Goal: Task Accomplishment & Management: Use online tool/utility

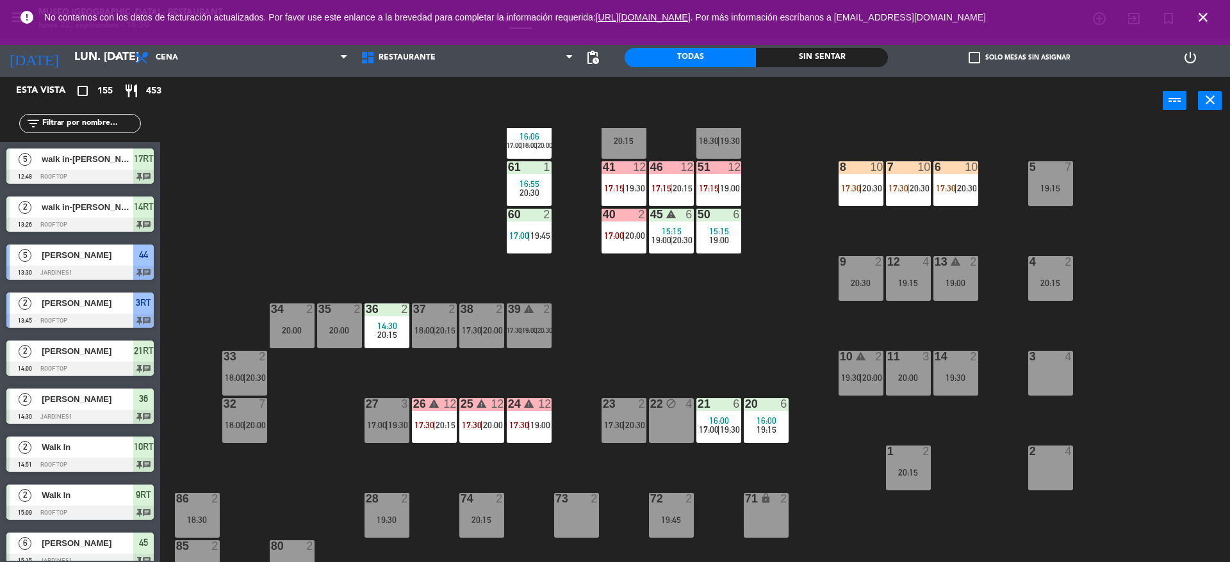
scroll to position [133, 0]
click at [625, 419] on span "|" at bounding box center [623, 424] width 3 height 10
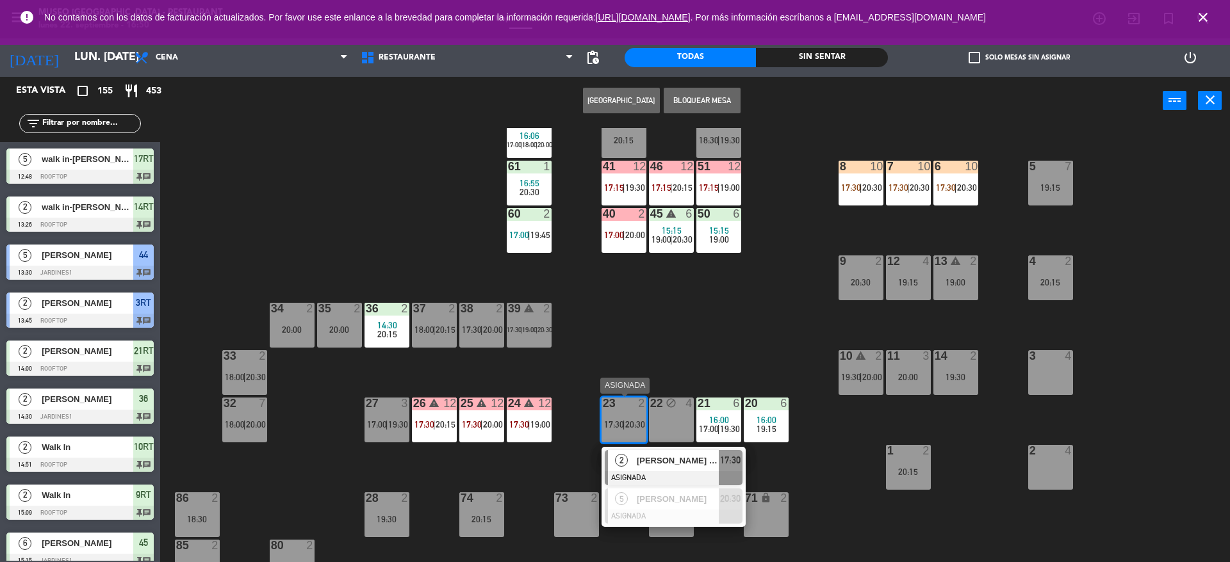
click at [671, 455] on span "[PERSON_NAME] [PERSON_NAME]" at bounding box center [678, 460] width 82 height 13
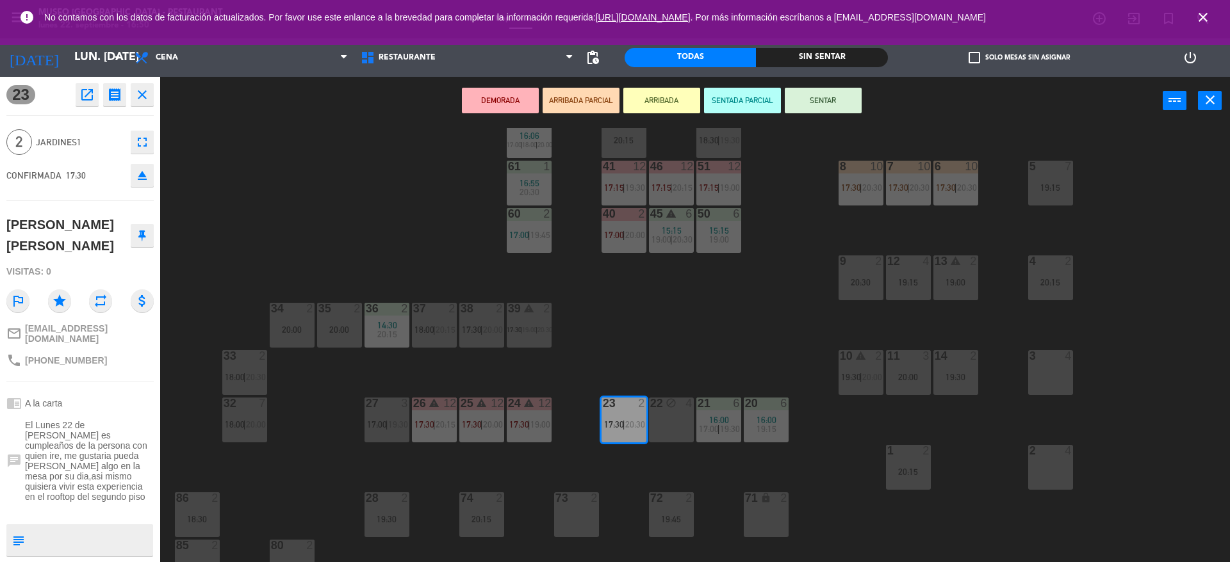
scroll to position [0, 0]
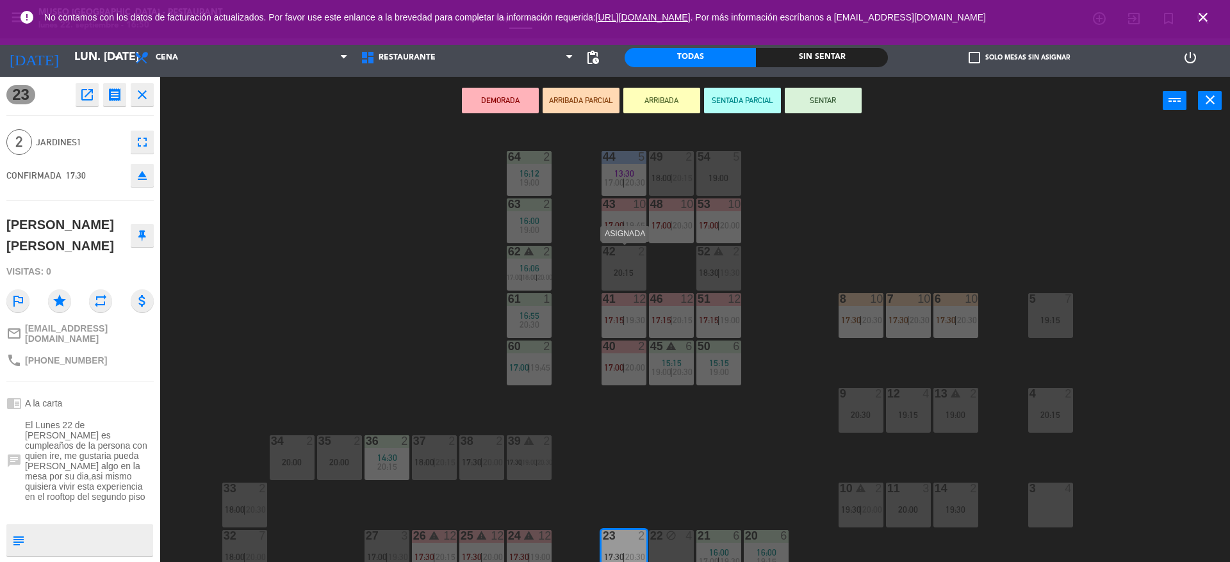
click at [624, 280] on div "42 2 20:15" at bounding box center [623, 268] width 45 height 45
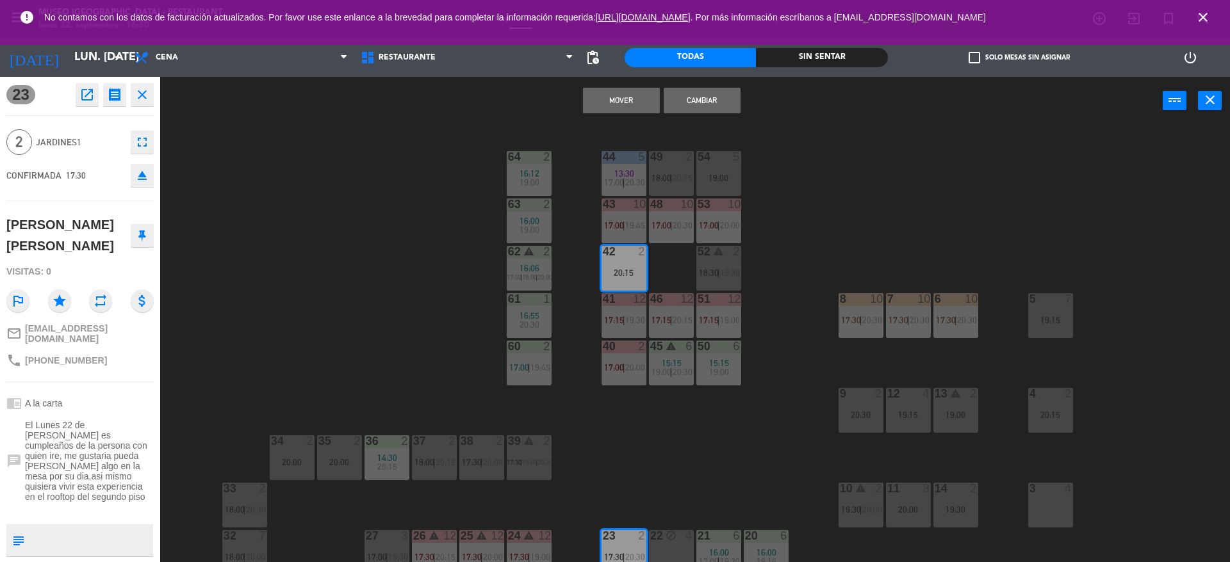
click at [589, 104] on button "Mover" at bounding box center [621, 101] width 77 height 26
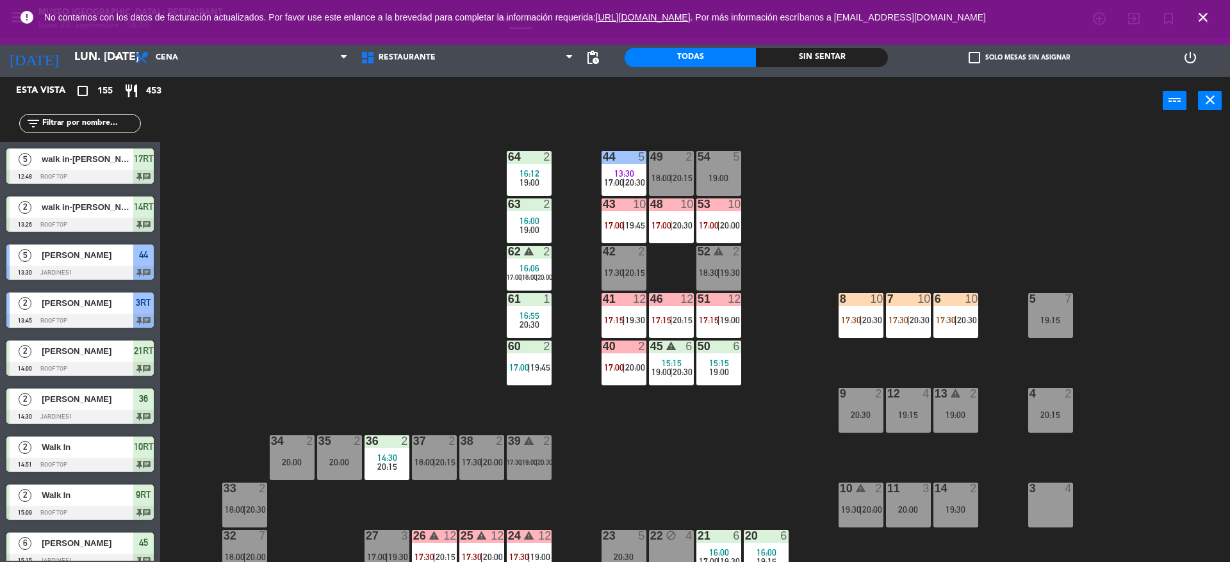
scroll to position [3, 0]
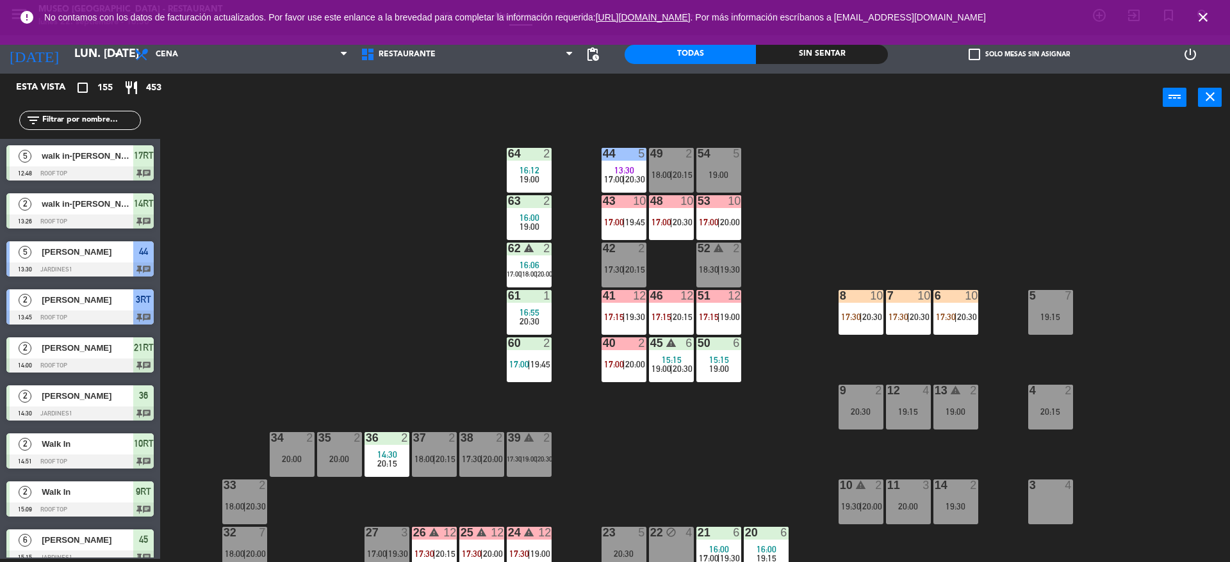
click at [603, 158] on div "44" at bounding box center [603, 154] width 1 height 12
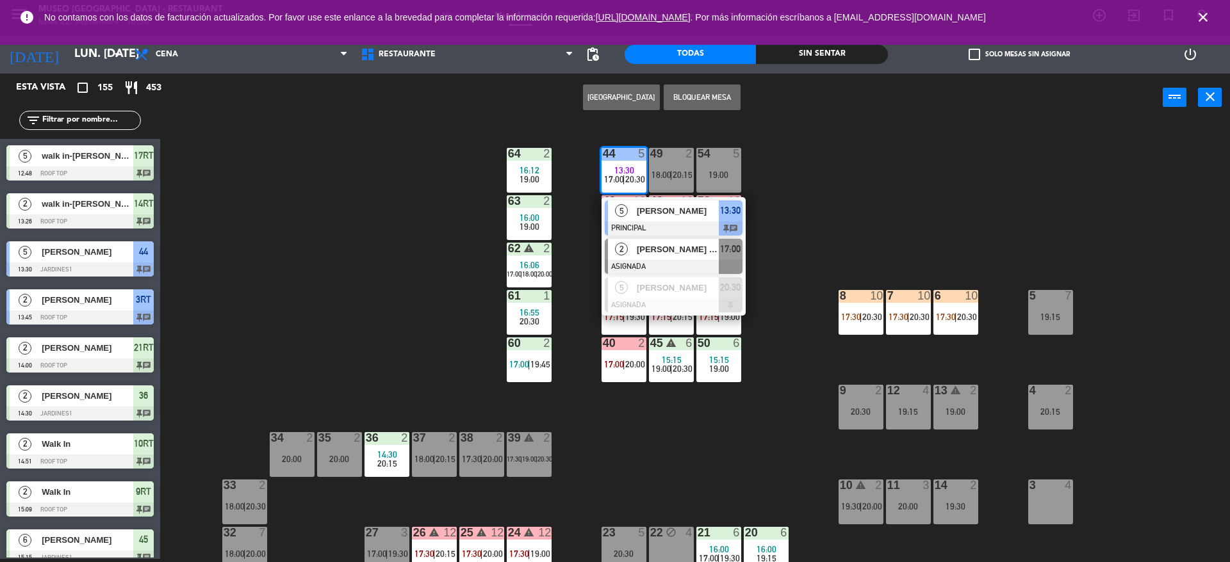
click at [653, 260] on div at bounding box center [674, 267] width 138 height 14
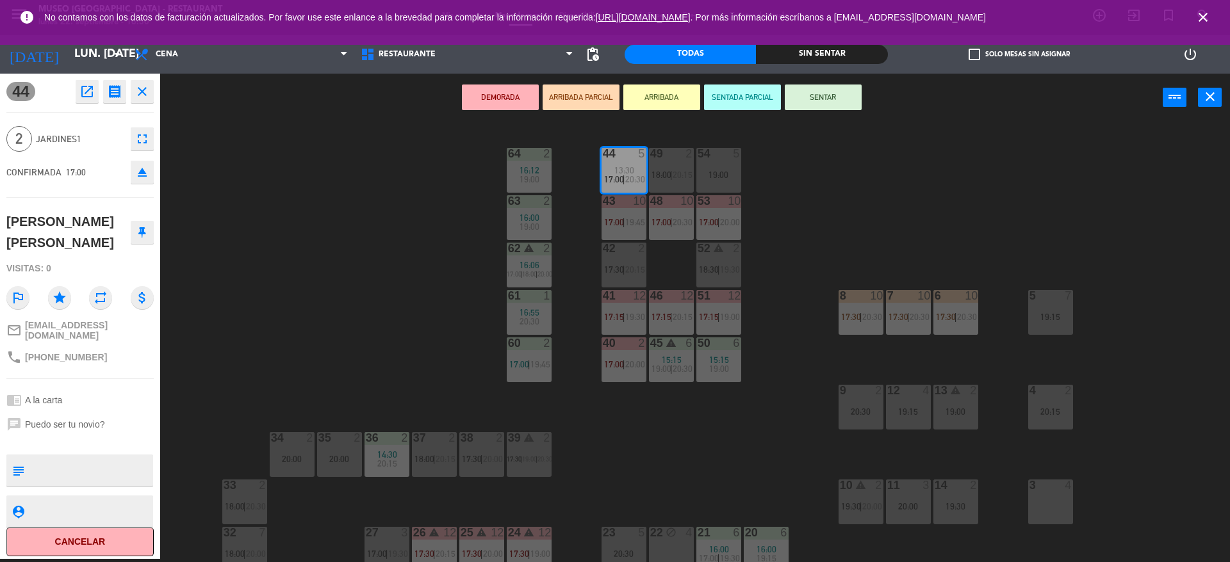
click at [337, 460] on div "20:00" at bounding box center [339, 459] width 45 height 9
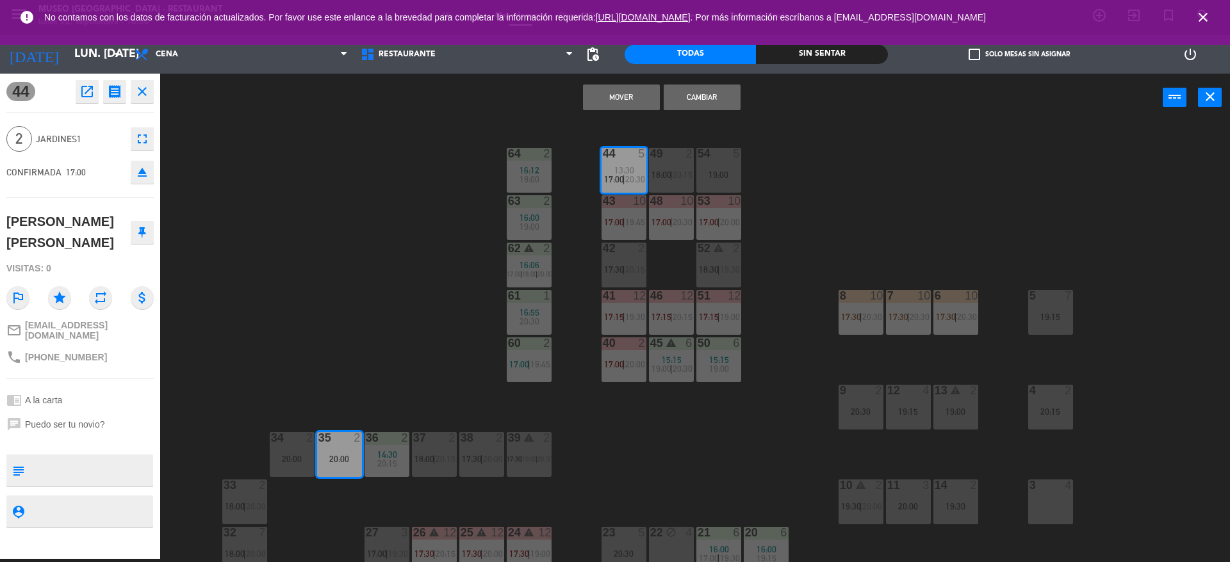
click at [617, 98] on button "Mover" at bounding box center [621, 98] width 77 height 26
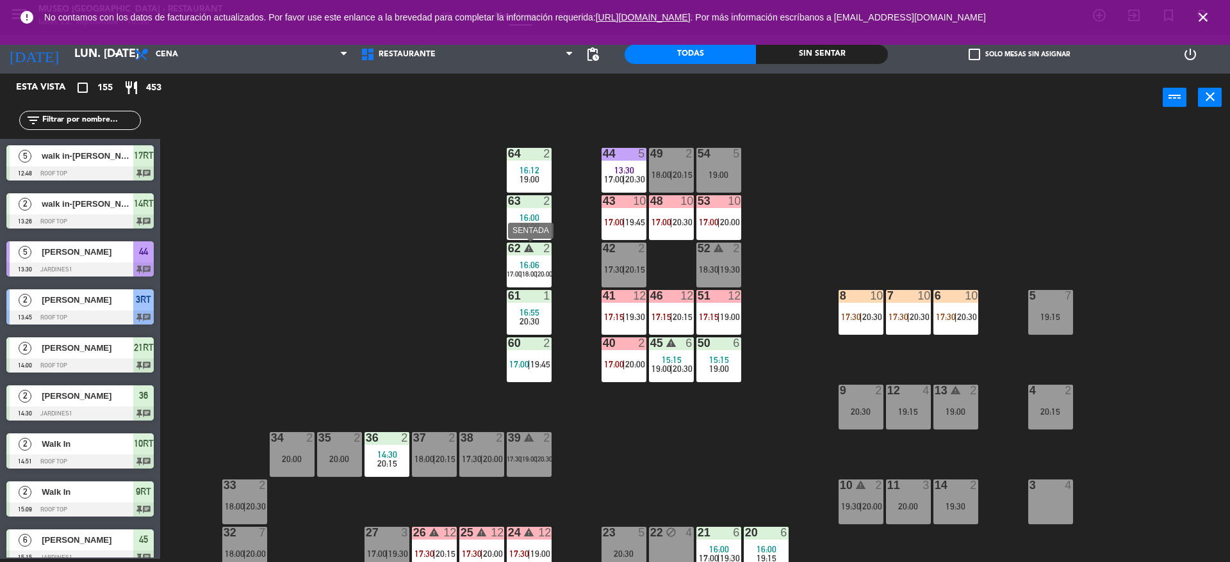
click at [524, 270] on span "18:00" at bounding box center [529, 274] width 15 height 8
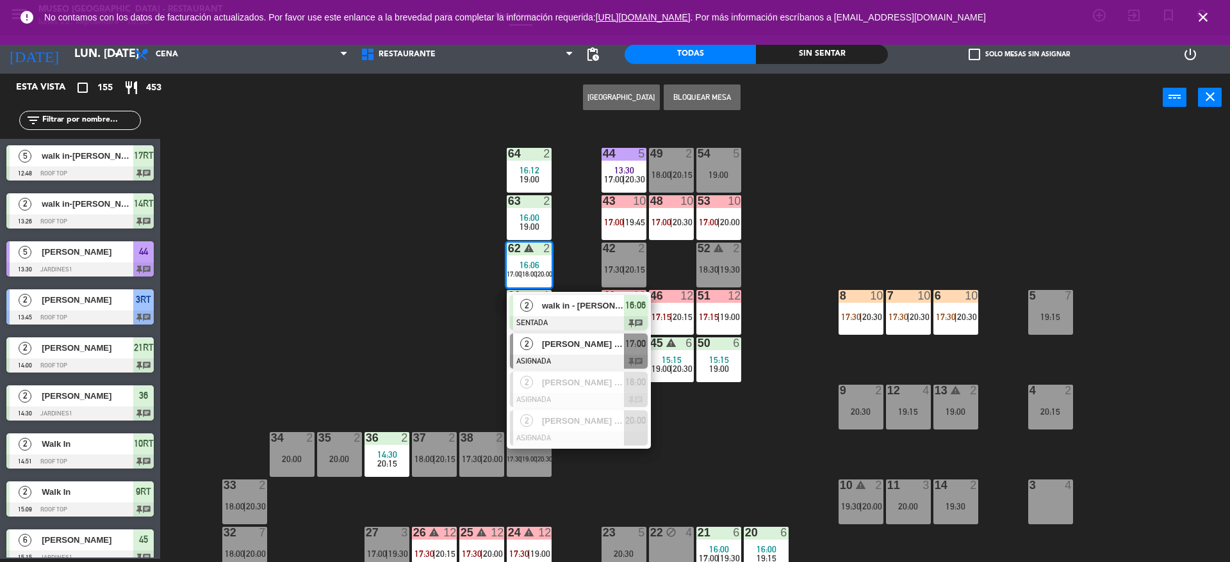
click at [567, 341] on span "[PERSON_NAME] [PERSON_NAME]" at bounding box center [583, 343] width 82 height 13
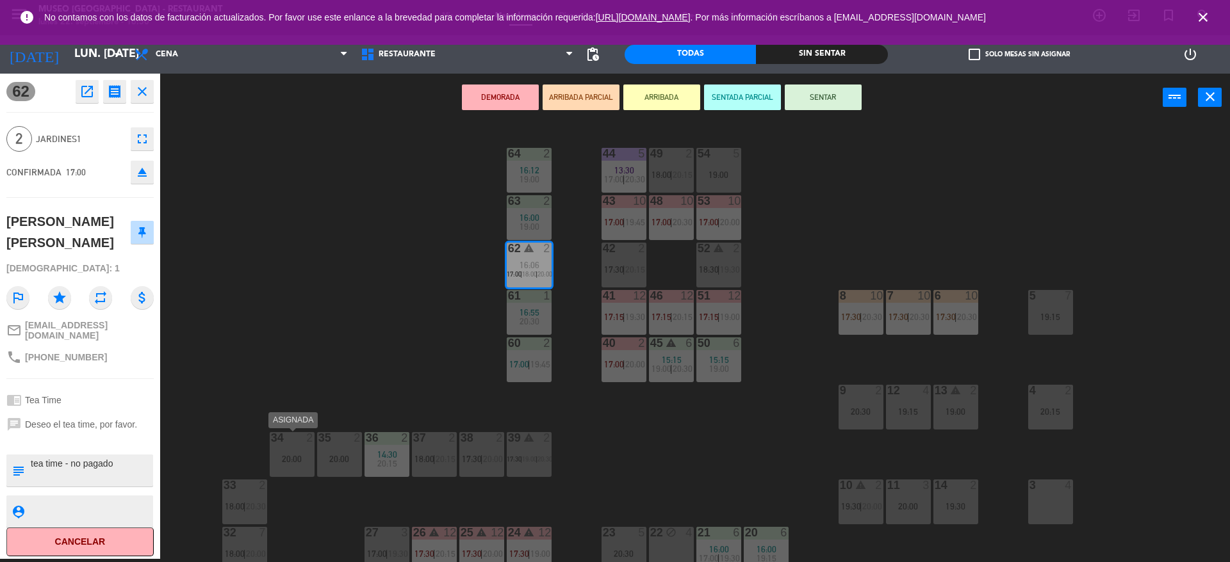
click at [295, 456] on div "20:00" at bounding box center [292, 459] width 45 height 9
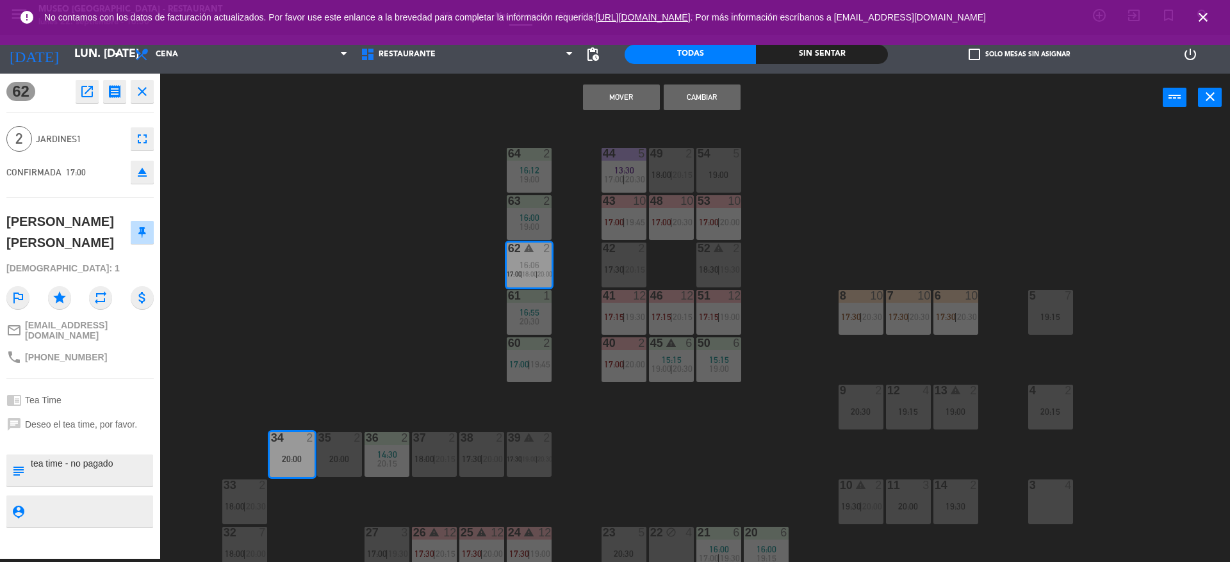
click at [601, 111] on div "Mover Cambiar power_input close" at bounding box center [661, 98] width 1002 height 49
click at [597, 95] on button "Mover" at bounding box center [621, 98] width 77 height 26
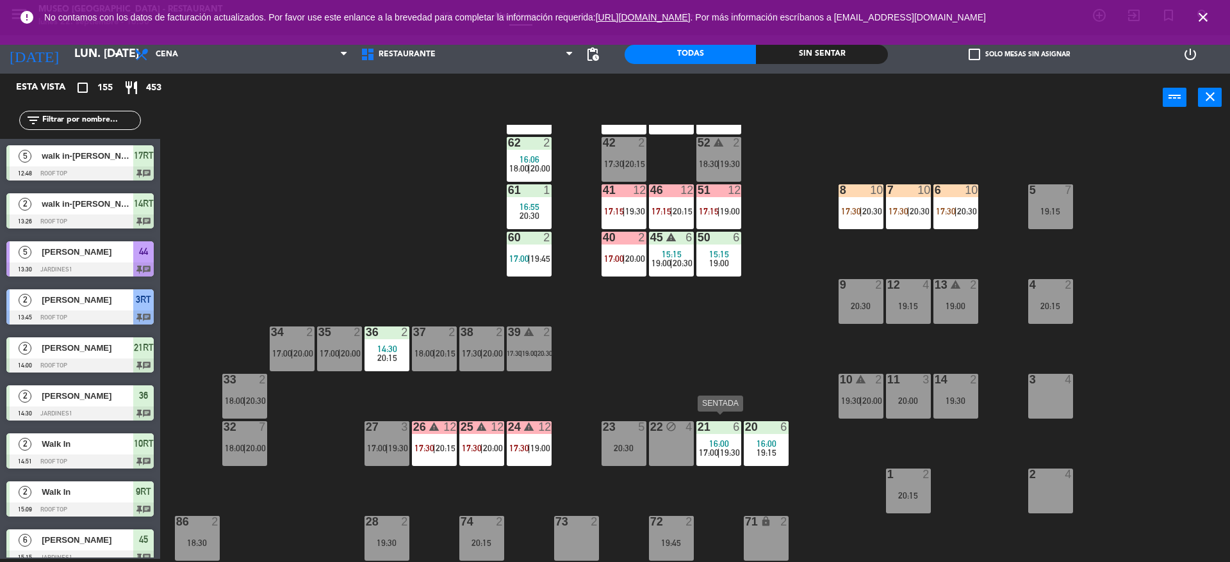
scroll to position [111, 0]
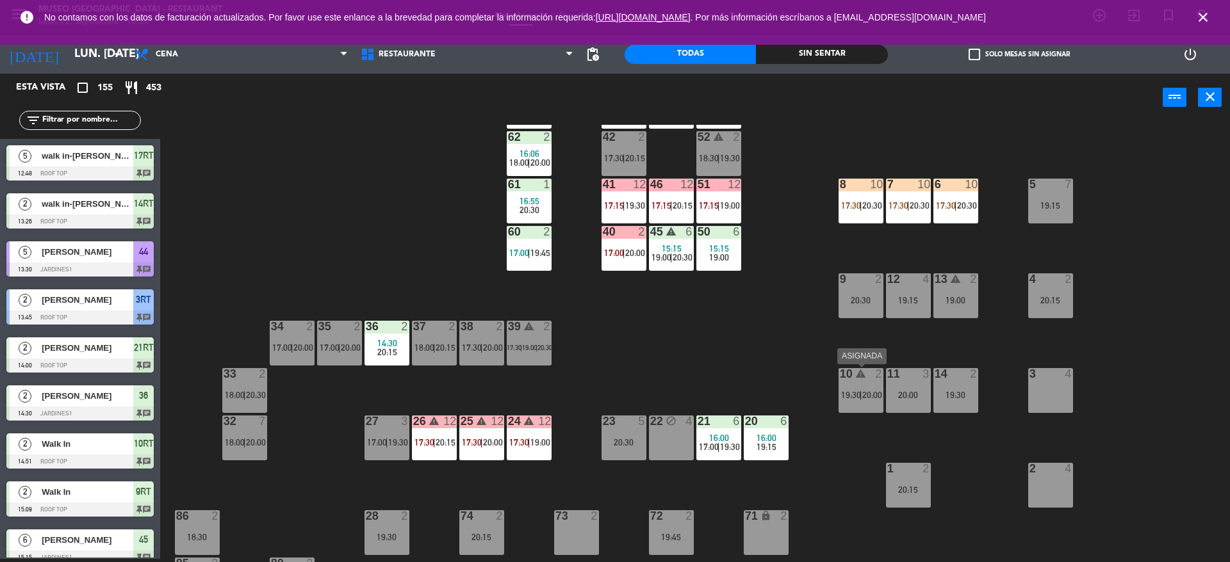
click at [843, 385] on div "10 warning 2 19:30 | 20:00" at bounding box center [860, 390] width 45 height 45
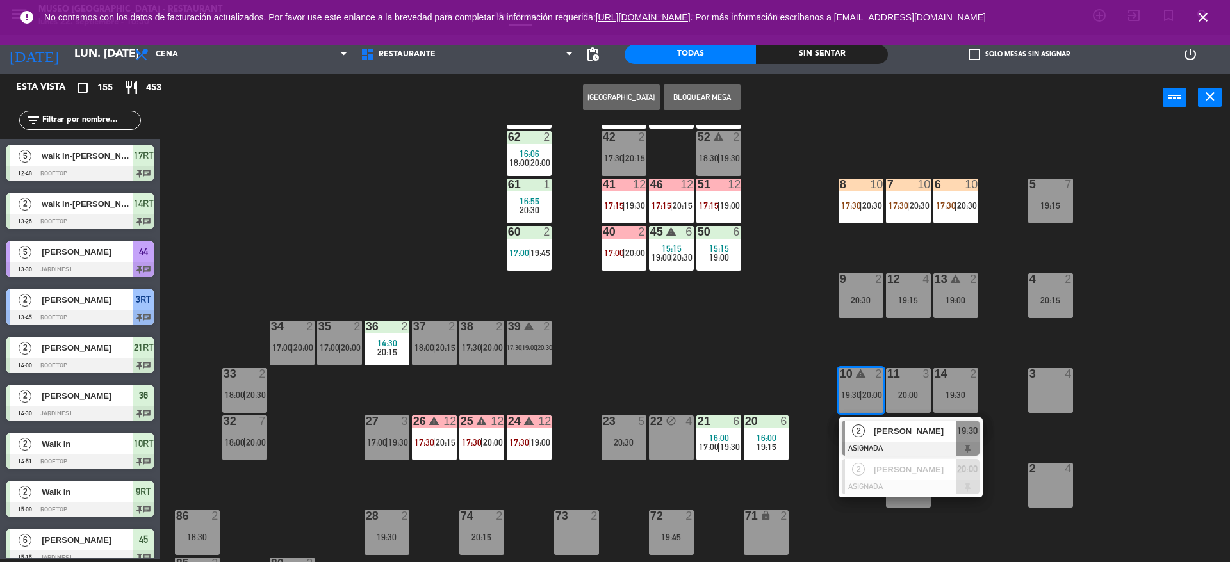
click at [656, 428] on div "22 block 4" at bounding box center [671, 438] width 45 height 45
click at [631, 92] on button "Mover" at bounding box center [661, 98] width 77 height 26
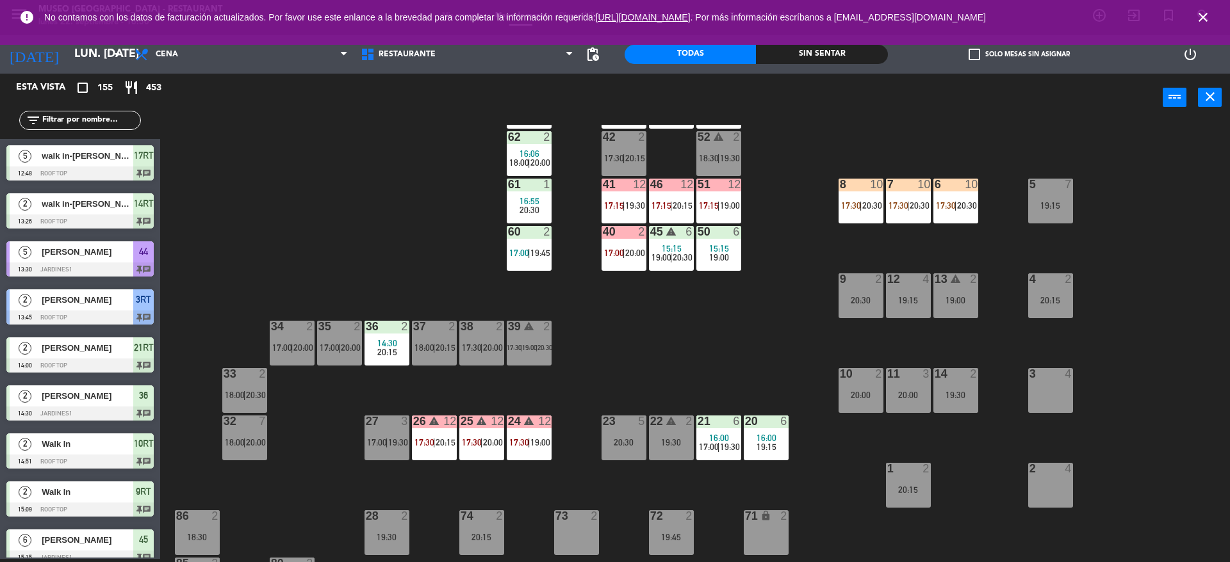
click at [715, 427] on div "21 6" at bounding box center [718, 422] width 45 height 13
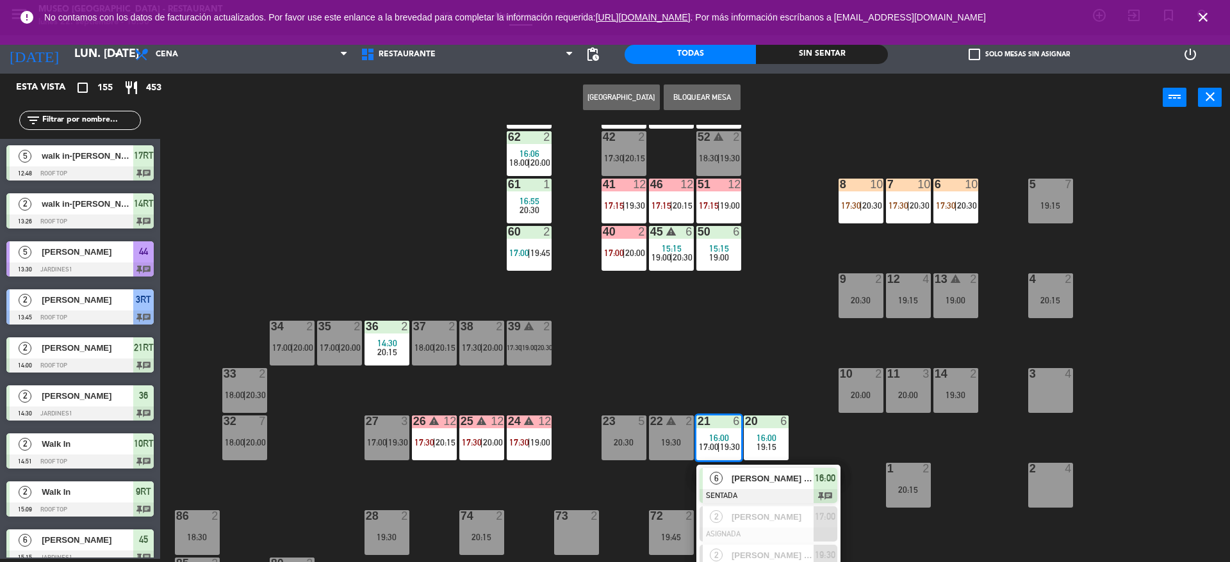
click at [742, 371] on div "44 5 13:30 20:30 49 2 18:00 | 20:15 54 5 19:00 64 2 16:12 19:00 48 10 17:00 | 2…" at bounding box center [700, 343] width 1057 height 437
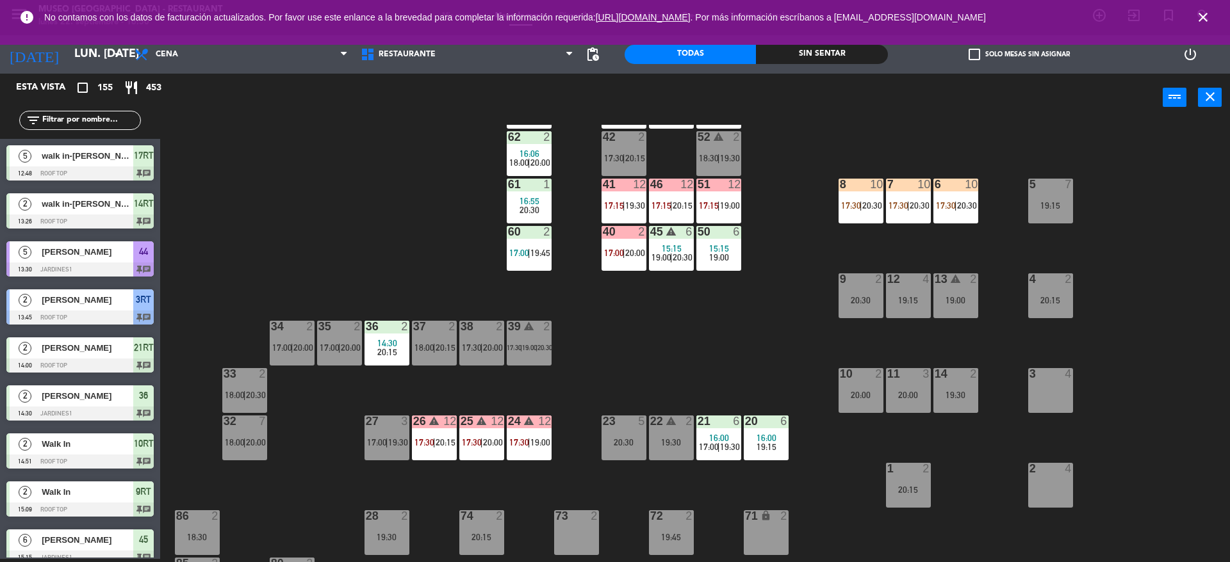
click at [717, 157] on span "18:30" at bounding box center [709, 158] width 20 height 10
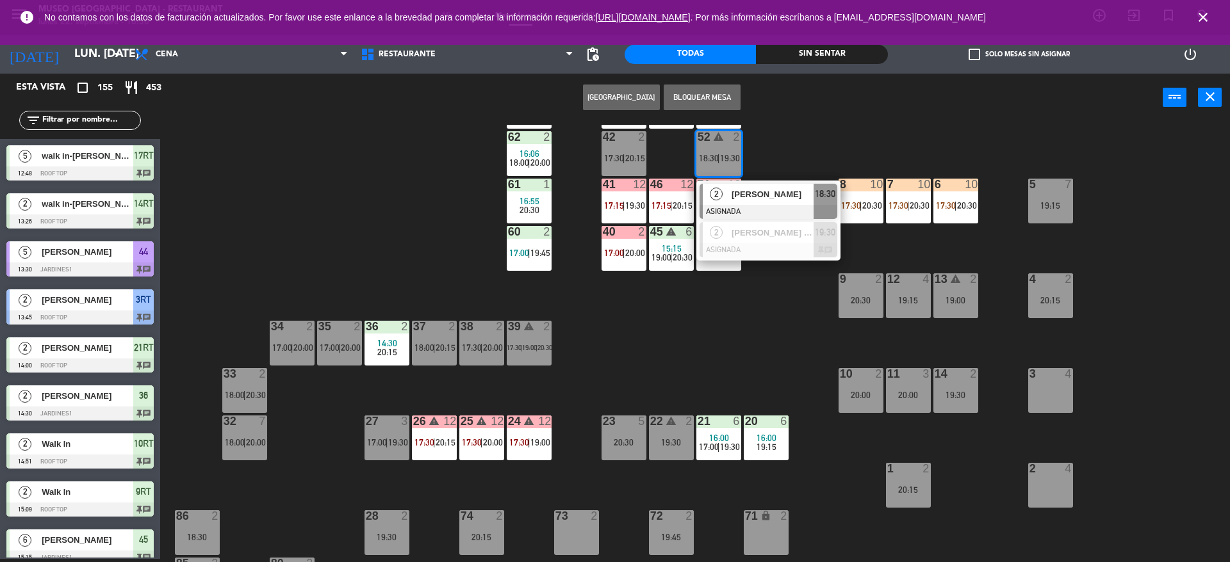
click at [747, 197] on span "[PERSON_NAME]" at bounding box center [772, 194] width 82 height 13
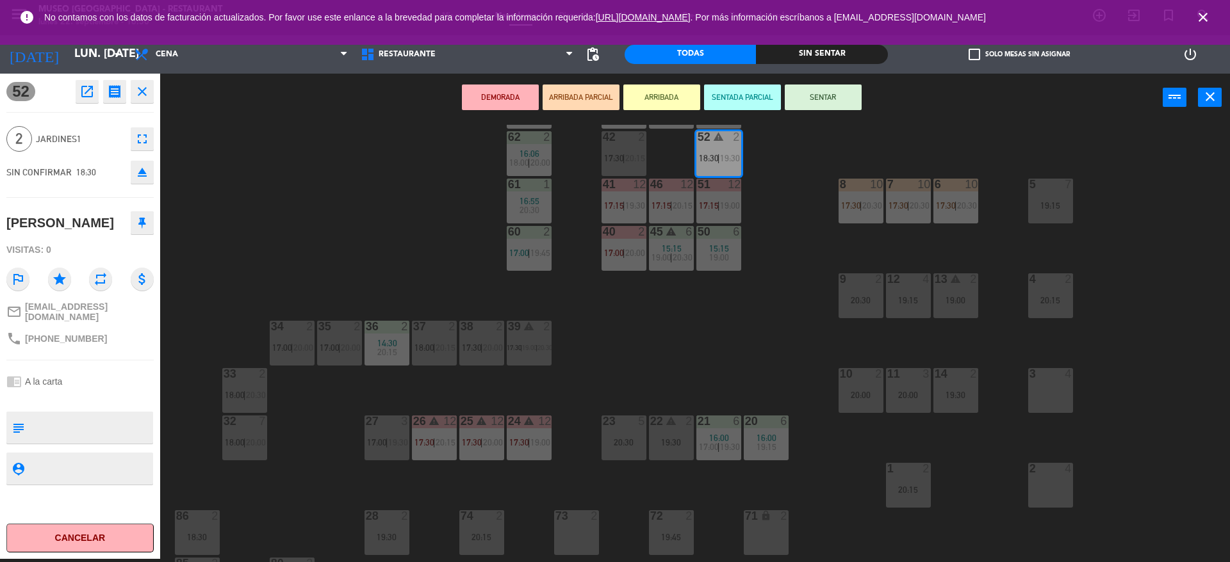
click at [858, 400] on div "10 2 20:00" at bounding box center [860, 390] width 45 height 45
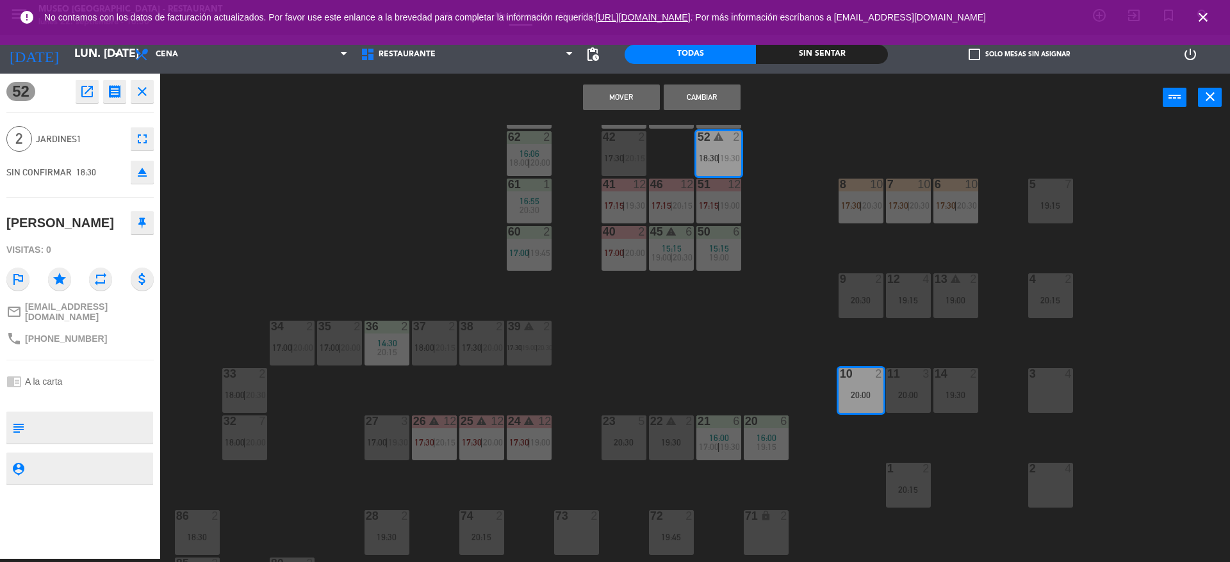
click at [622, 90] on button "Mover" at bounding box center [621, 98] width 77 height 26
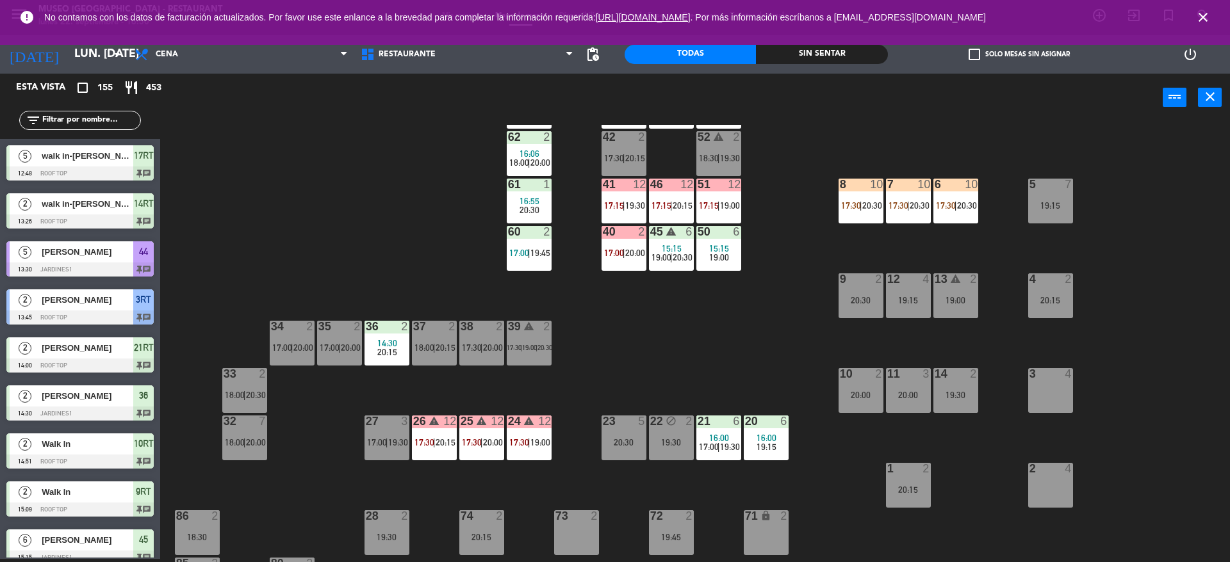
scroll to position [123, 0]
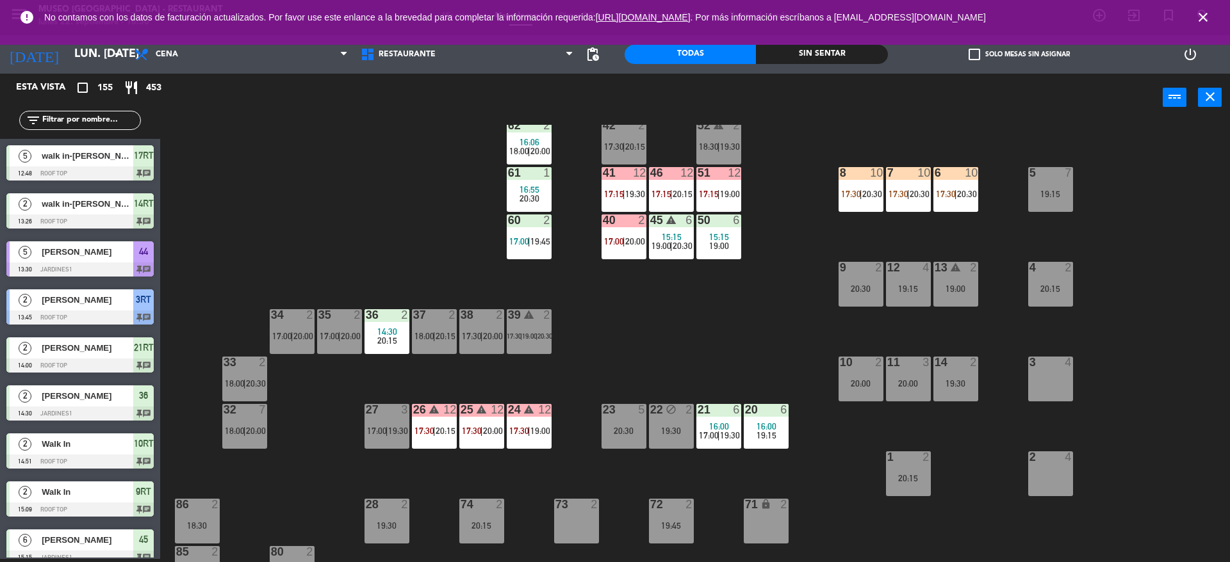
click at [714, 407] on div at bounding box center [718, 410] width 21 height 12
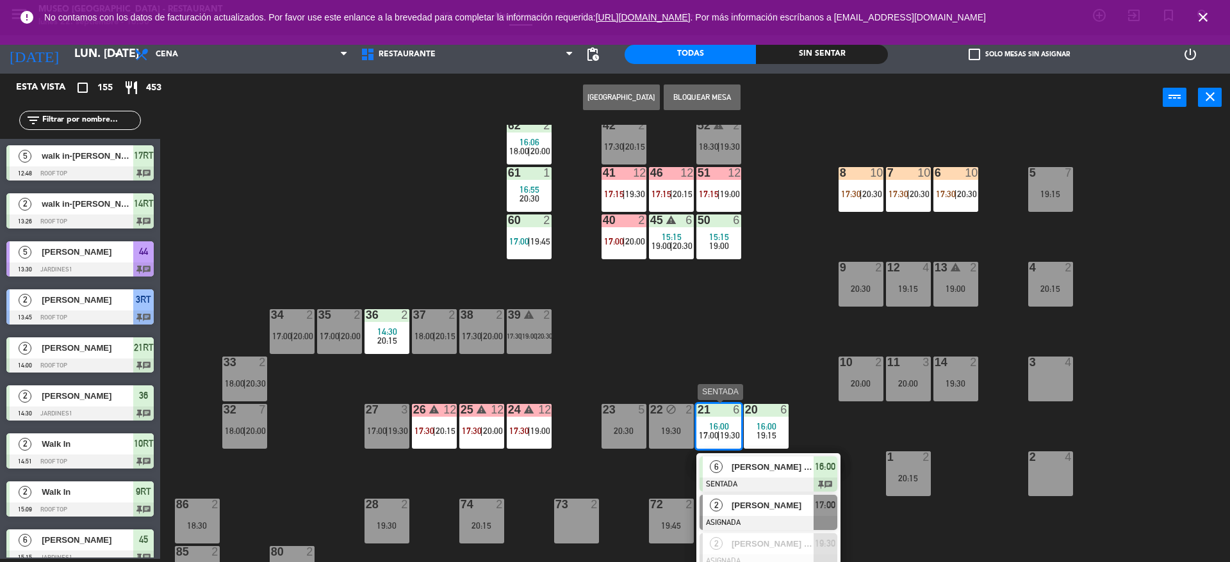
click at [765, 516] on div at bounding box center [768, 523] width 138 height 14
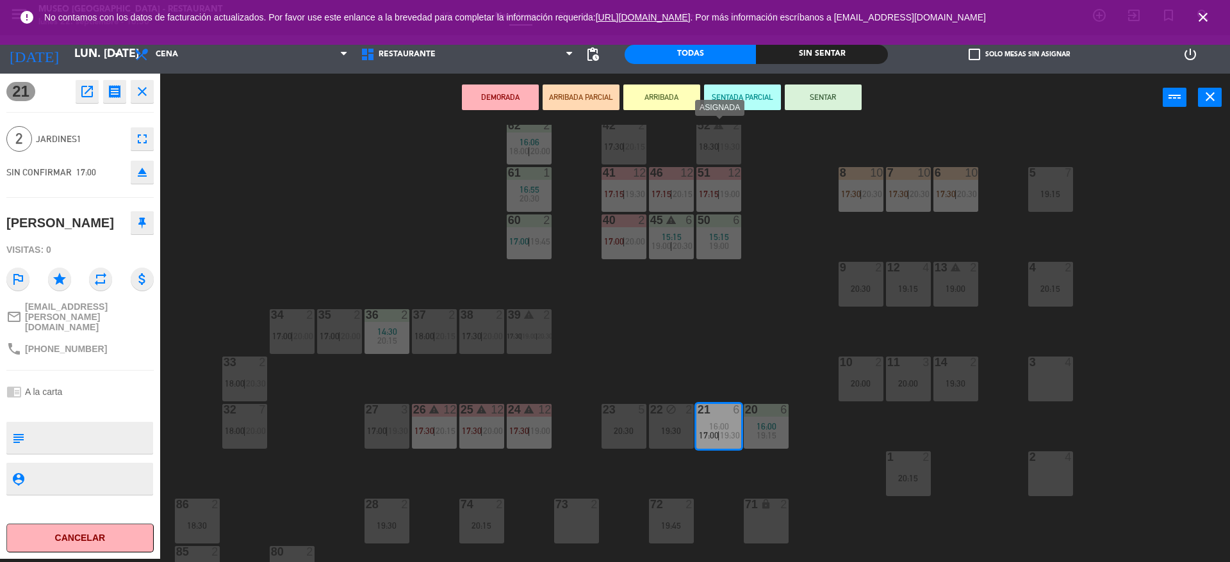
click at [712, 134] on div "52 warning 2 18:30 | 19:30" at bounding box center [718, 142] width 45 height 45
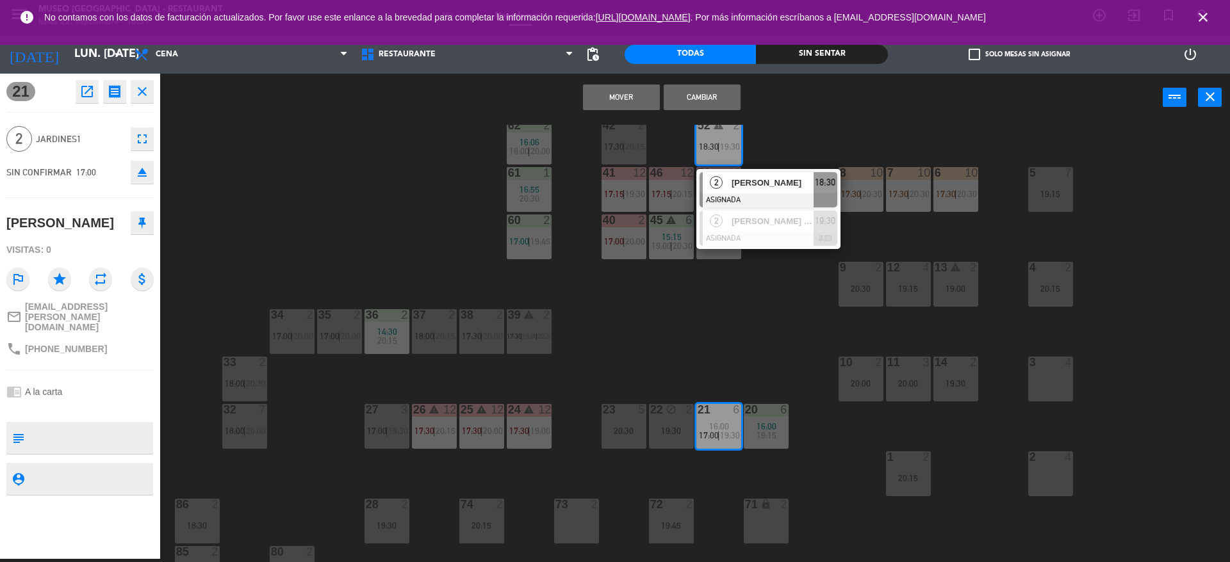
click at [622, 95] on button "Mover" at bounding box center [621, 98] width 77 height 26
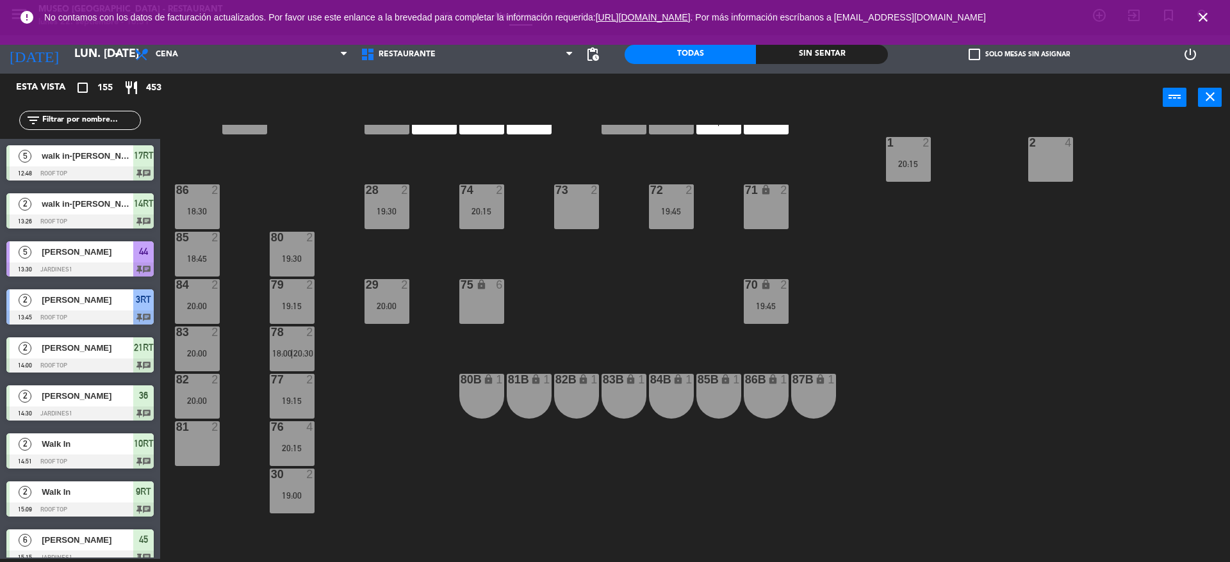
scroll to position [430, 0]
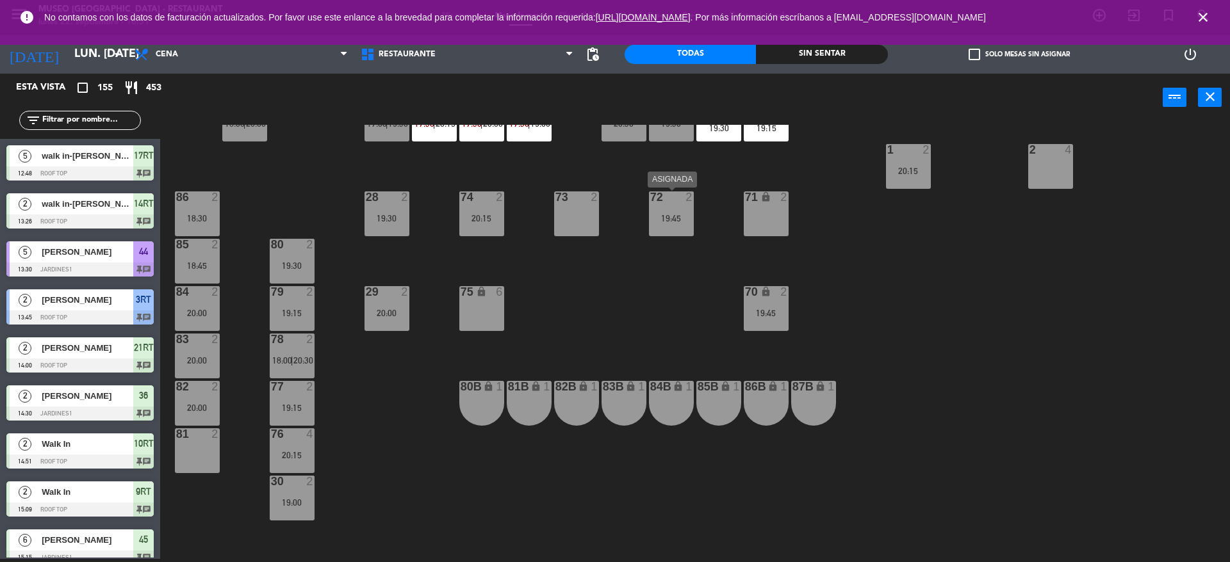
click at [651, 194] on div "72" at bounding box center [650, 197] width 1 height 12
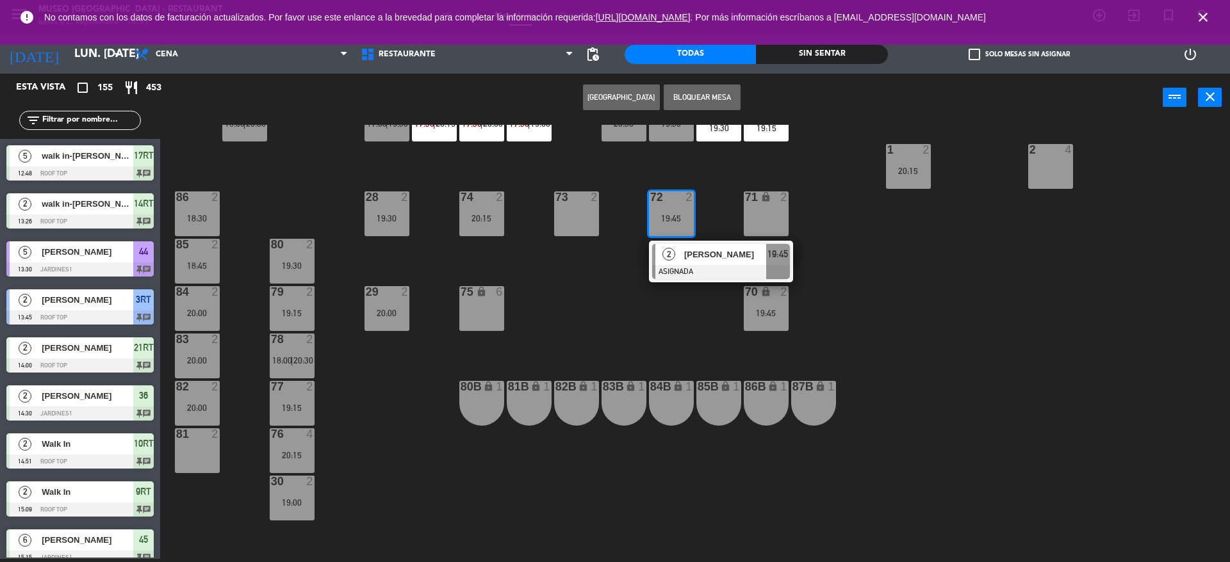
click at [173, 448] on div "44 5 13:30 20:30 49 2 18:00 | 20:15 54 5 19:00 64 2 16:12 19:00 48 10 17:00 | 2…" at bounding box center [700, 343] width 1057 height 437
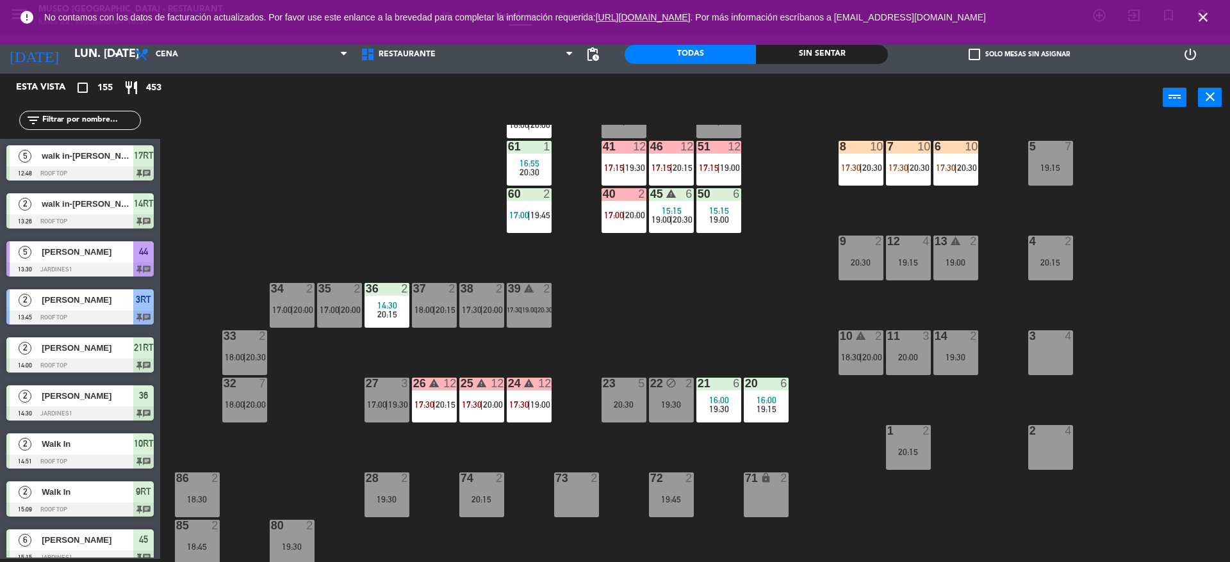
scroll to position [148, 0]
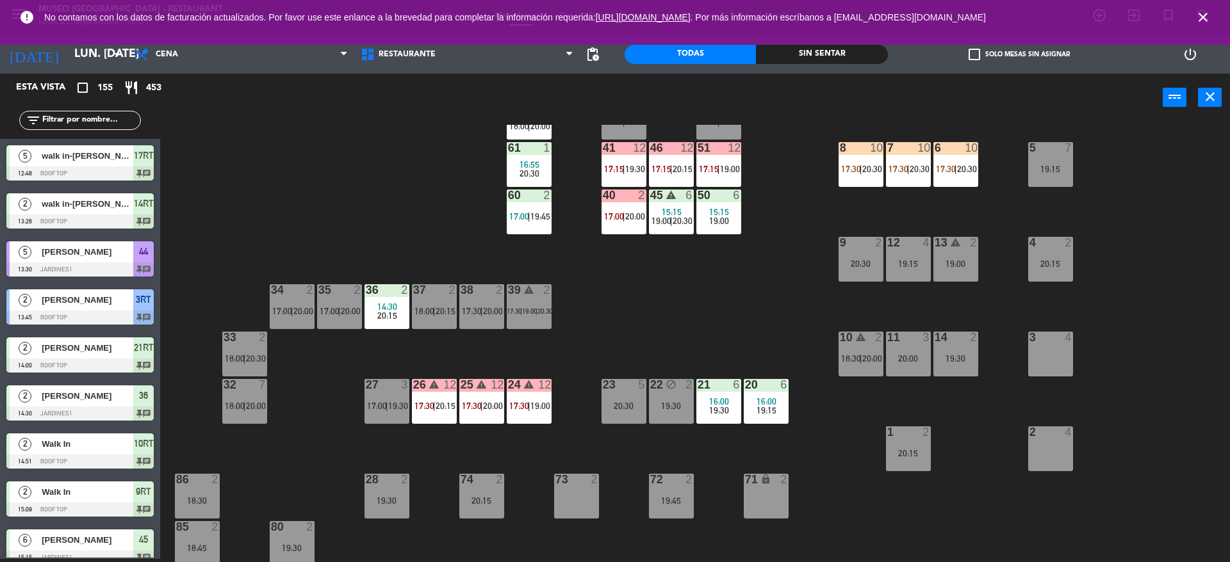
click at [514, 304] on div "39 warning 2 17:30 | 19:00 | 20:30" at bounding box center [529, 306] width 45 height 45
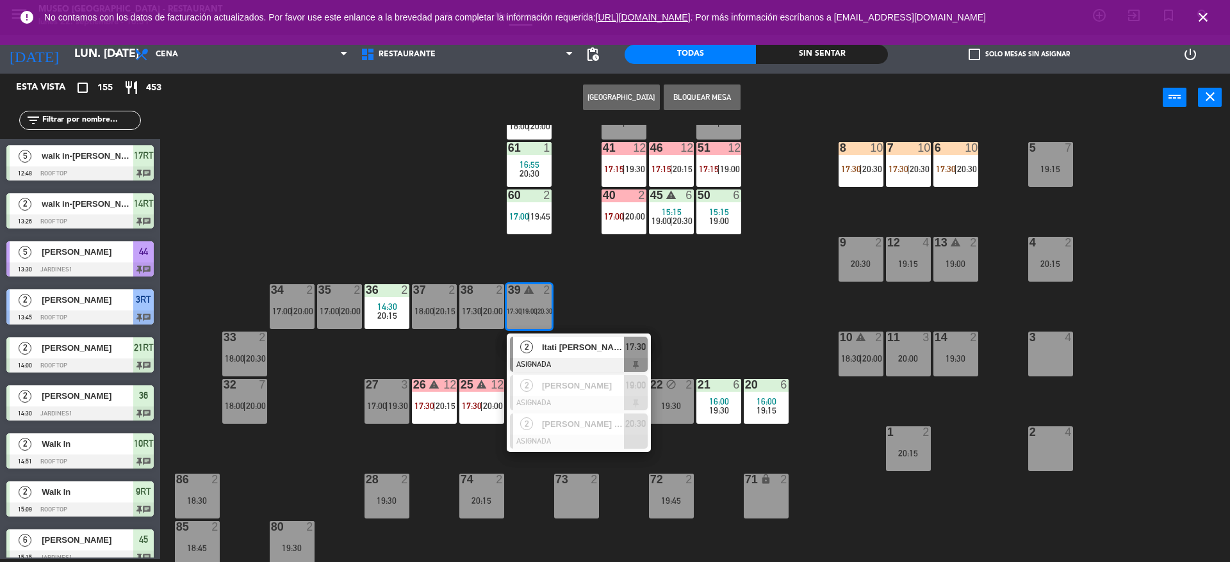
click at [574, 352] on span "Itati [PERSON_NAME] [PERSON_NAME]" at bounding box center [583, 347] width 82 height 13
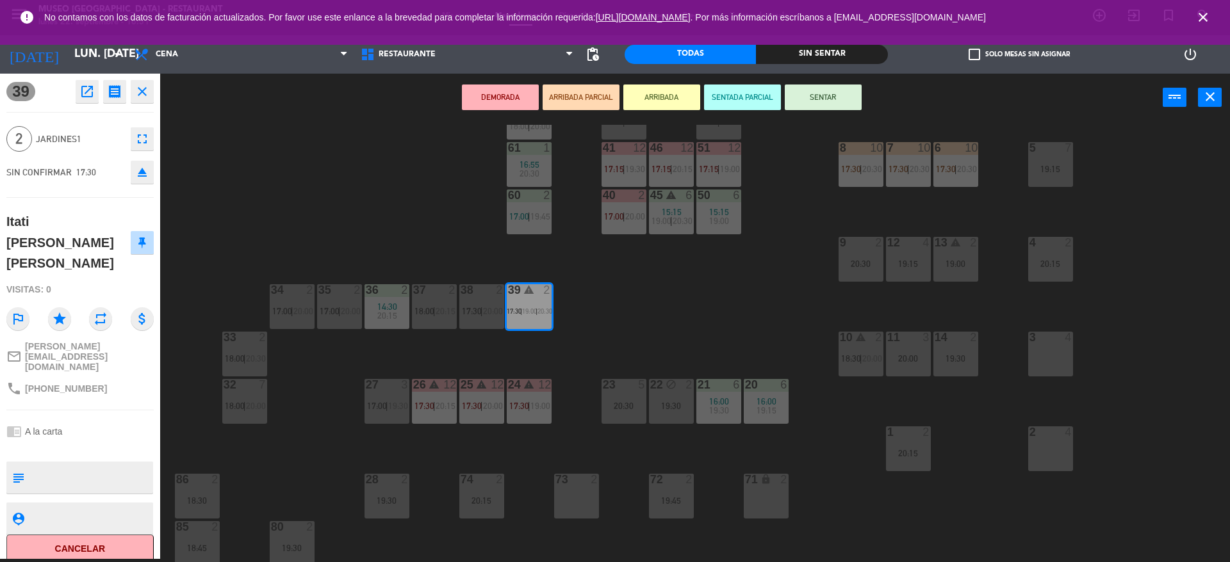
click at [519, 87] on button "DEMORADA" at bounding box center [500, 98] width 77 height 26
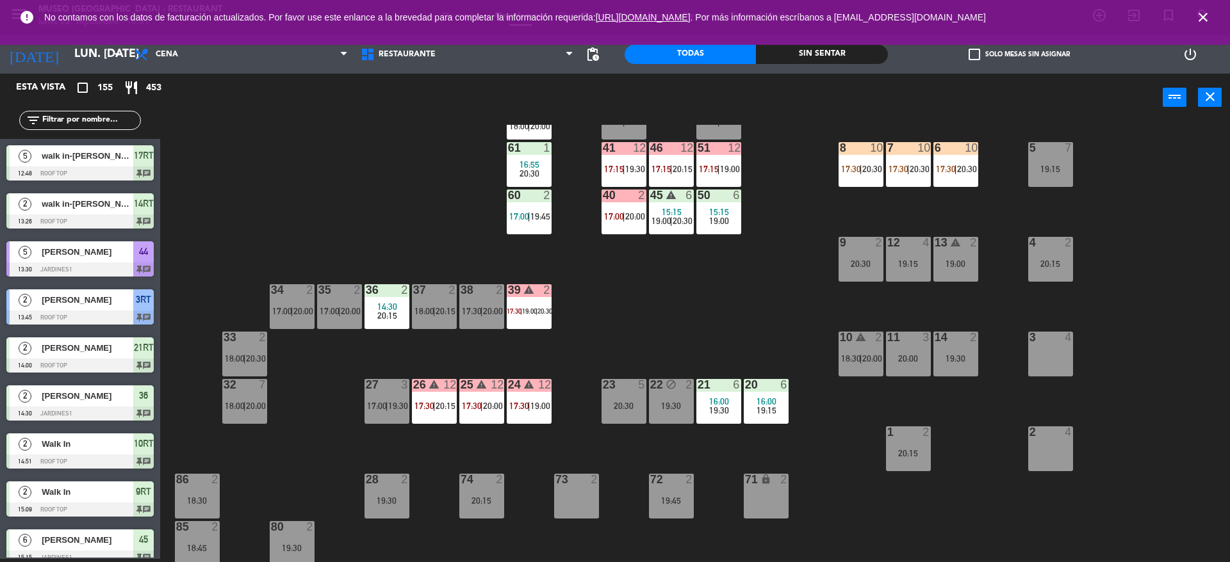
scroll to position [3, 0]
click at [466, 310] on span "17:30" at bounding box center [472, 311] width 20 height 10
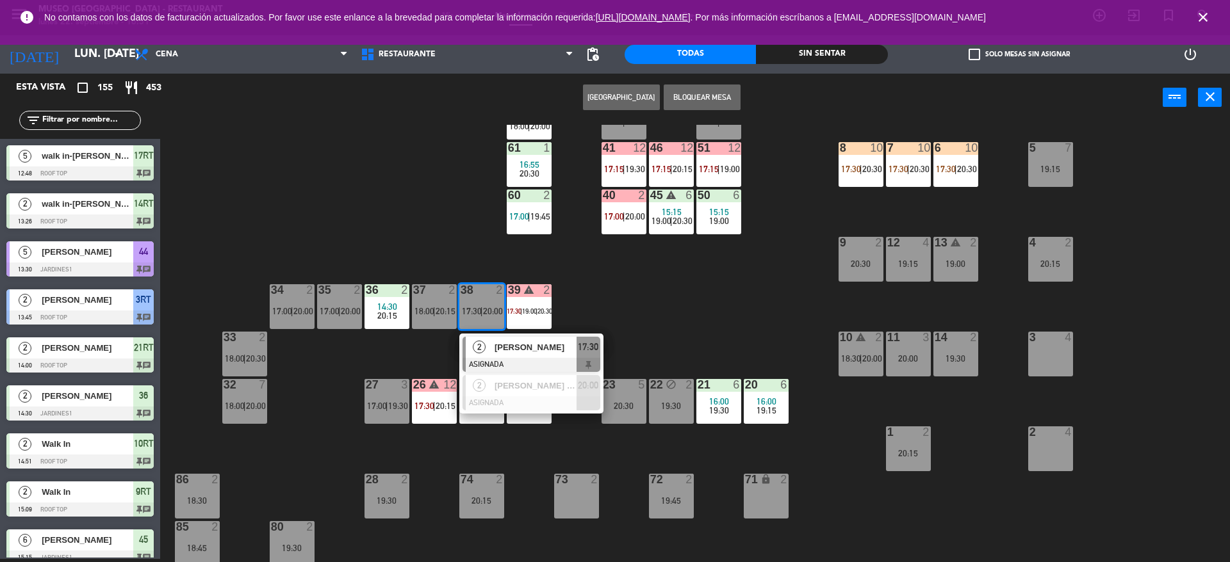
click at [515, 360] on div at bounding box center [531, 365] width 138 height 14
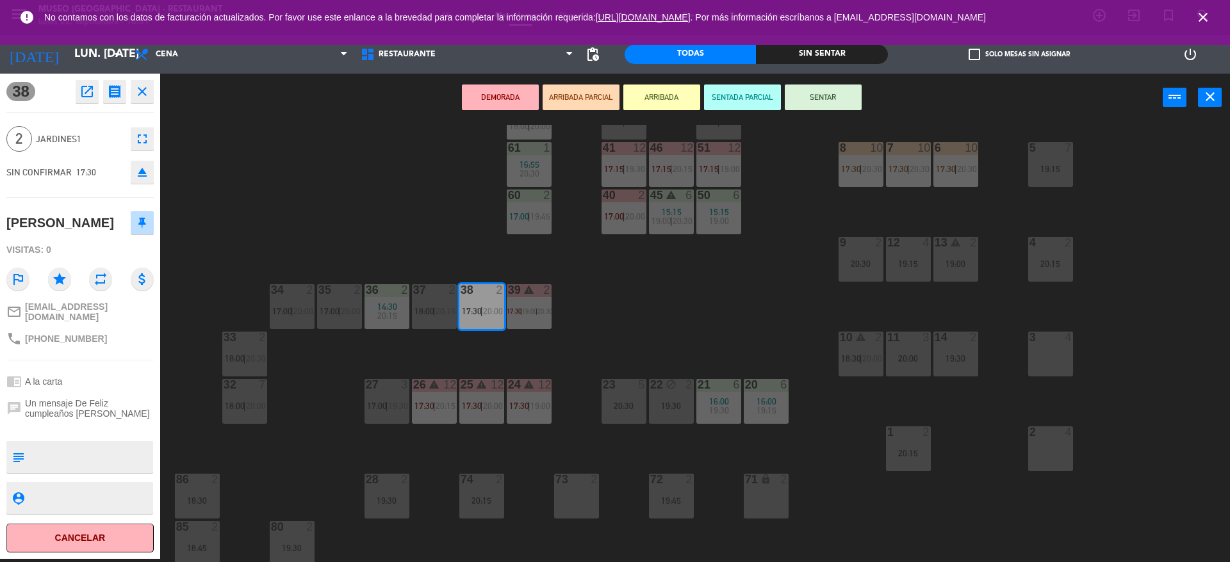
click at [492, 90] on button "DEMORADA" at bounding box center [500, 98] width 77 height 26
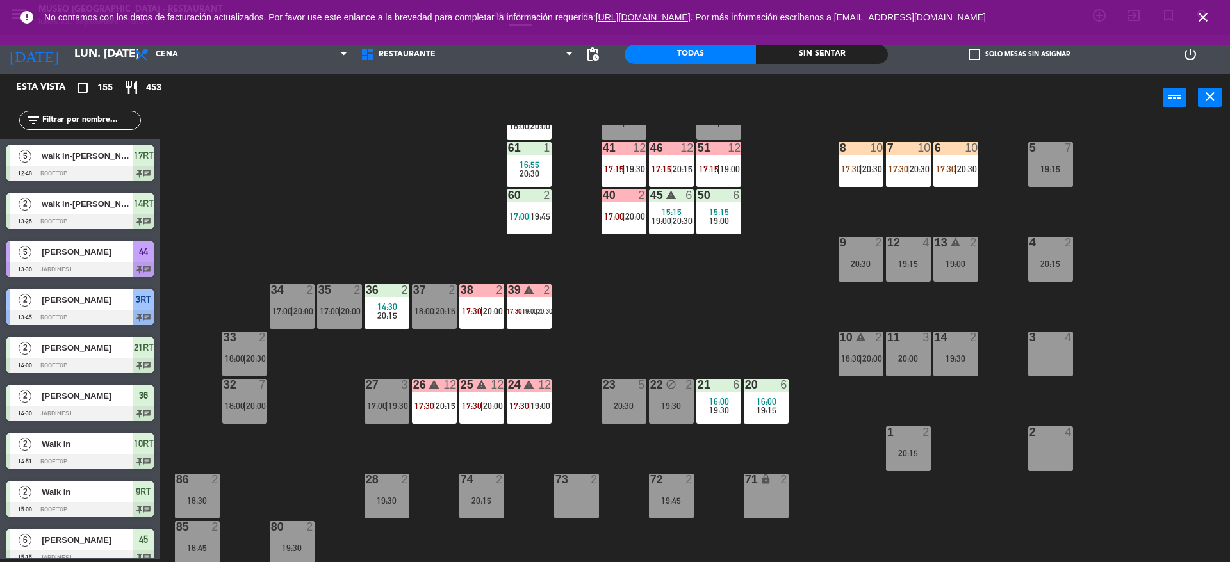
click at [346, 327] on div "35 2 17:00 | 20:00" at bounding box center [339, 306] width 45 height 45
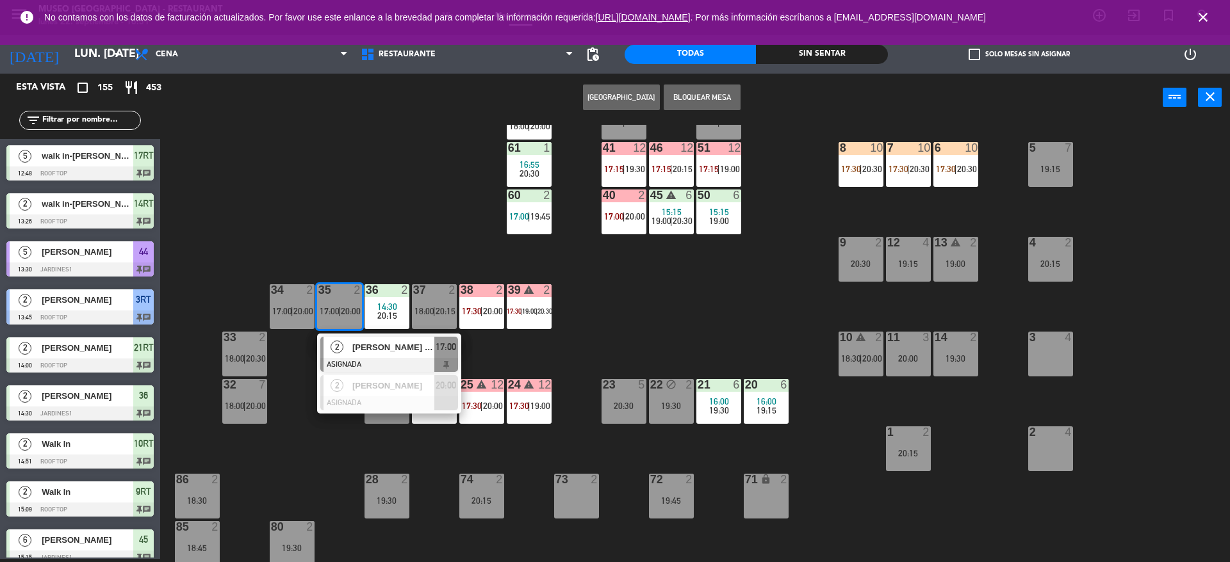
click at [364, 346] on span "[PERSON_NAME] [PERSON_NAME]" at bounding box center [393, 347] width 82 height 13
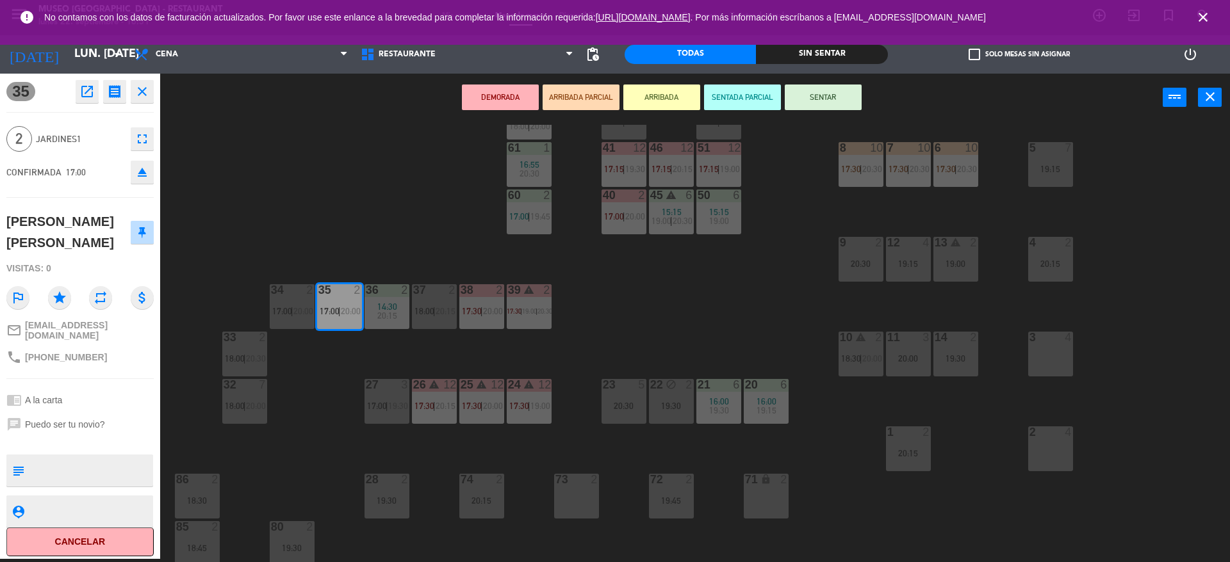
click at [491, 97] on button "DEMORADA" at bounding box center [500, 98] width 77 height 26
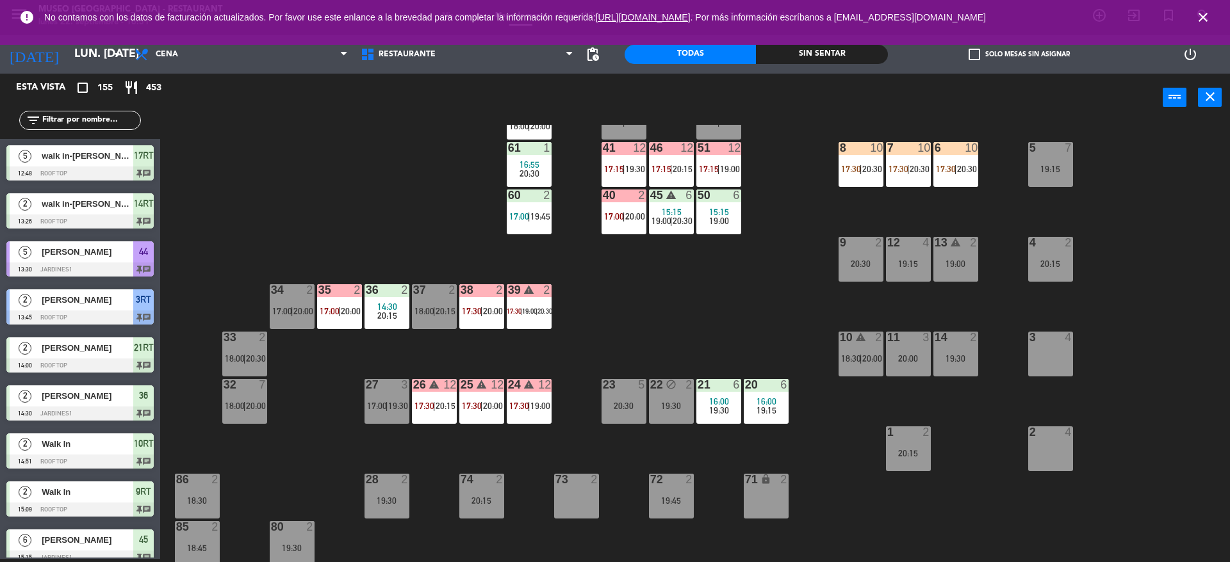
click at [281, 311] on span "17:00" at bounding box center [282, 311] width 20 height 10
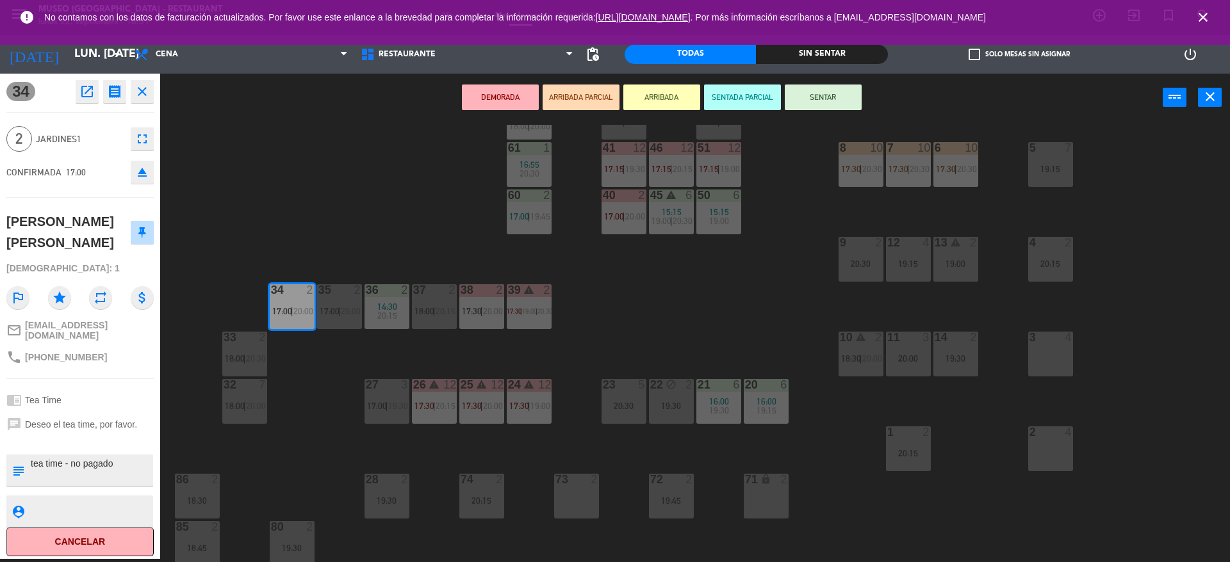
click at [507, 102] on button "DEMORADA" at bounding box center [500, 98] width 77 height 26
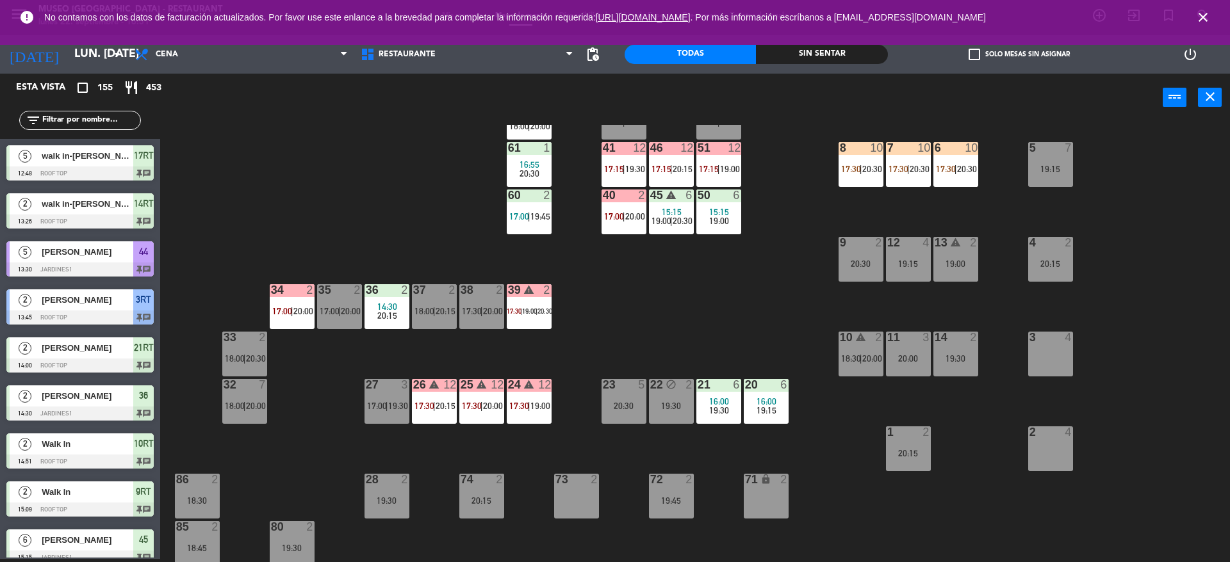
scroll to position [0, 0]
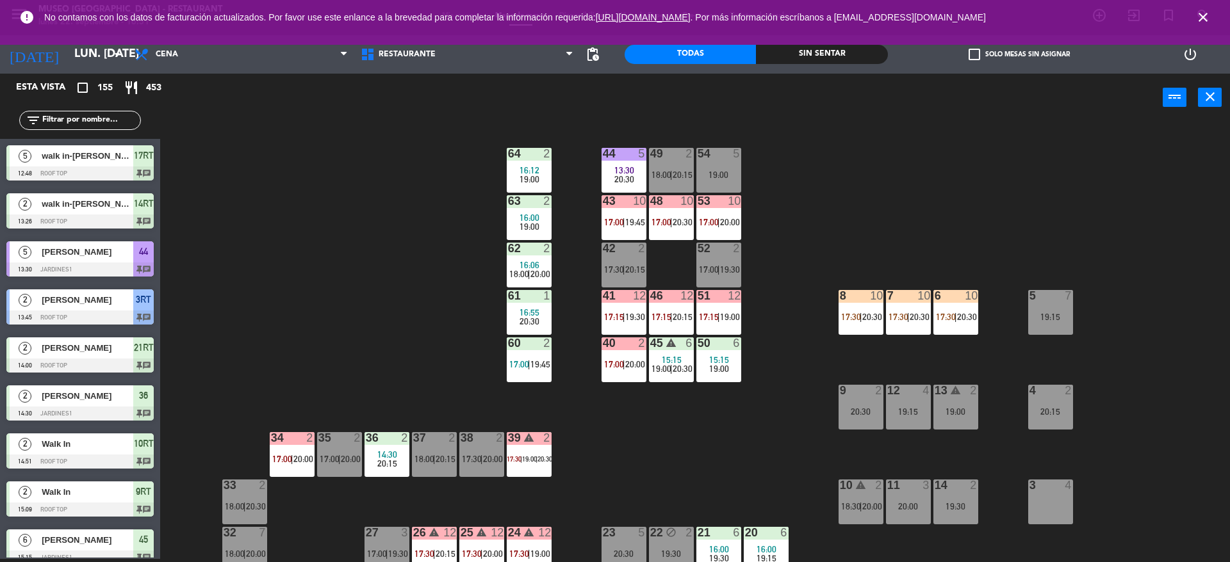
click at [619, 260] on div "42 2 17:30 | 20:15" at bounding box center [623, 265] width 45 height 45
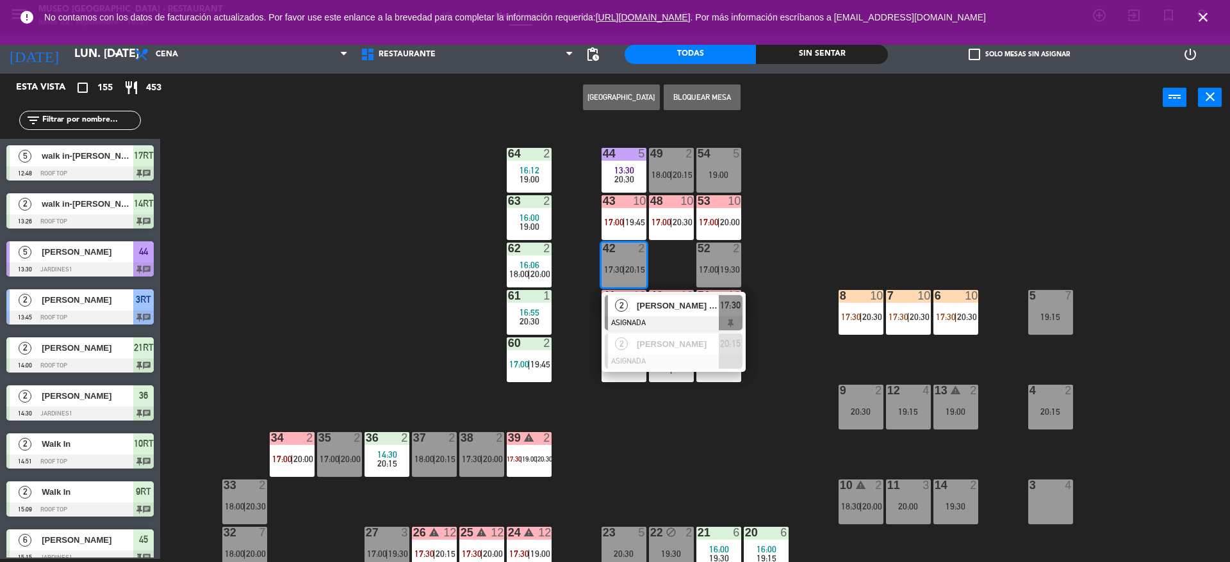
click at [650, 327] on div at bounding box center [674, 323] width 138 height 14
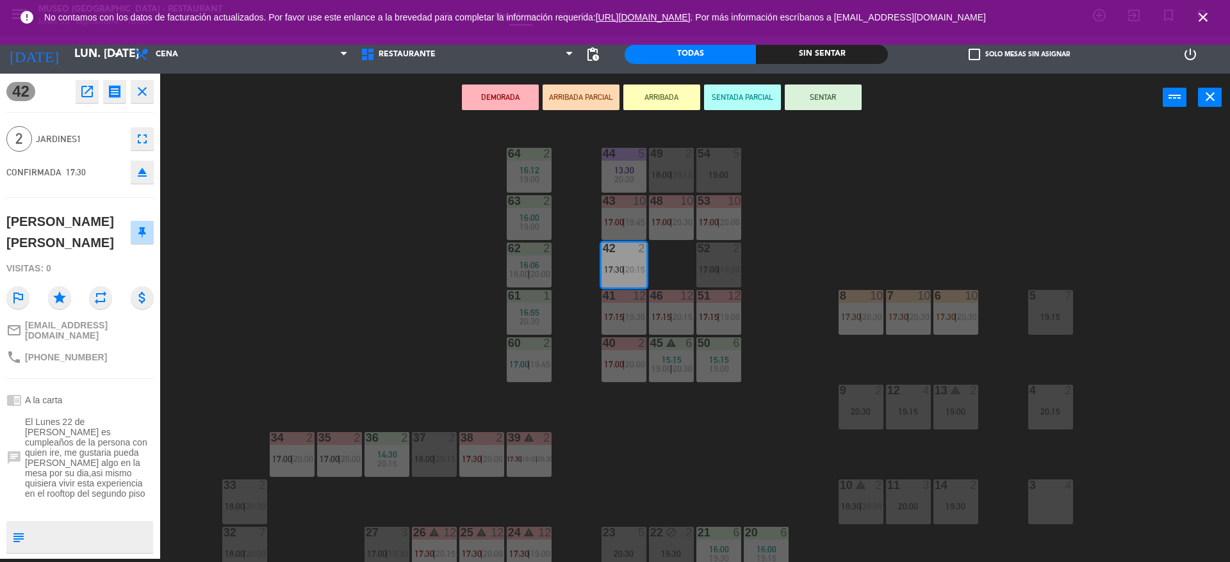
click at [516, 109] on button "DEMORADA" at bounding box center [500, 98] width 77 height 26
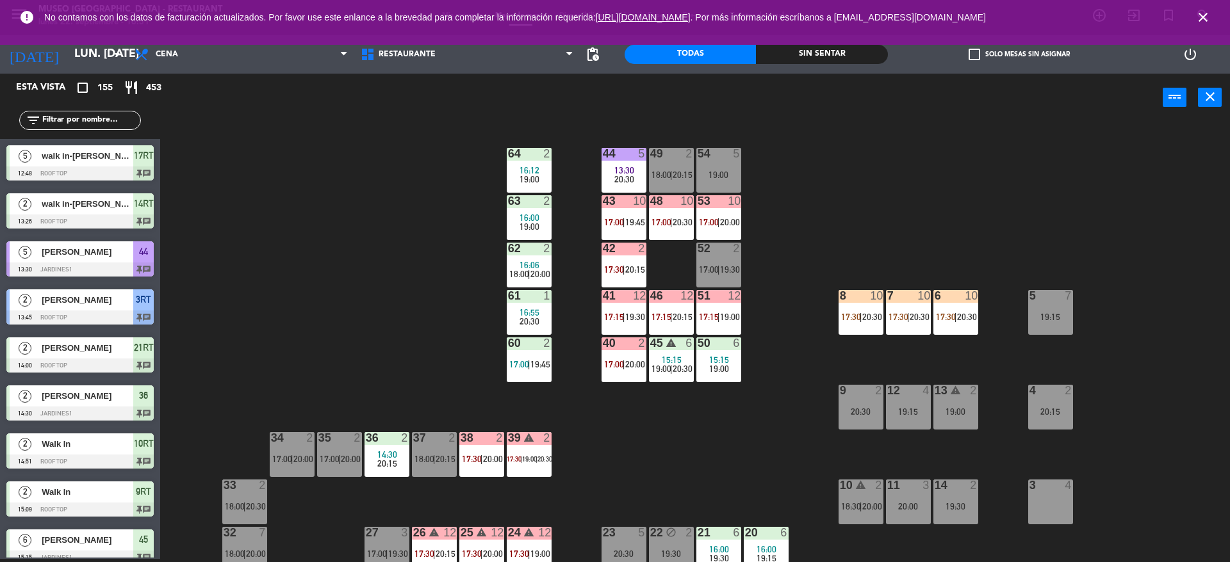
click at [738, 277] on div "52 2 17:00 | 19:30" at bounding box center [718, 265] width 45 height 45
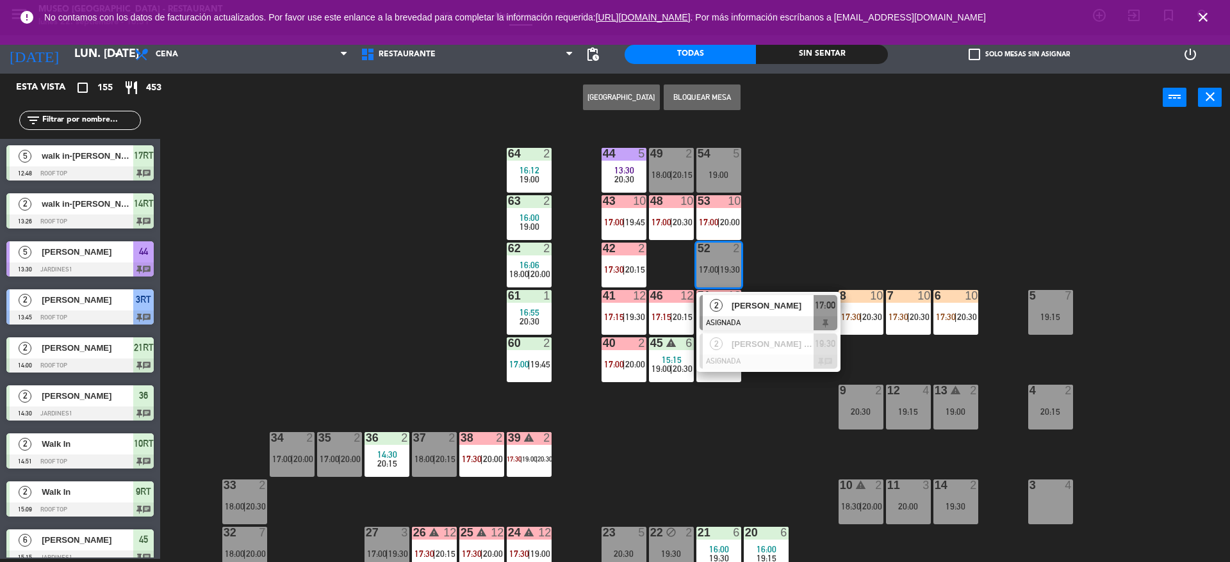
click at [765, 311] on span "[PERSON_NAME]" at bounding box center [772, 305] width 82 height 13
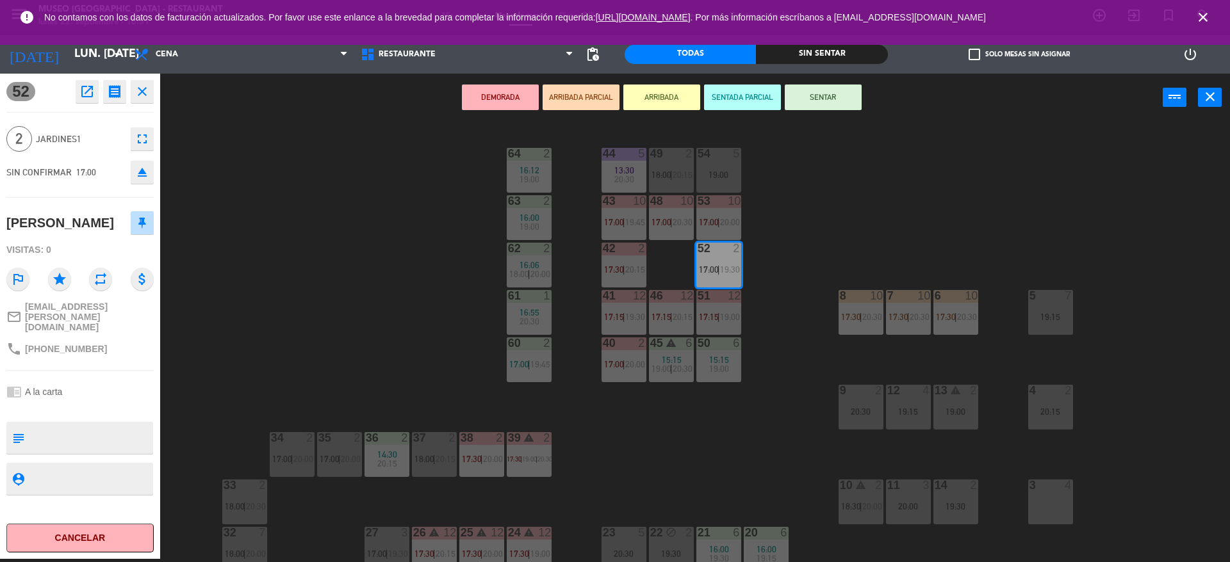
click at [514, 79] on div "DEMORADA ARRIBADA PARCIAL ARRIBADA SENTADA PARCIAL SENTAR power_input close" at bounding box center [661, 98] width 1002 height 49
click at [507, 95] on button "DEMORADA" at bounding box center [500, 98] width 77 height 26
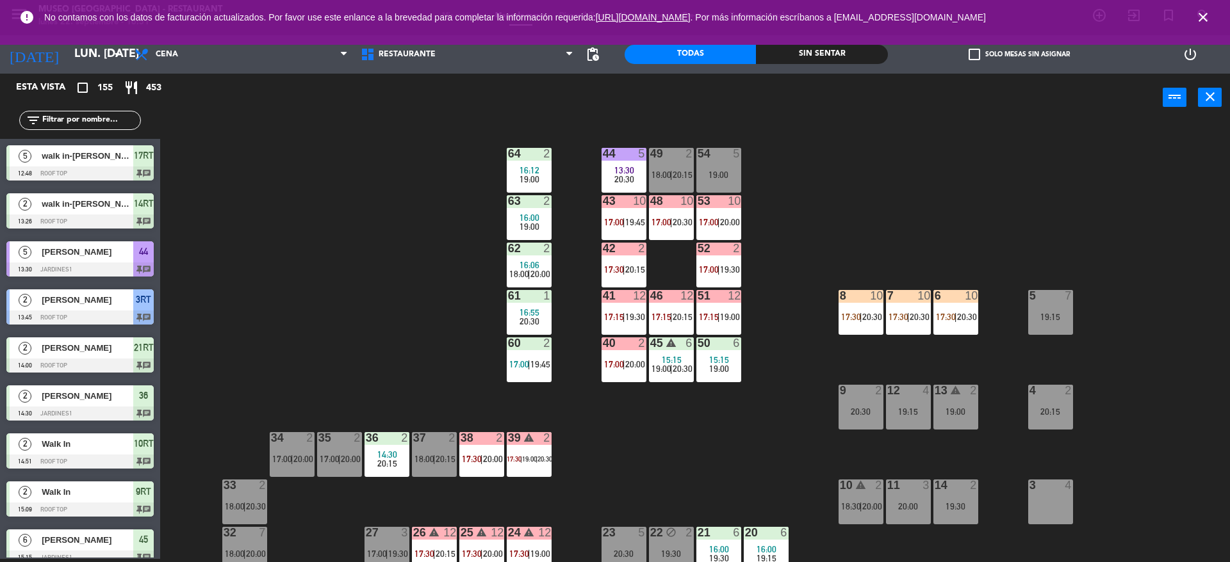
scroll to position [484, 0]
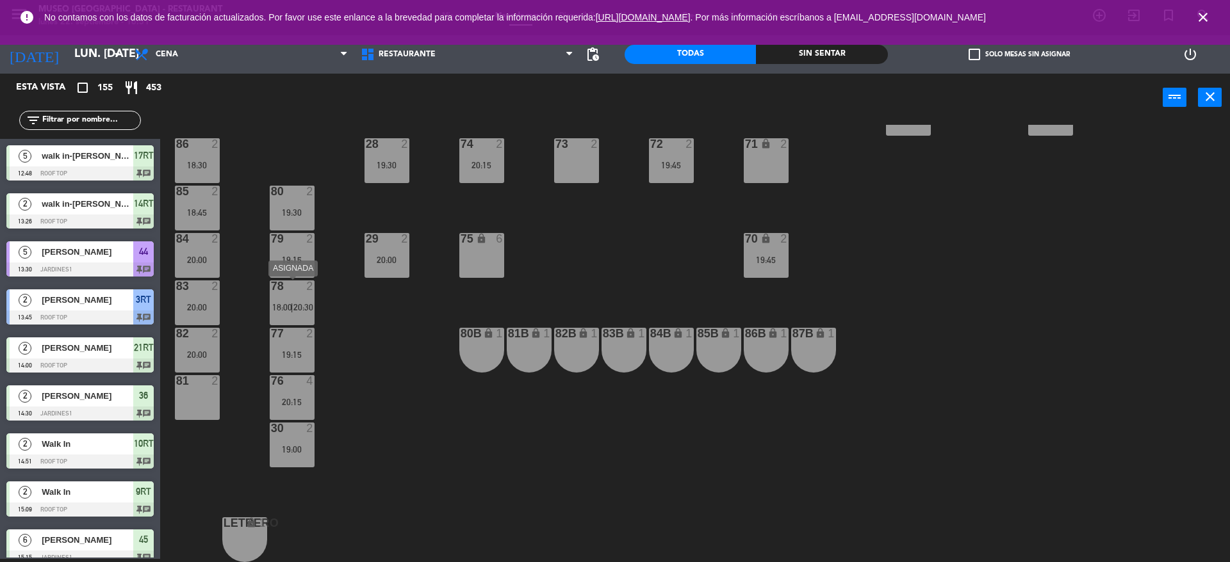
click at [302, 291] on div at bounding box center [291, 286] width 21 height 12
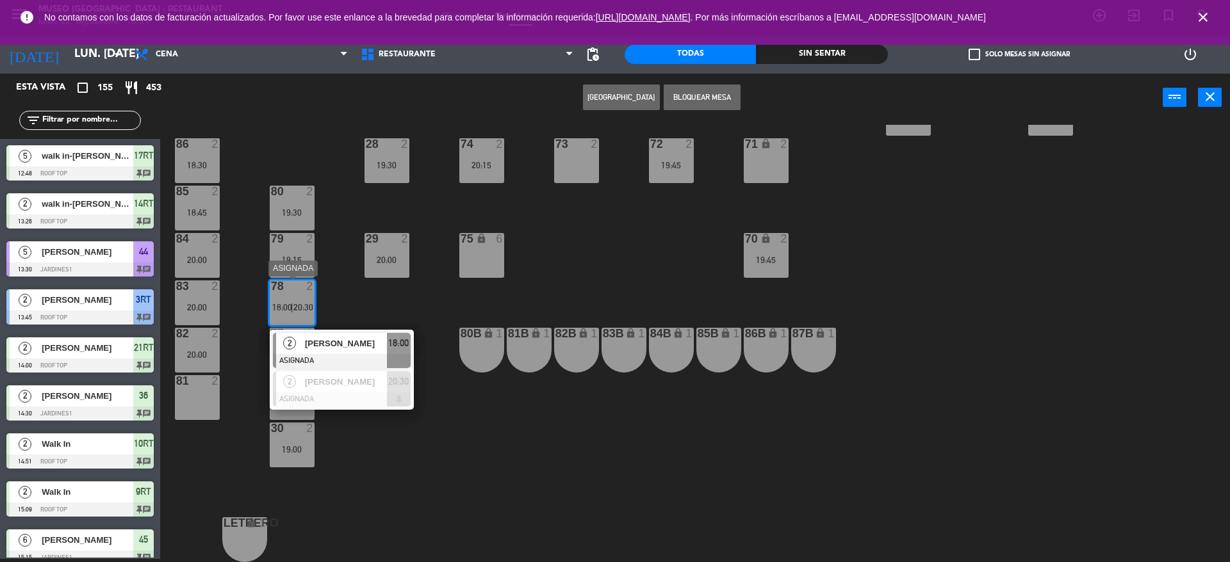
click at [375, 350] on div "[PERSON_NAME]" at bounding box center [345, 343] width 83 height 21
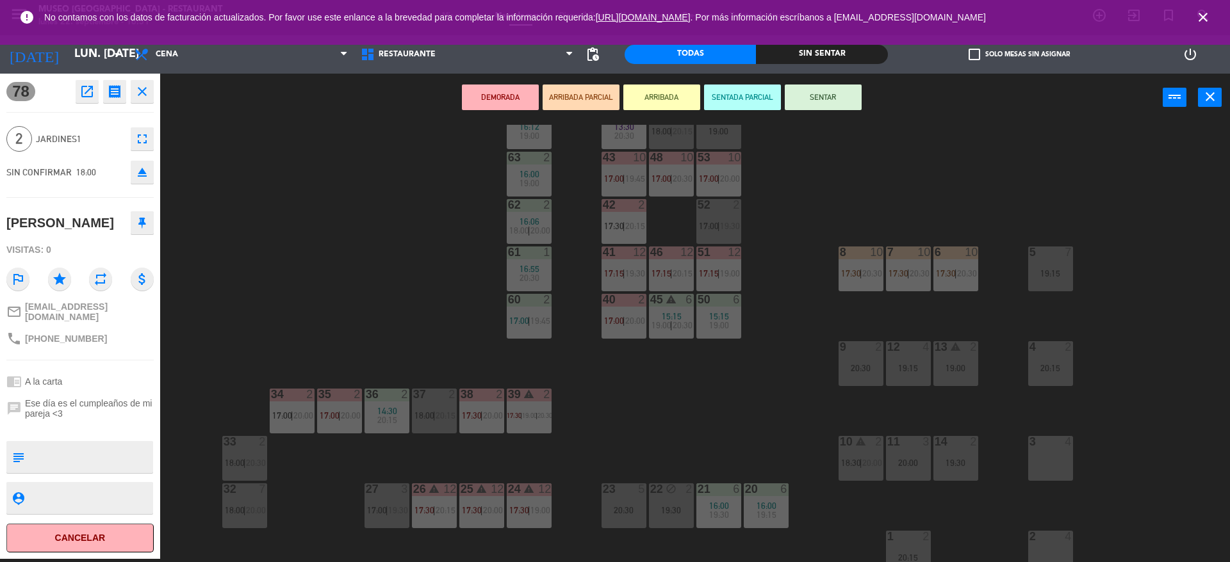
scroll to position [33, 0]
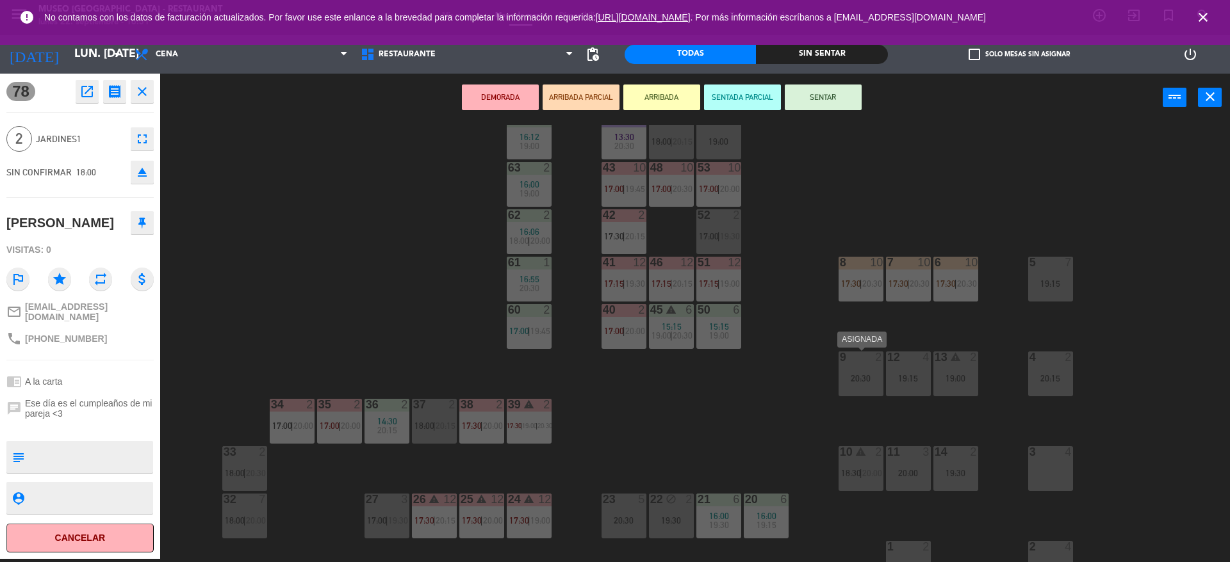
click at [875, 379] on div "20:30" at bounding box center [860, 378] width 45 height 9
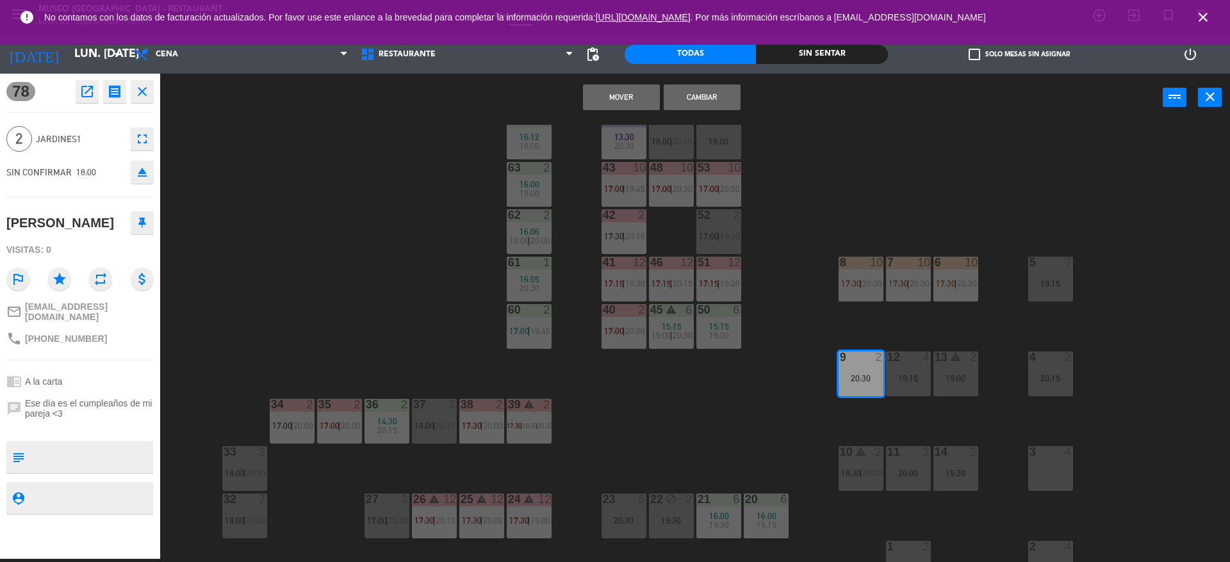
click at [620, 93] on button "Mover" at bounding box center [621, 98] width 77 height 26
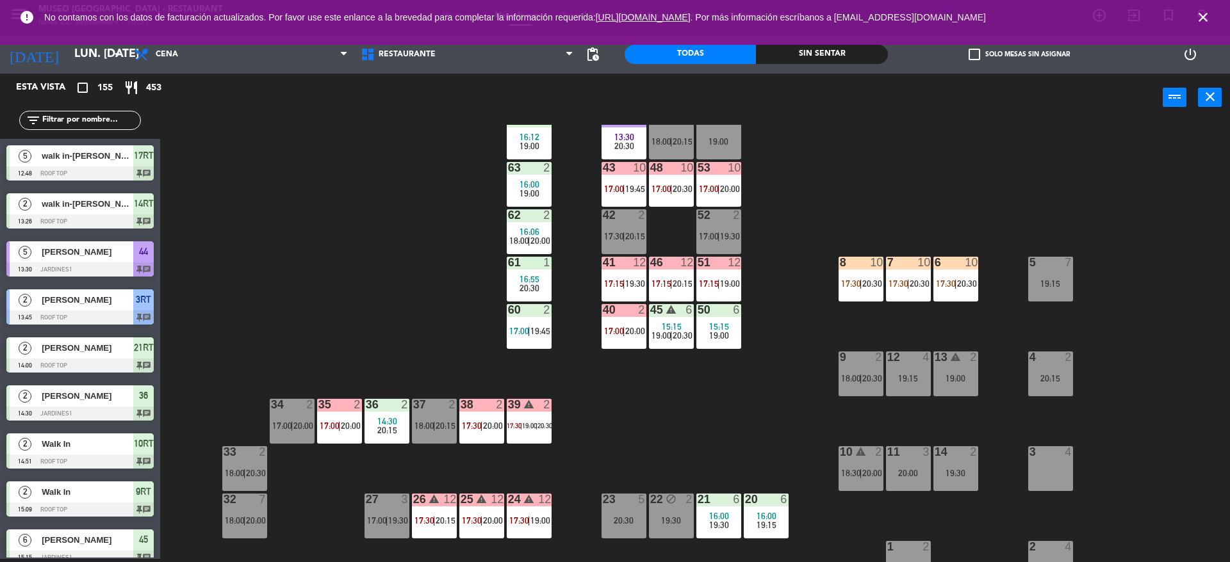
scroll to position [3, 0]
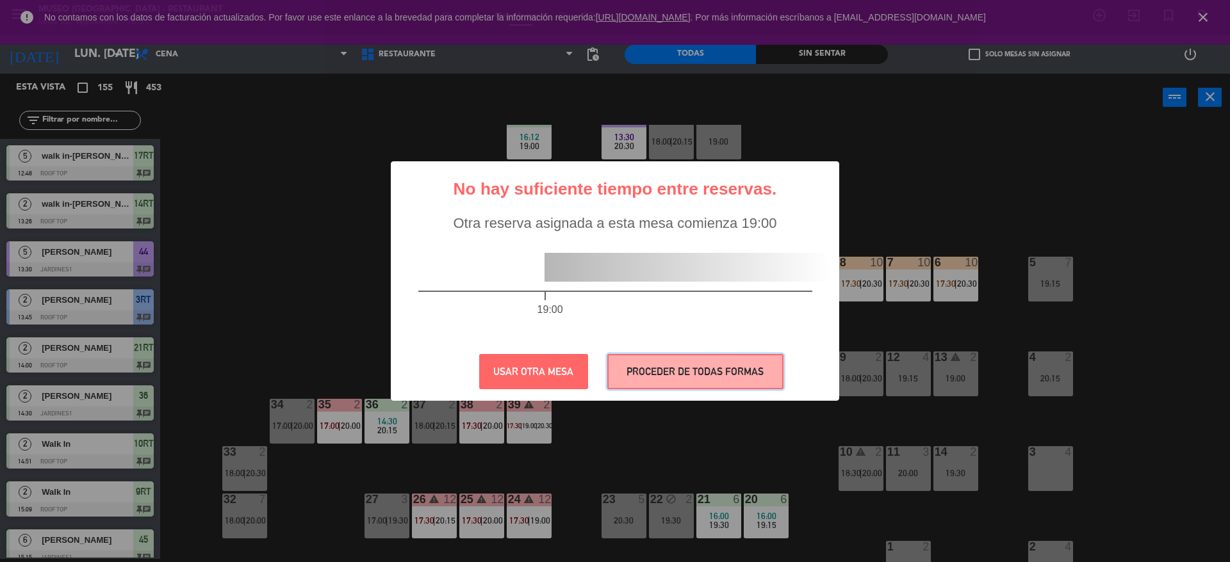
click at [701, 362] on button "PROCEDER DE TODAS FORMAS" at bounding box center [695, 371] width 176 height 35
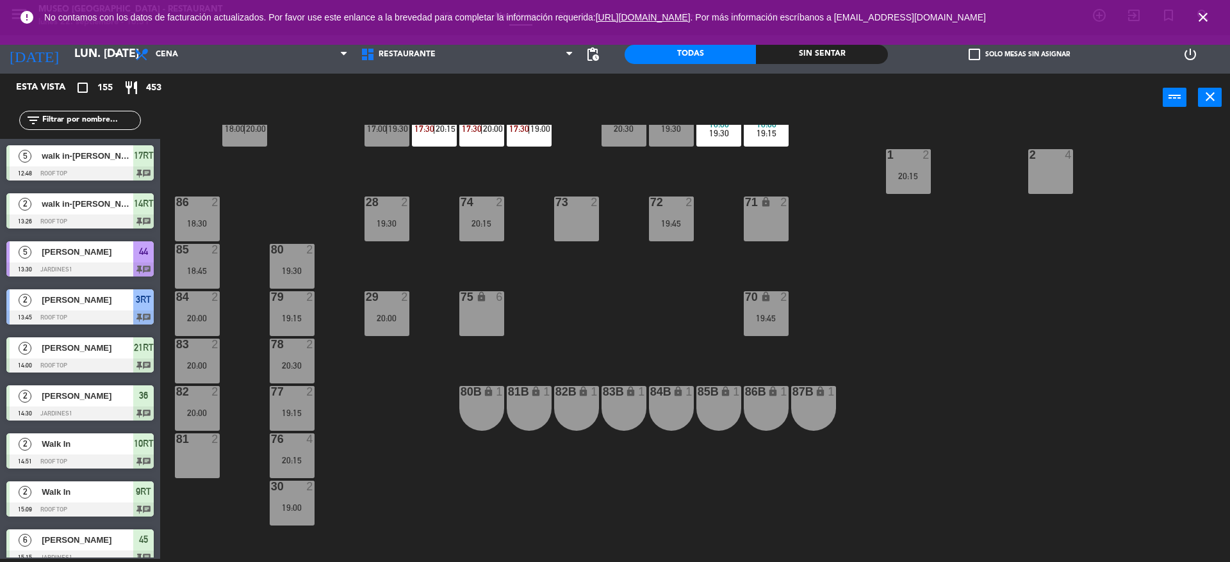
scroll to position [484, 0]
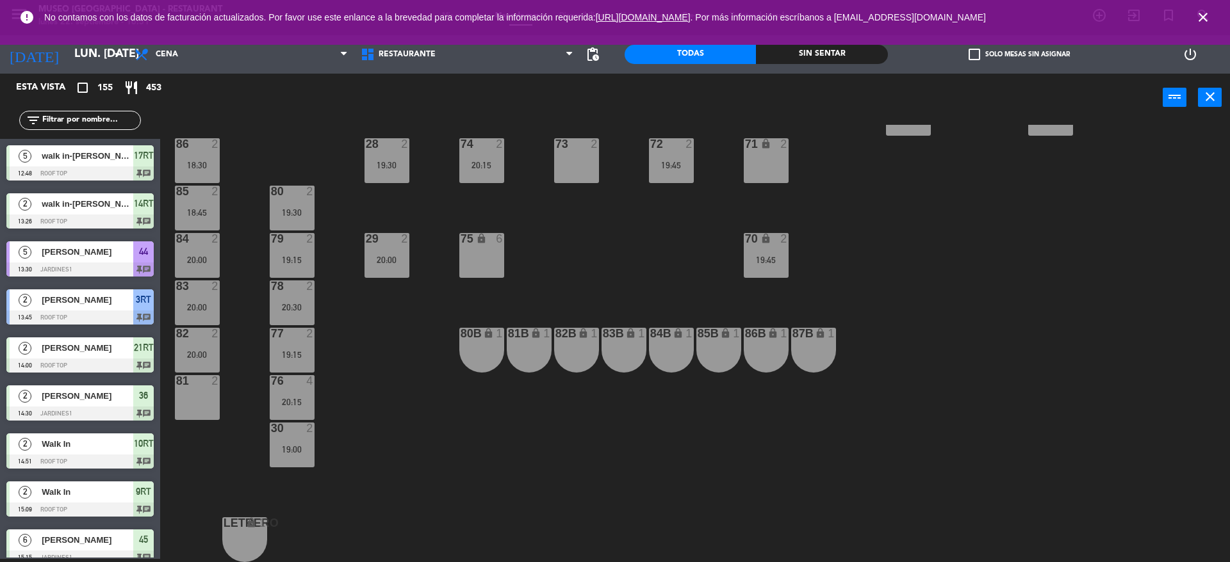
click at [491, 179] on div "74 2 20:15" at bounding box center [481, 160] width 45 height 45
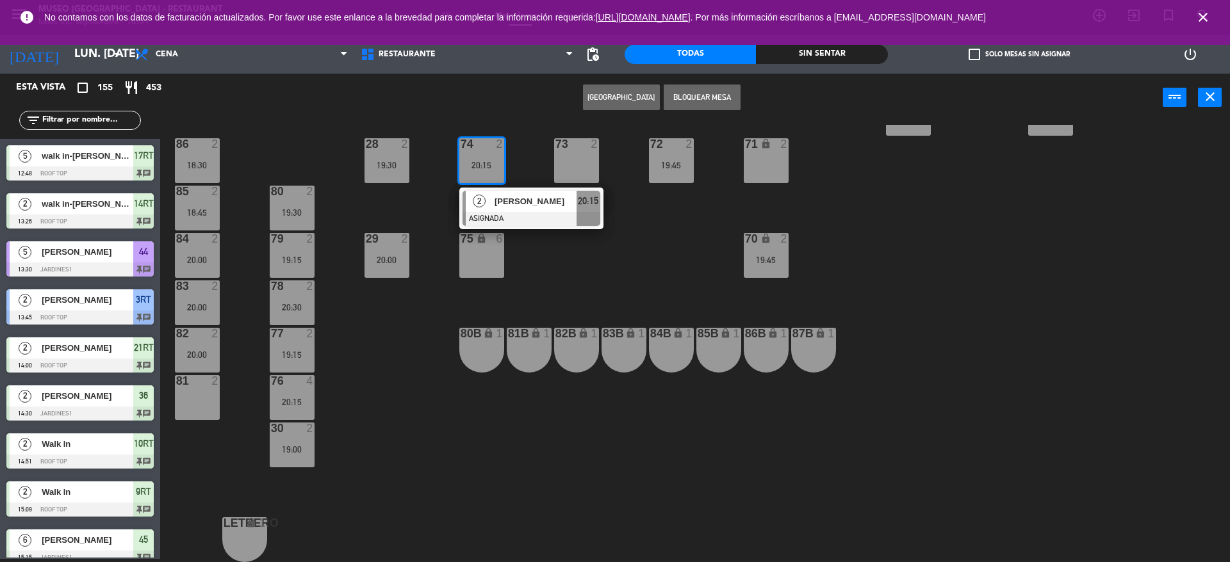
click at [219, 383] on div "2" at bounding box center [215, 381] width 8 height 12
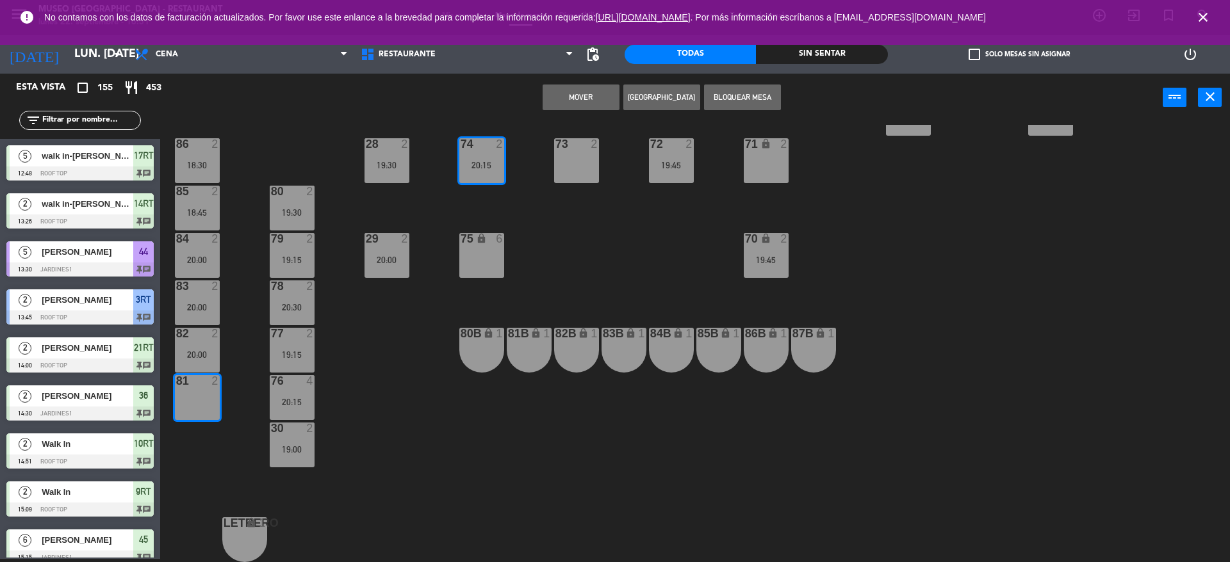
click at [615, 90] on button "Mover" at bounding box center [580, 98] width 77 height 26
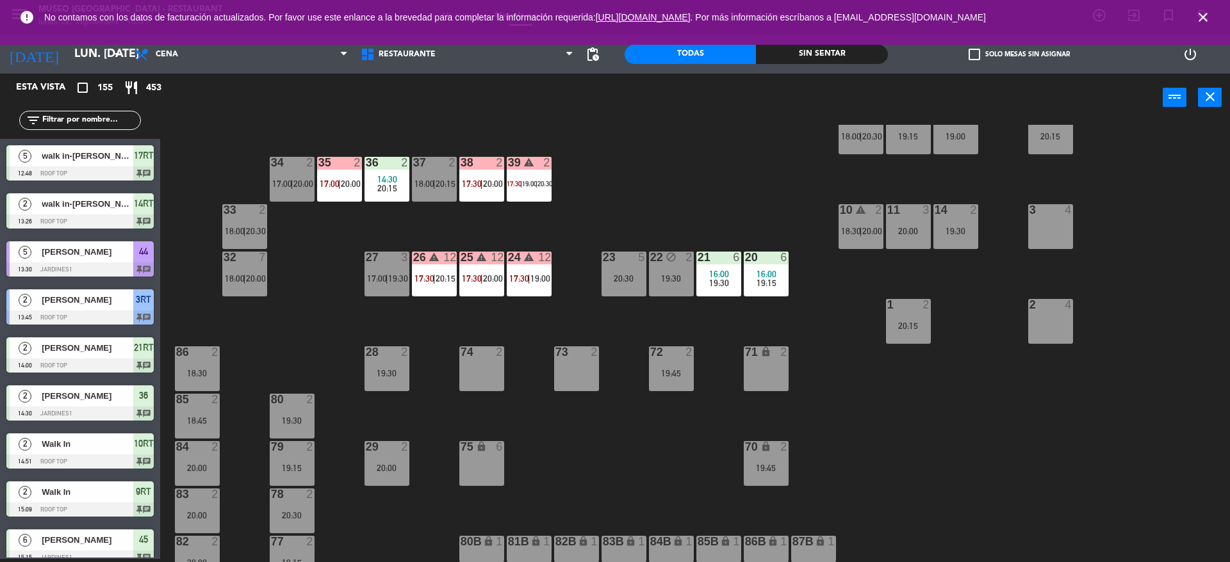
scroll to position [274, 0]
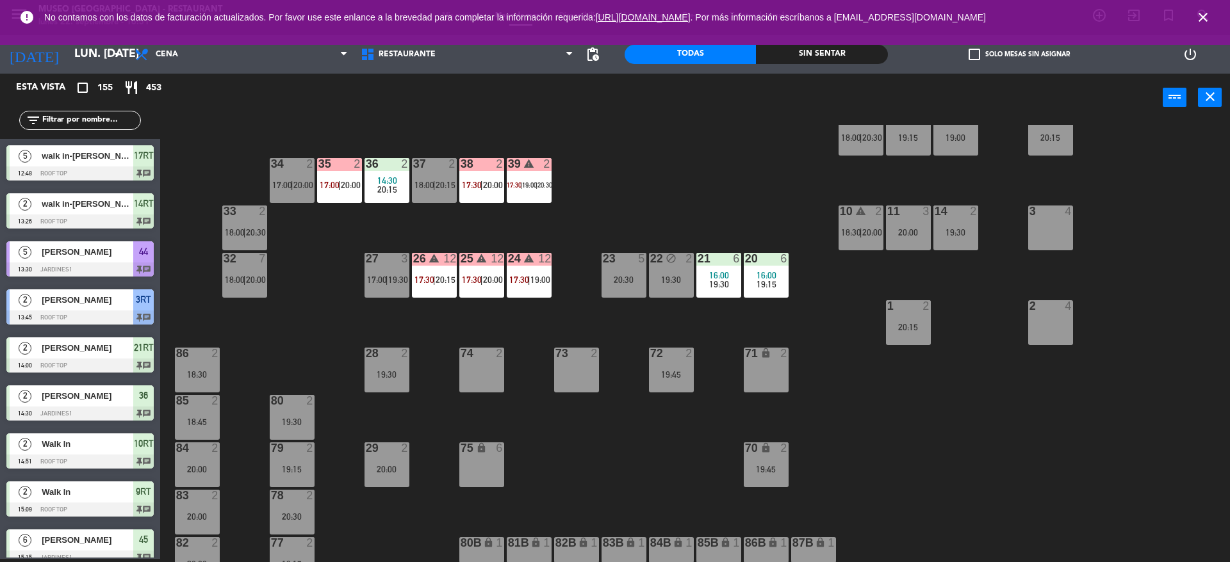
click at [204, 416] on div "85 2 18:45" at bounding box center [197, 417] width 45 height 45
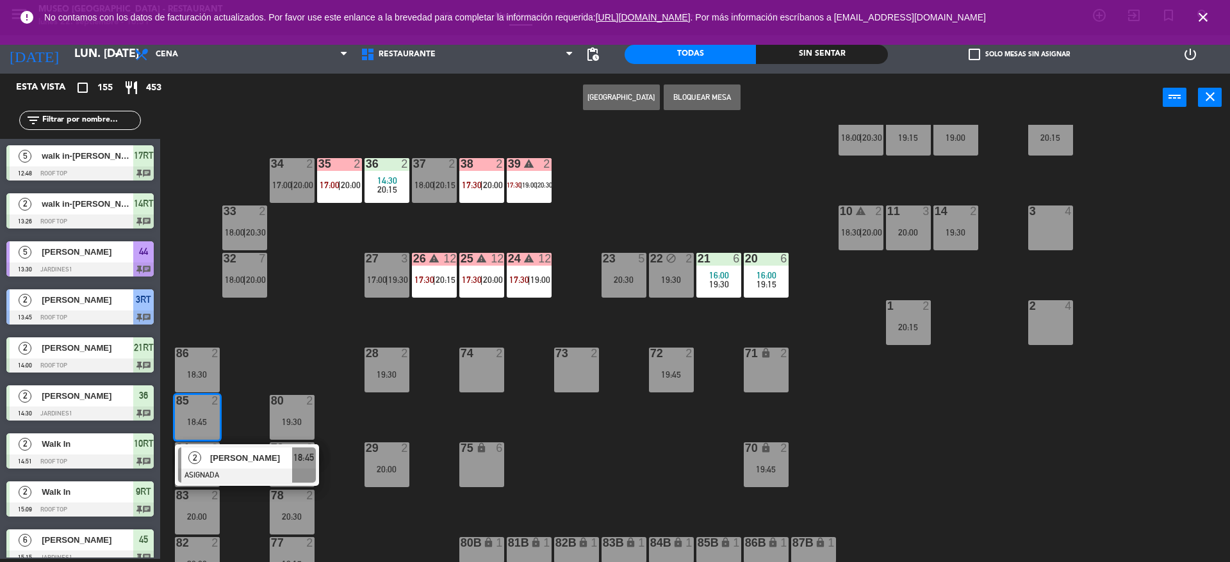
click at [952, 240] on div "14 2 19:30" at bounding box center [955, 228] width 45 height 45
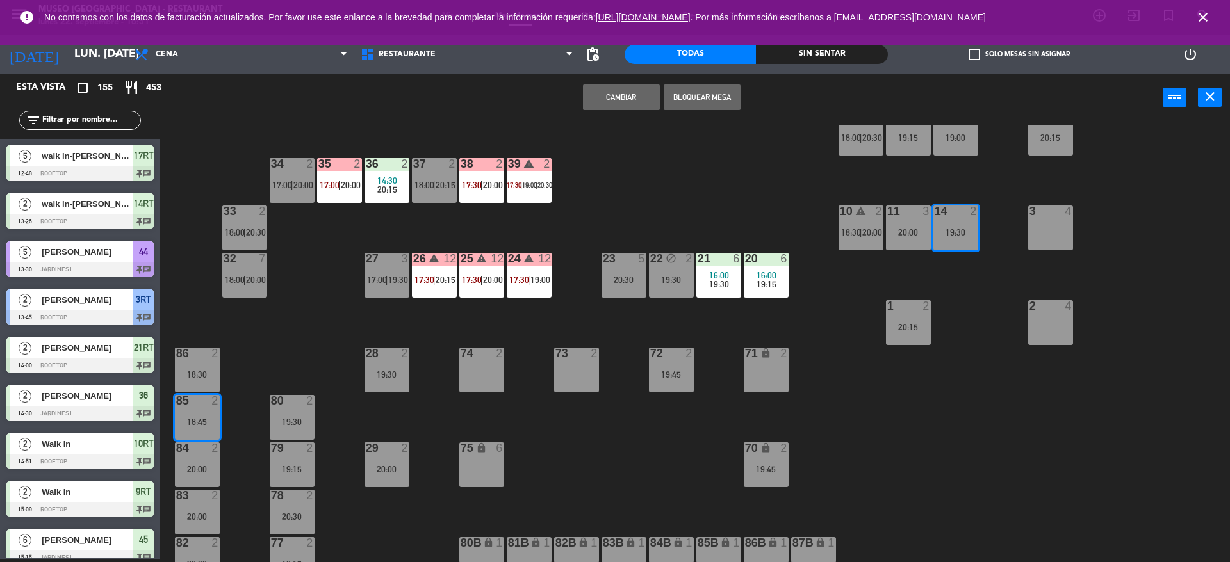
click at [610, 103] on button "Cambiar" at bounding box center [621, 98] width 77 height 26
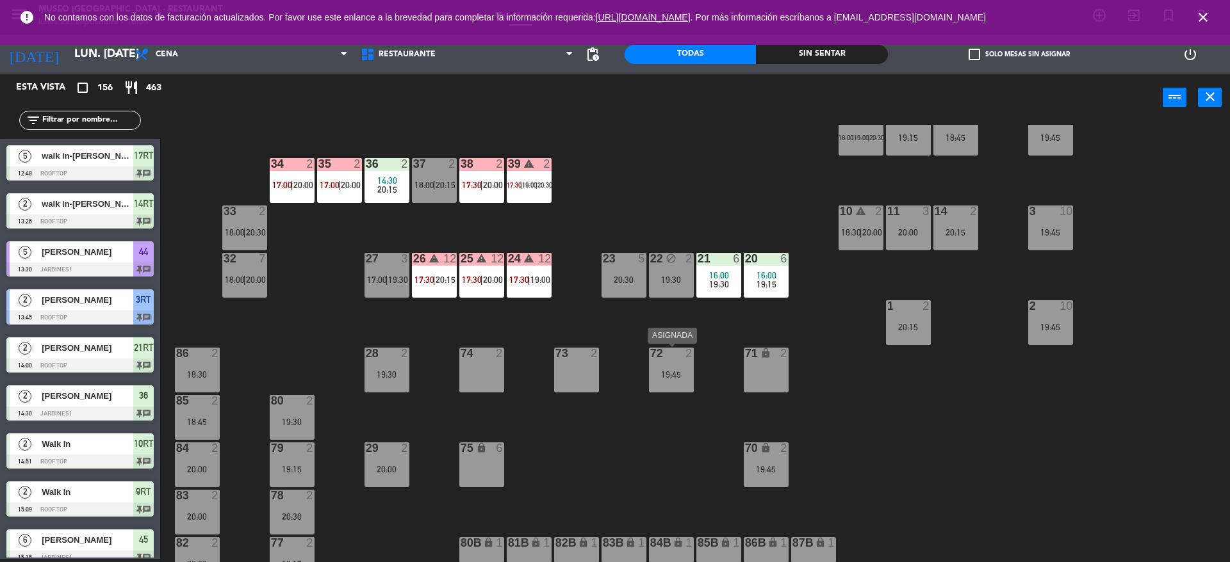
click at [664, 375] on div "19:45" at bounding box center [671, 374] width 45 height 9
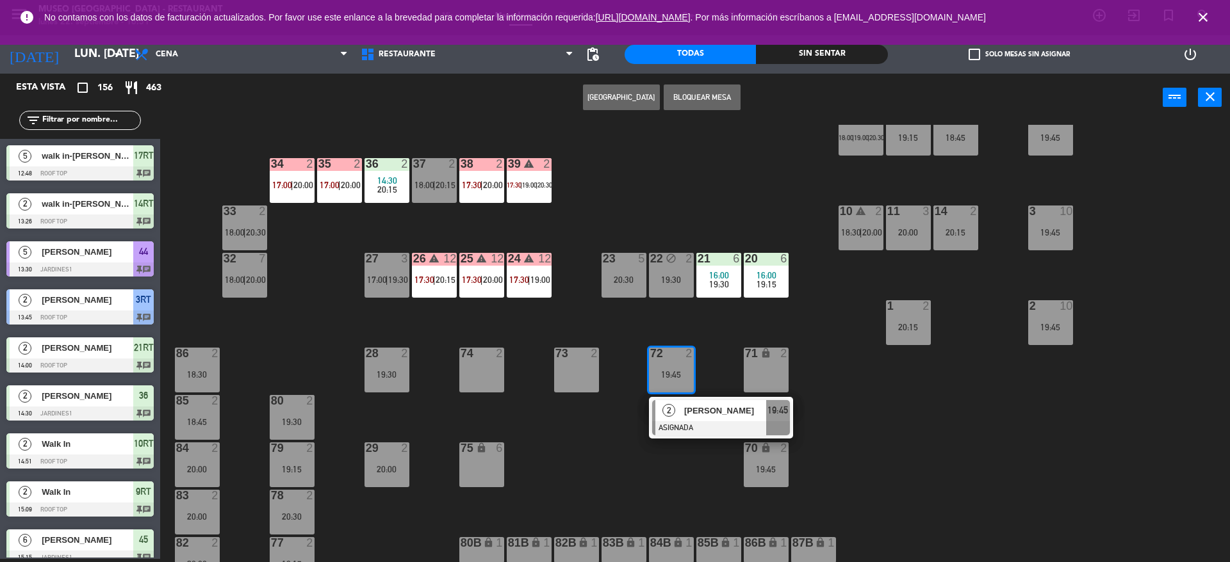
click at [932, 394] on div "44 5 13:30 20:30 49 2 18:00 | 20:15 54 5 19:00 64 2 16:12 19:00 48 10 17:00 | 2…" at bounding box center [700, 343] width 1057 height 437
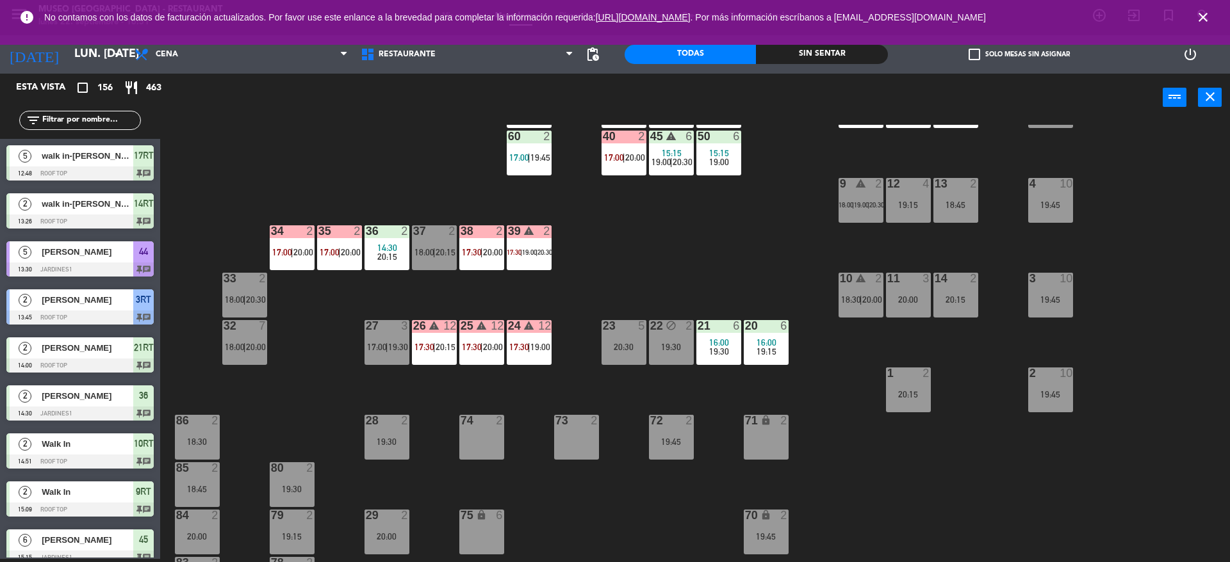
scroll to position [206, 0]
click at [1043, 197] on div "4 10 19:45" at bounding box center [1050, 201] width 45 height 45
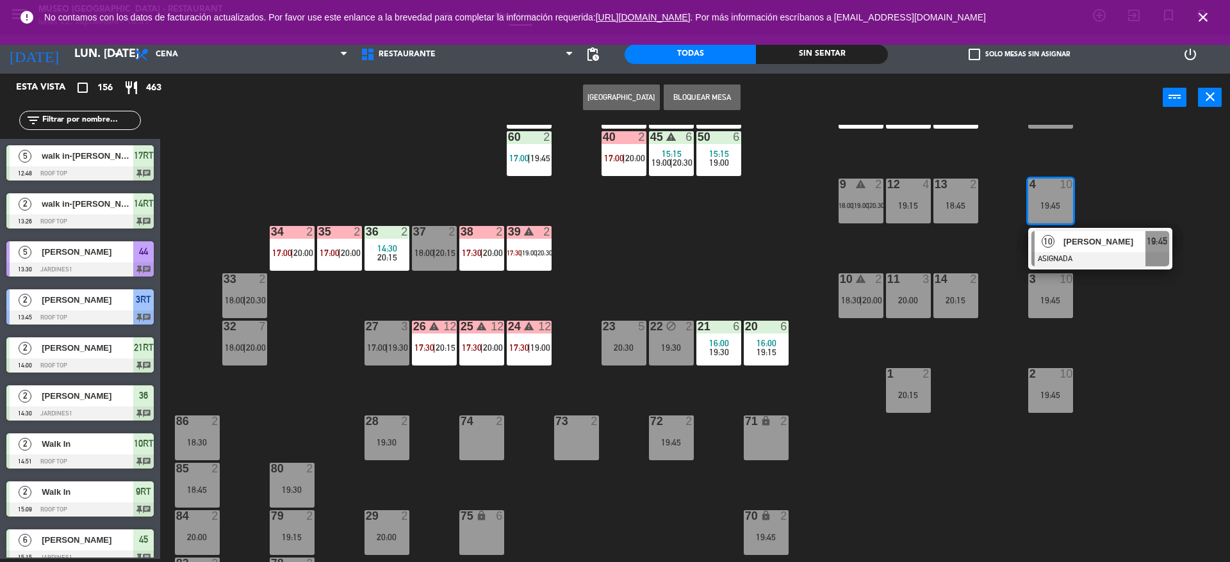
click at [1071, 228] on div "10 [PERSON_NAME] ASIGNADA 19:45" at bounding box center [1100, 249] width 144 height 42
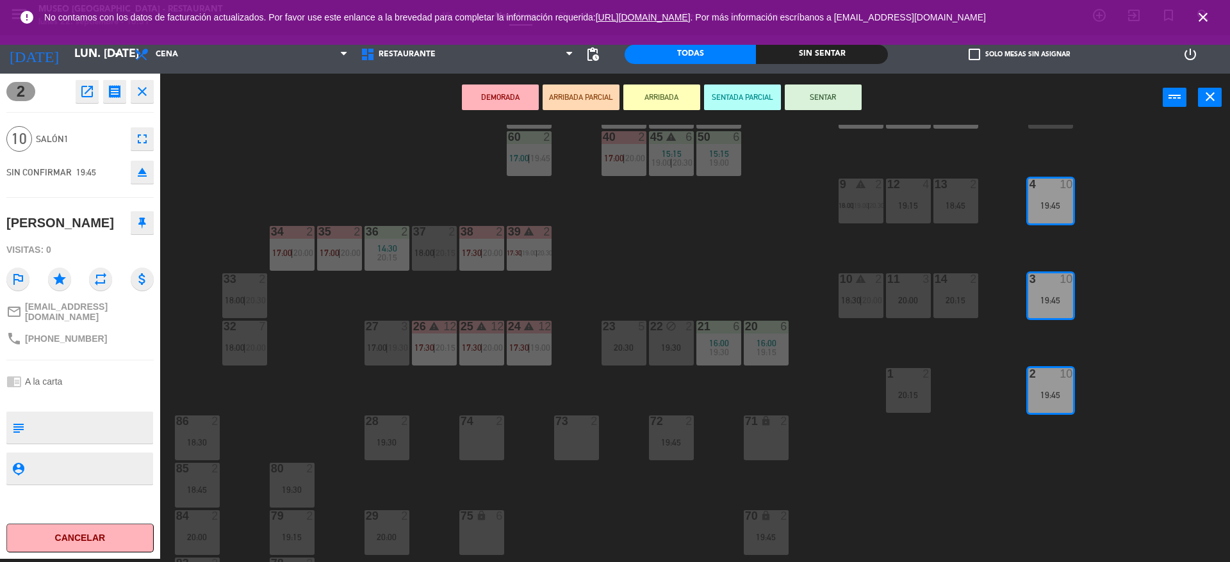
click at [671, 223] on div "44 5 13:30 20:30 49 2 18:00 | 20:15 54 5 19:00 64 2 16:12 19:00 48 10 17:00 | 2…" at bounding box center [700, 343] width 1057 height 437
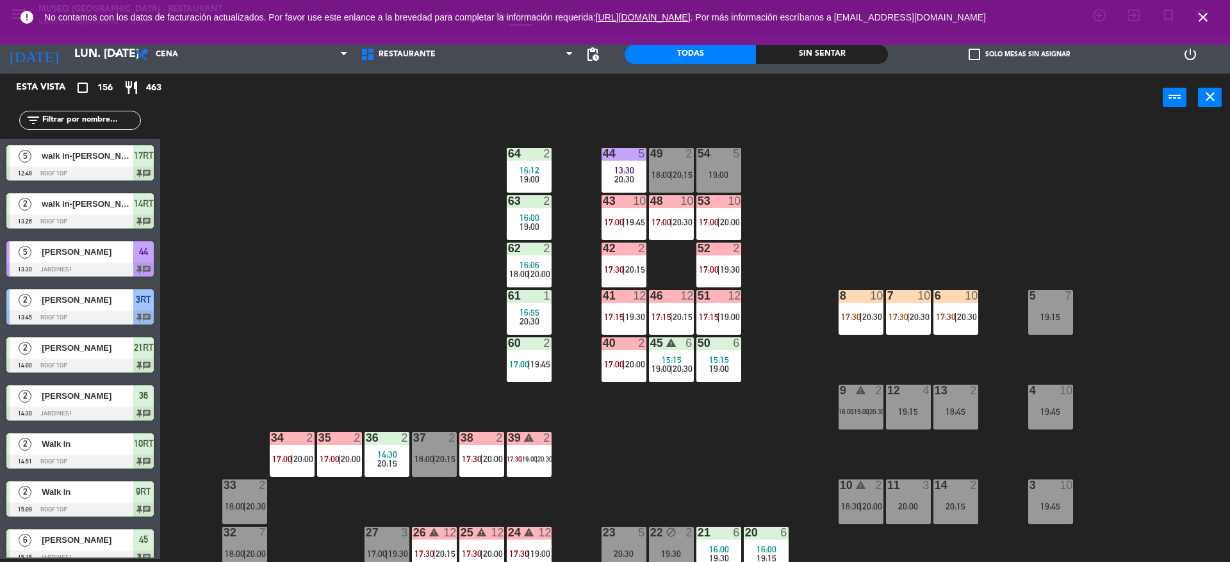
scroll to position [6, 0]
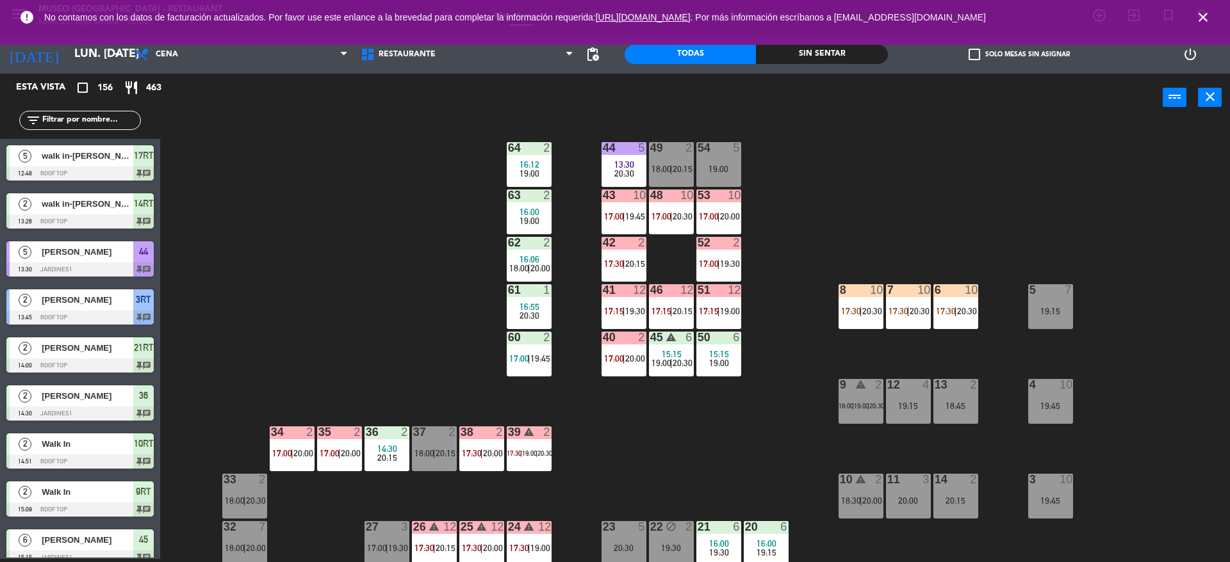
click at [689, 435] on div "44 5 13:30 20:30 49 2 18:00 | 20:15 54 5 19:00 64 2 16:12 19:00 48 10 17:00 | 2…" at bounding box center [700, 343] width 1057 height 437
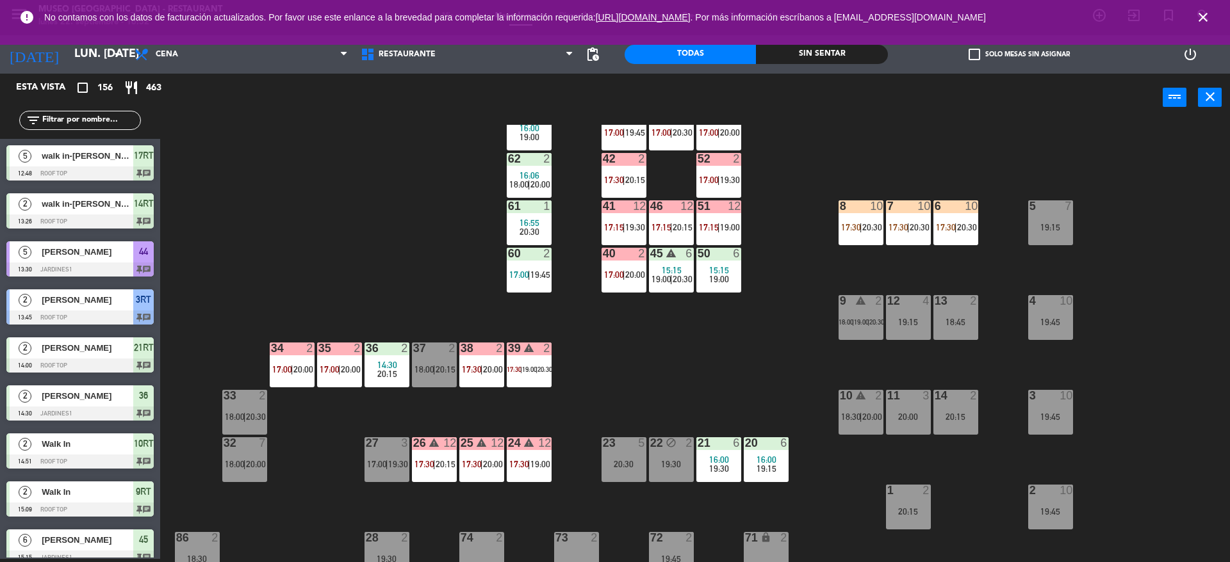
scroll to position [0, 0]
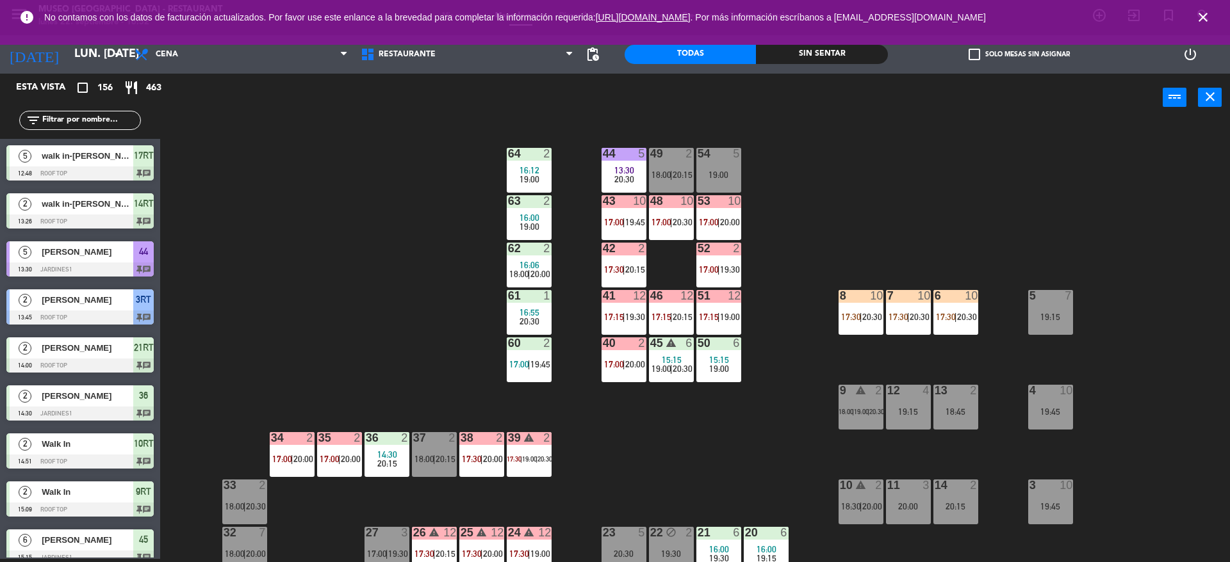
click at [714, 308] on div "51 12 17:15 | 19:00" at bounding box center [718, 312] width 45 height 45
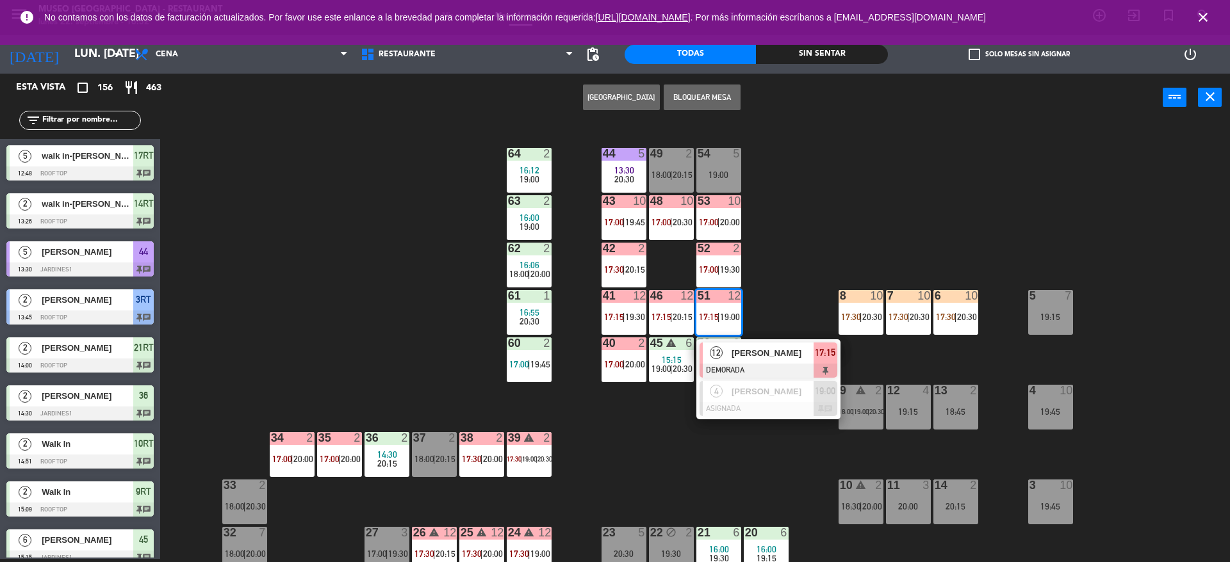
click at [799, 229] on div "44 5 13:30 20:30 49 2 18:00 | 20:15 54 5 19:00 64 2 16:12 19:00 48 10 17:00 | 2…" at bounding box center [700, 343] width 1057 height 437
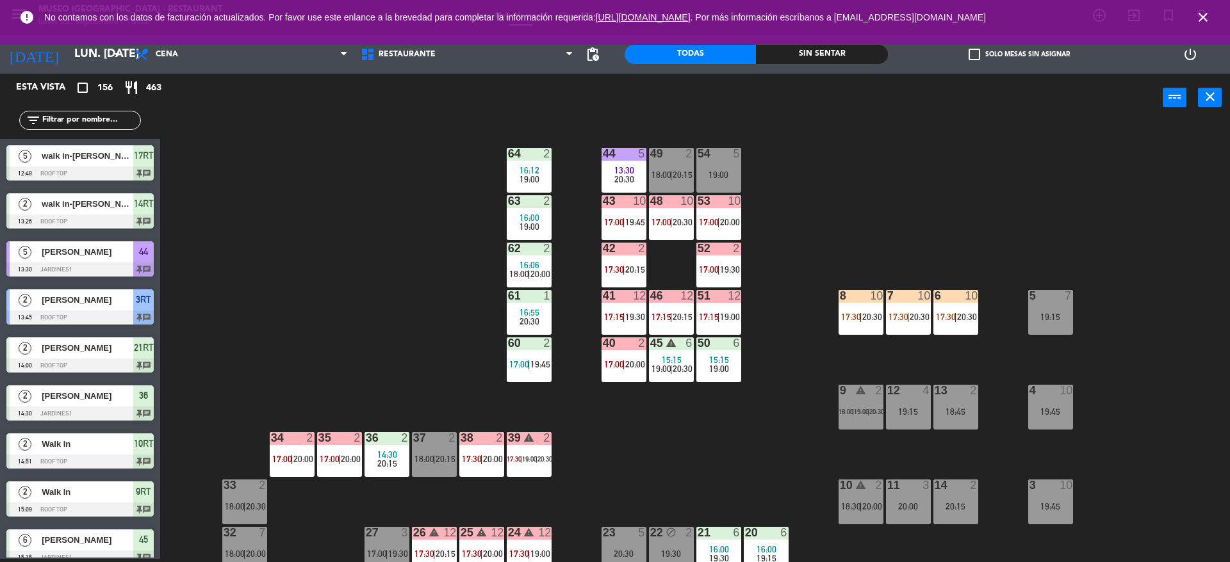
click at [604, 175] on div "20:30" at bounding box center [623, 179] width 45 height 9
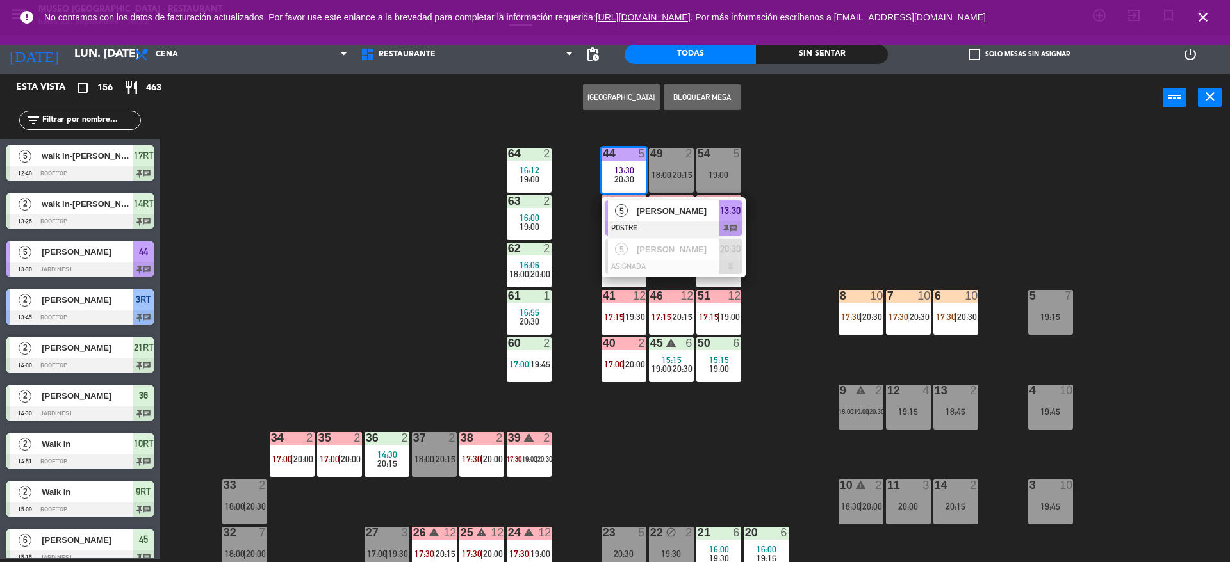
scroll to position [67, 0]
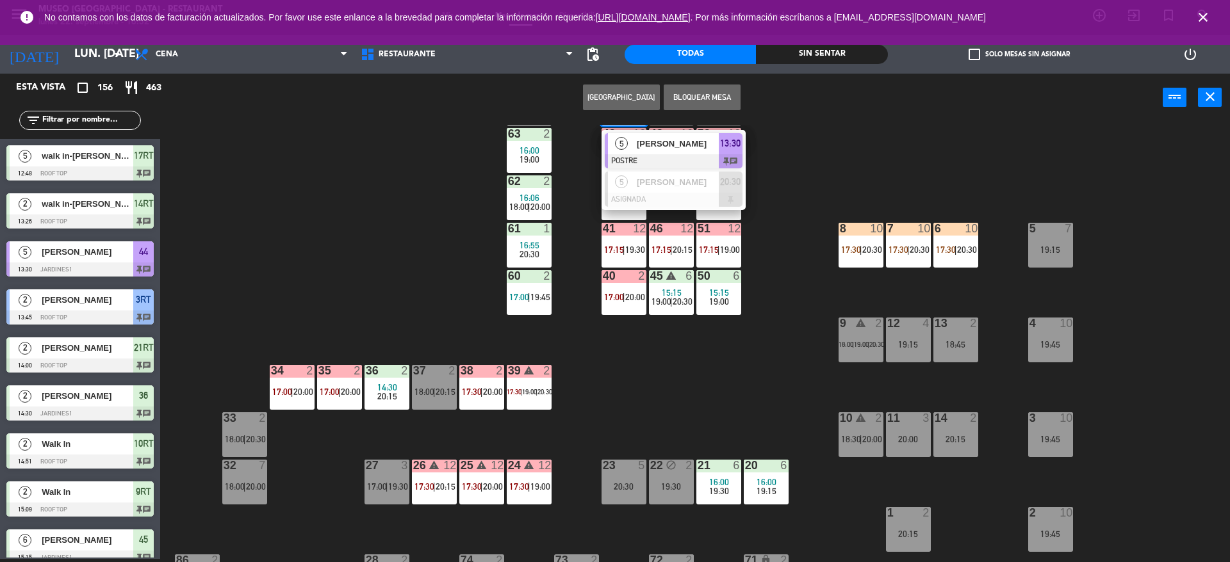
click at [740, 400] on div "44 5 13:30 20:30 5 [PERSON_NAME] POSTRE 13:30 chat 5 [PERSON_NAME] ASIGNADA 20:…" at bounding box center [700, 343] width 1057 height 437
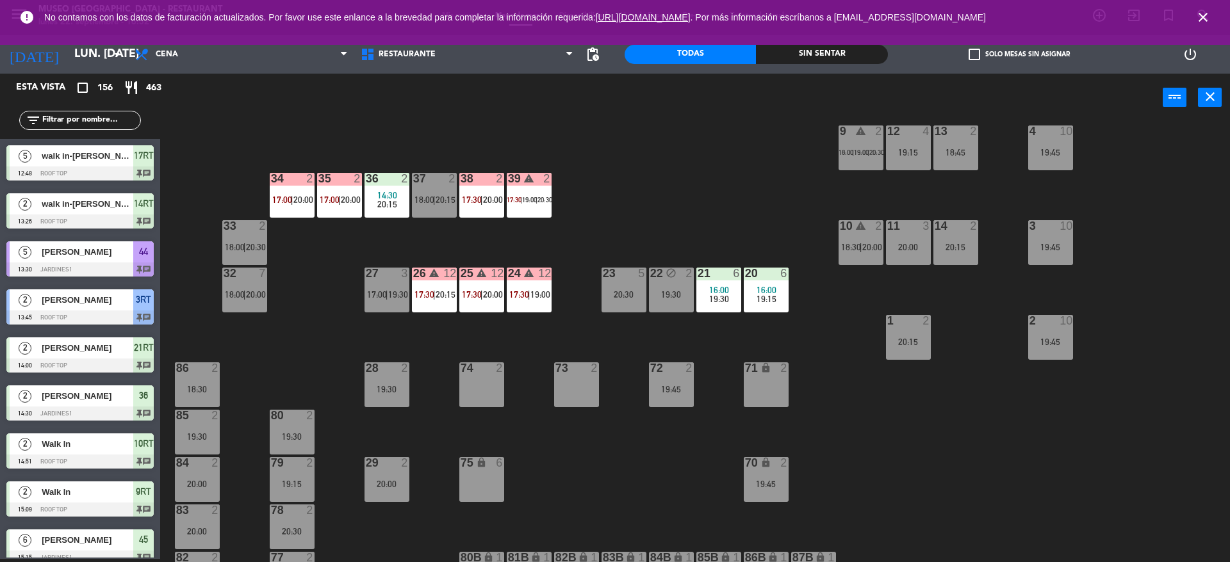
scroll to position [0, 0]
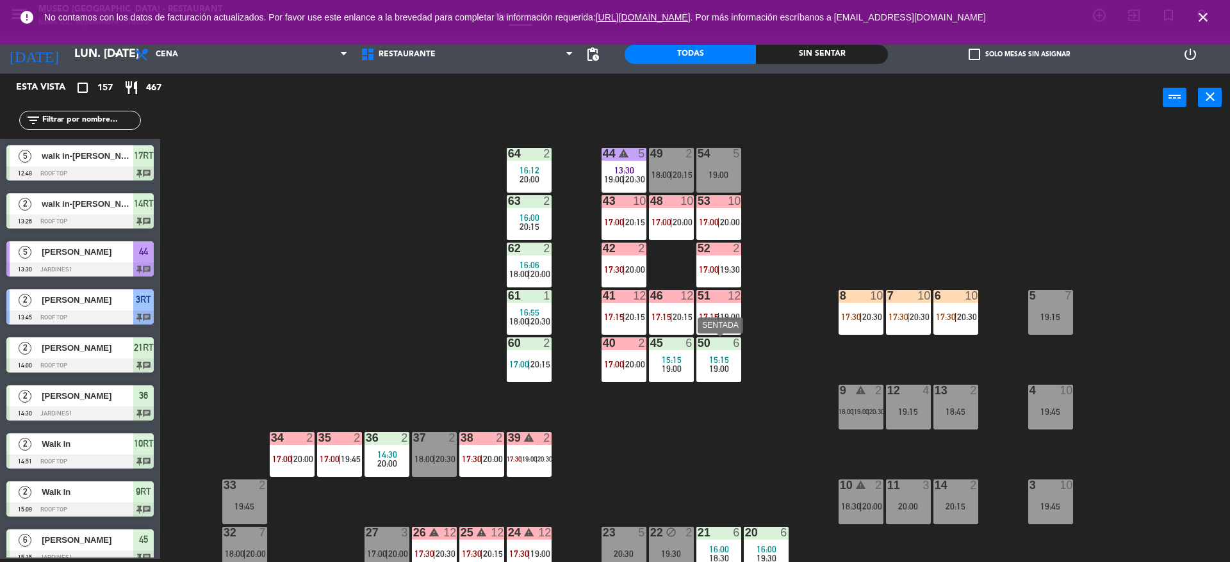
click at [708, 353] on div "50 6 15:15 19:00" at bounding box center [718, 359] width 45 height 45
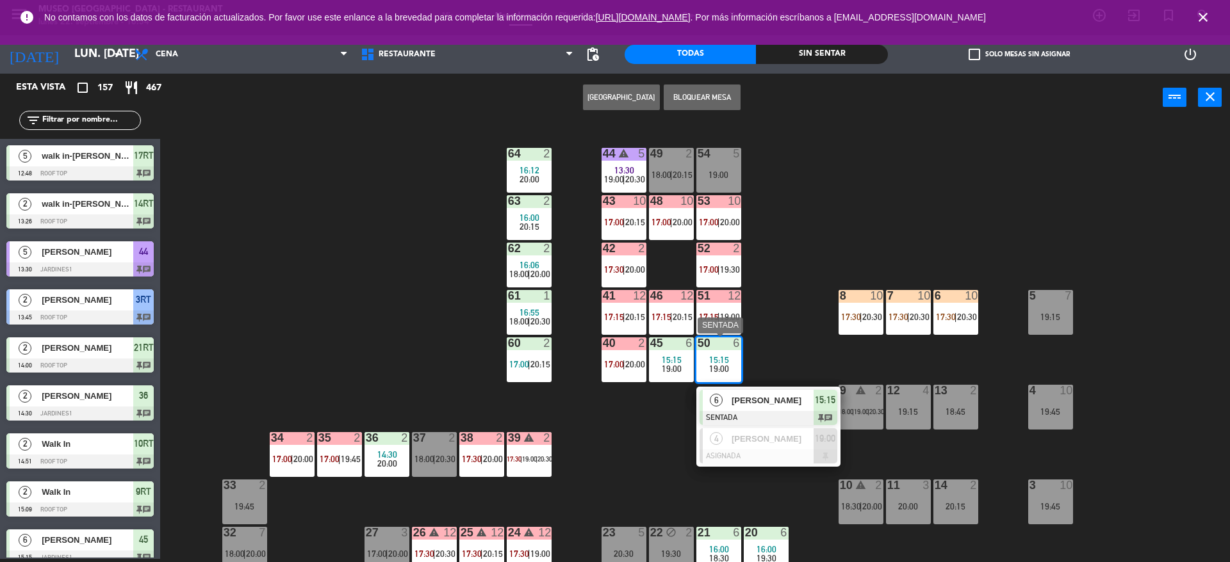
click at [751, 390] on div "[PERSON_NAME]" at bounding box center [771, 400] width 83 height 21
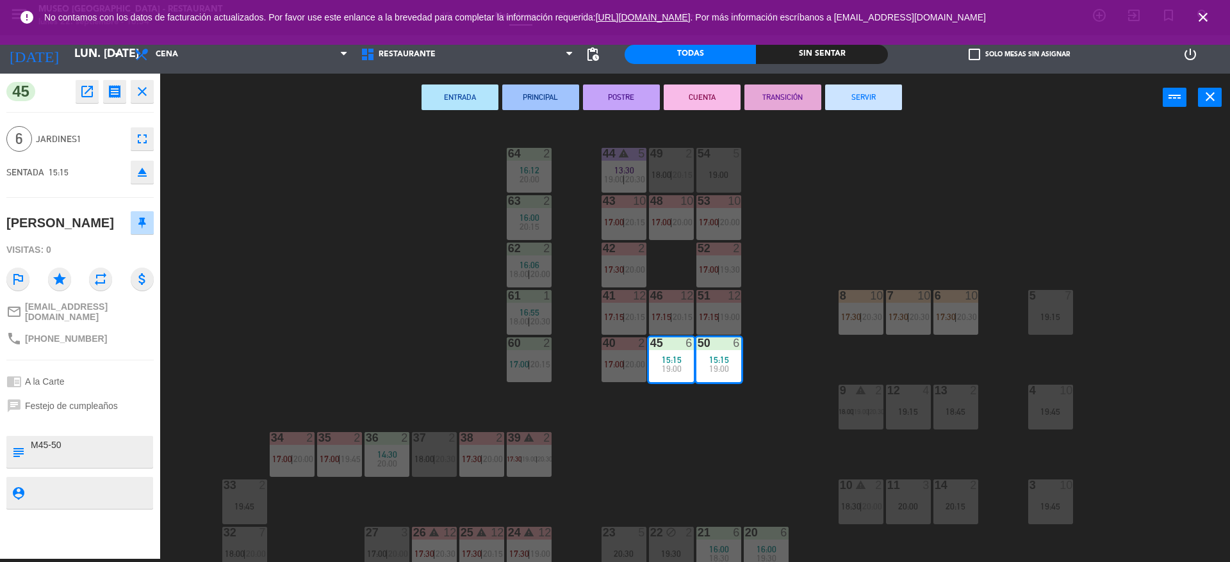
click at [768, 86] on button "TRANSICIÓN" at bounding box center [782, 98] width 77 height 26
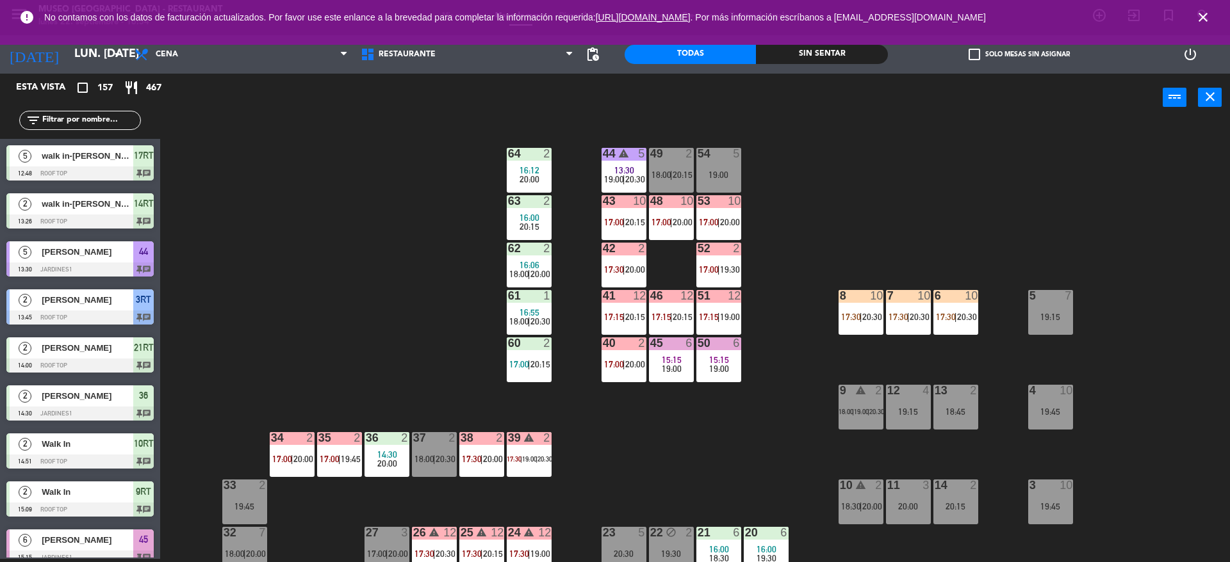
scroll to position [3, 0]
click at [703, 229] on div "53 10 17:00 | 20:00" at bounding box center [718, 217] width 45 height 45
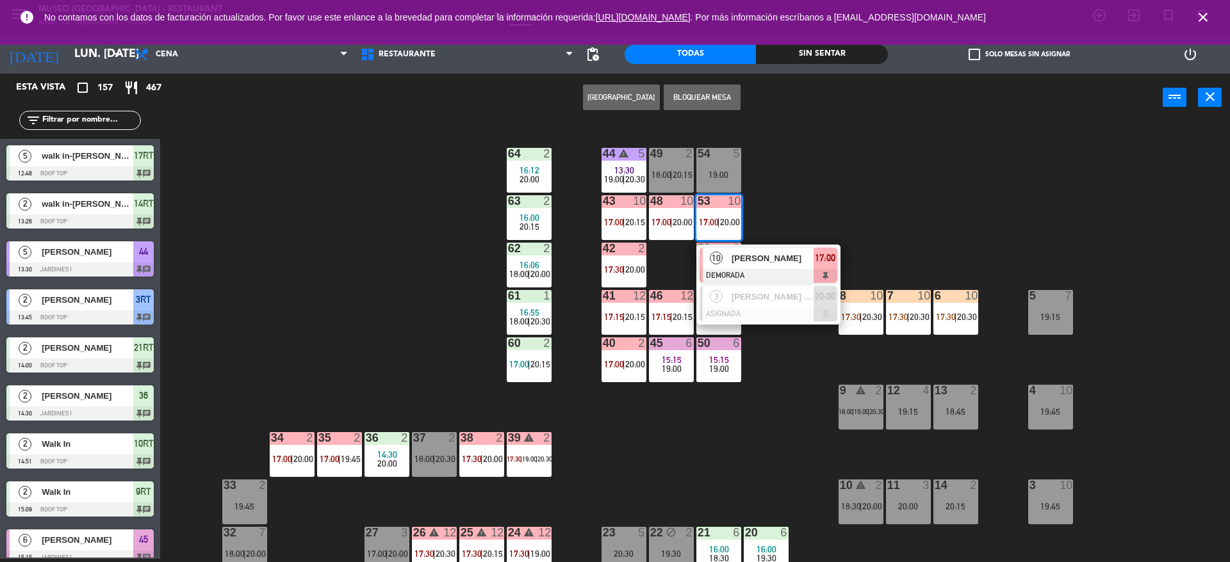
click at [416, 277] on div "44 warning 5 13:30 19:00 | 20:30 49 2 18:00 | 20:15 54 5 19:00 64 2 16:12 20:00…" at bounding box center [700, 343] width 1057 height 437
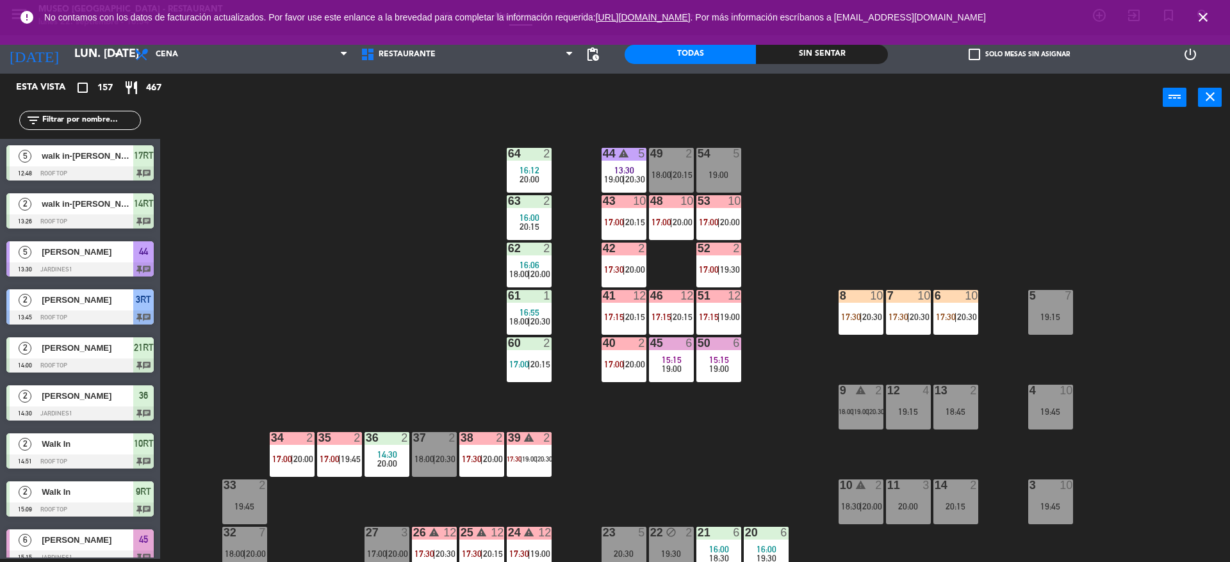
click at [731, 300] on div "12" at bounding box center [734, 296] width 13 height 12
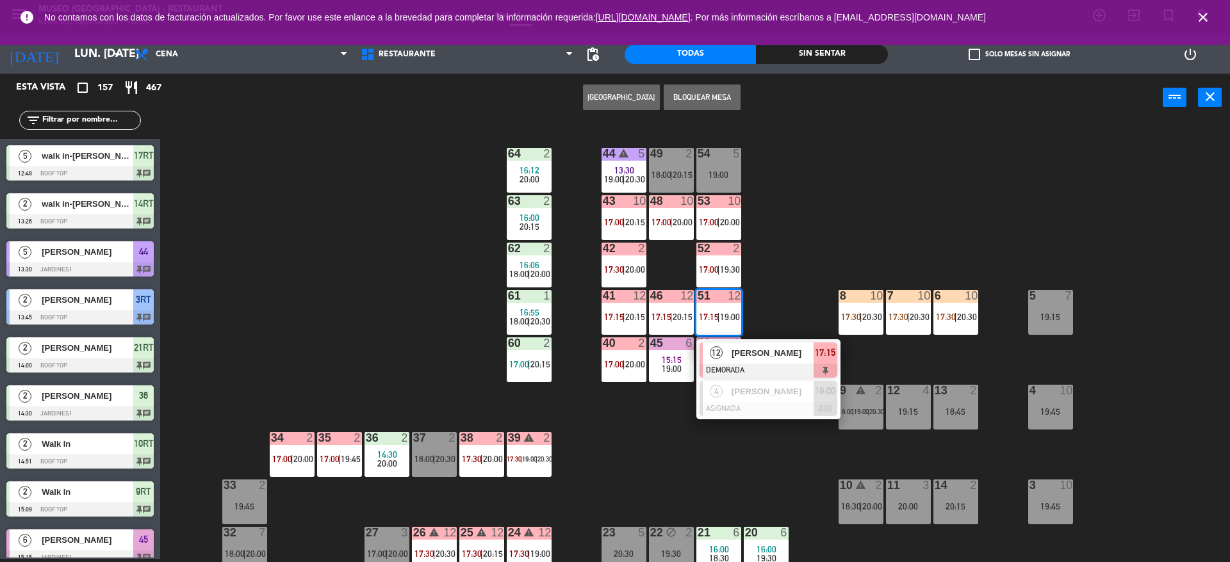
click at [383, 294] on div "44 warning 5 13:30 19:00 | 20:30 49 2 18:00 | 20:15 54 5 19:00 64 2 16:12 20:00…" at bounding box center [700, 343] width 1057 height 437
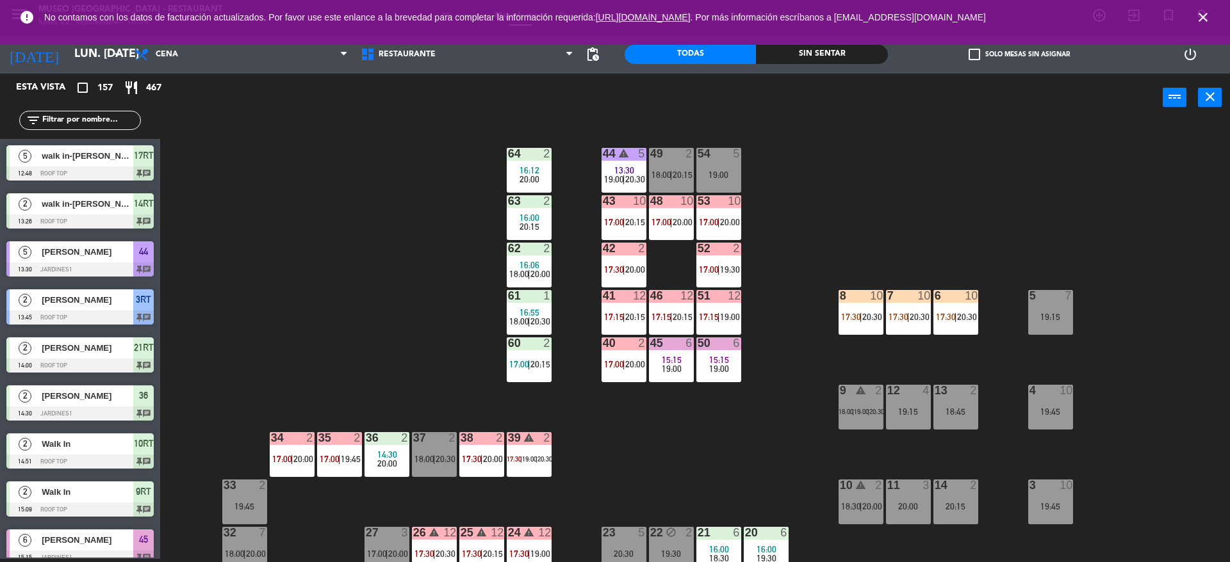
scroll to position [102, 0]
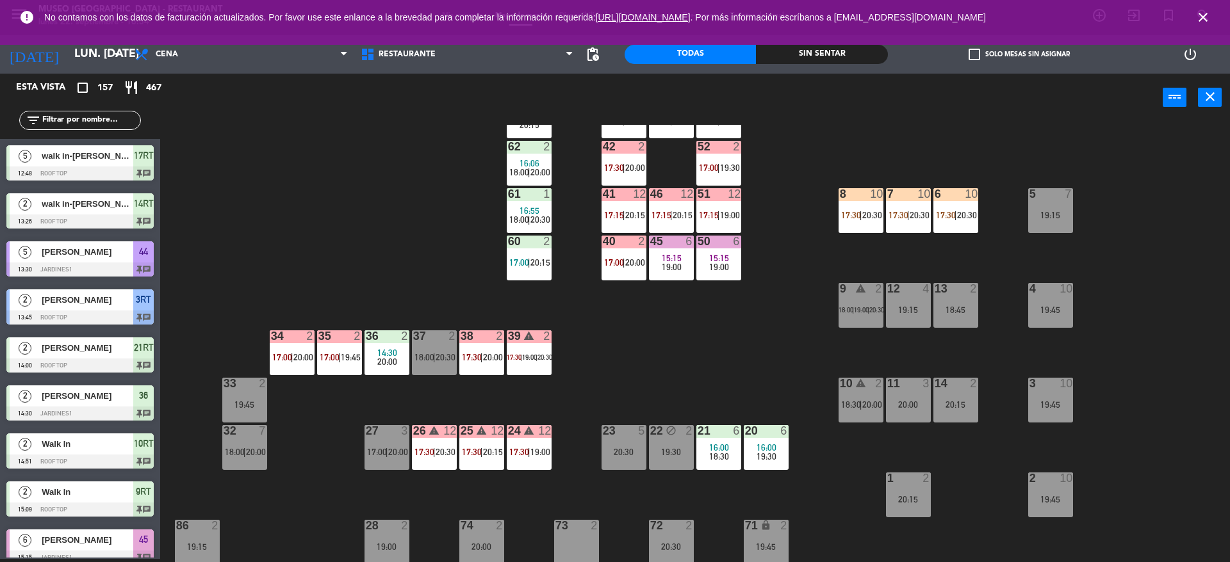
click at [531, 449] on span "19:00" at bounding box center [540, 452] width 20 height 10
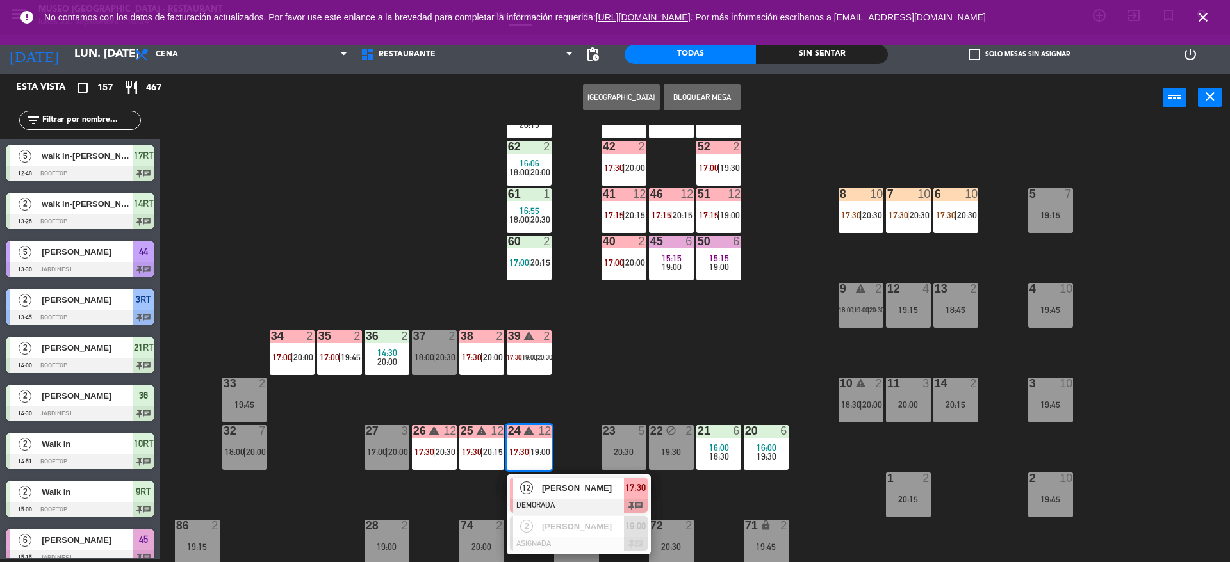
click at [612, 372] on div "44 warning 5 13:30 19:00 | 20:30 49 2 18:00 | 20:15 54 5 19:00 64 2 16:12 20:00…" at bounding box center [700, 343] width 1057 height 437
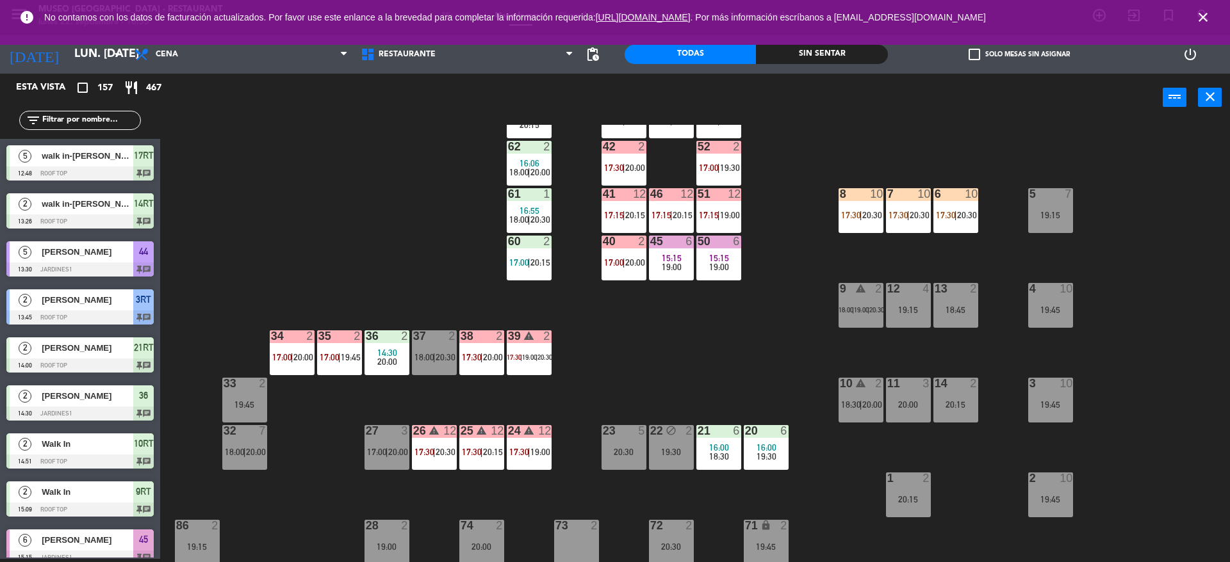
click at [122, 122] on input "text" at bounding box center [90, 120] width 99 height 14
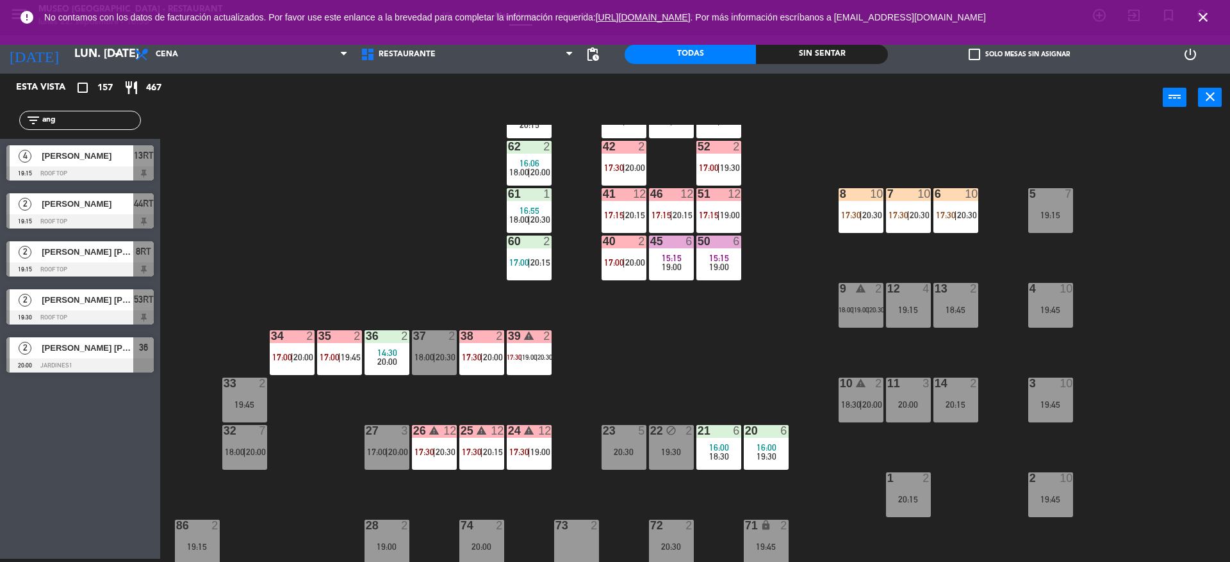
type input "ang"
click at [345, 219] on div "44 warning 5 13:30 19:00 | 20:30 49 2 18:00 | 20:15 54 5 19:00 64 2 16:12 20:00…" at bounding box center [700, 343] width 1057 height 437
click at [884, 223] on div "44 warning 5 13:30 19:00 | 20:30 49 2 18:00 | 20:15 54 5 19:00 64 2 16:12 20:00…" at bounding box center [700, 343] width 1057 height 437
click at [920, 232] on div "7 10 17:30 | 20:30" at bounding box center [908, 210] width 45 height 45
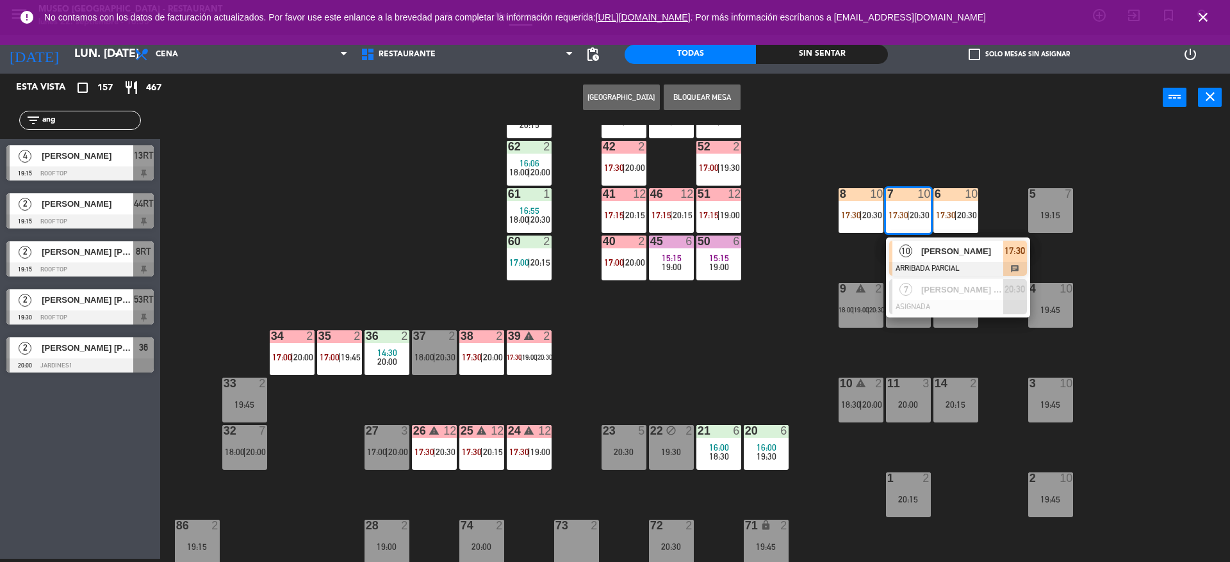
click at [915, 255] on div "10" at bounding box center [906, 251] width 28 height 21
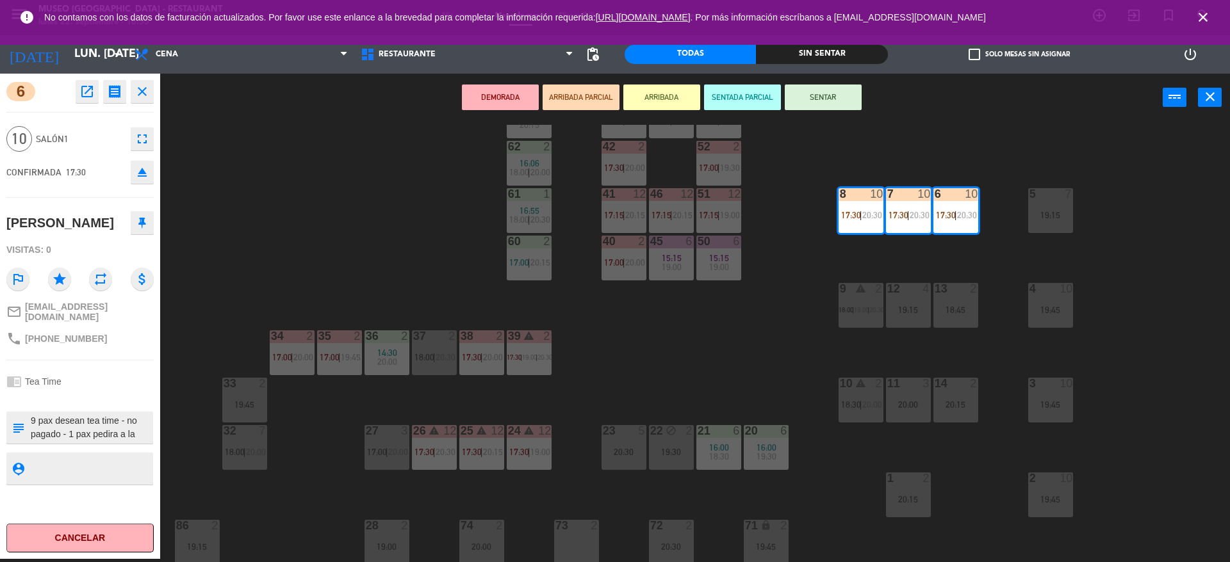
click at [81, 92] on icon "open_in_new" at bounding box center [86, 91] width 15 height 15
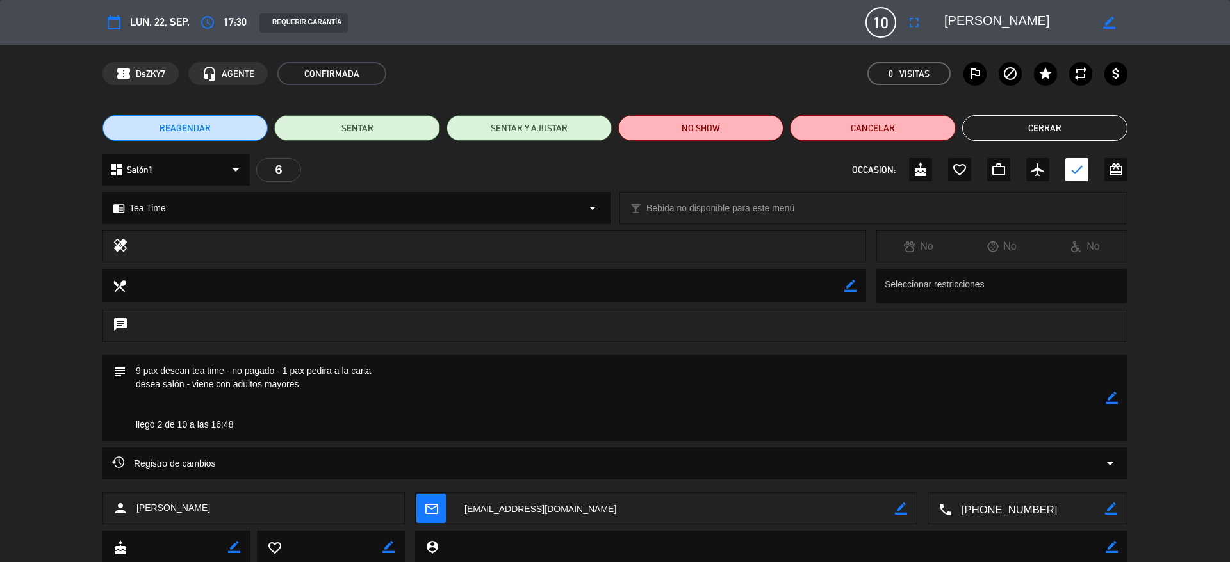
click at [1020, 134] on button "Cerrar" at bounding box center [1044, 128] width 165 height 26
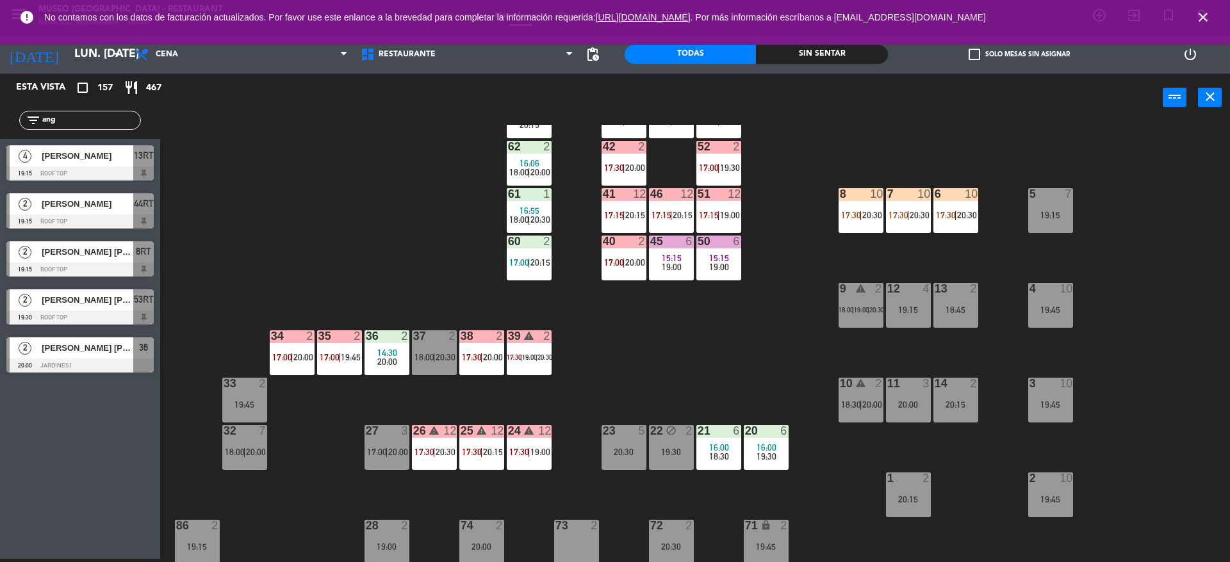
click at [565, 307] on div "44 warning 5 13:30 19:00 | 20:30 49 2 18:00 | 20:15 54 5 19:00 64 2 16:12 20:00…" at bounding box center [700, 343] width 1057 height 437
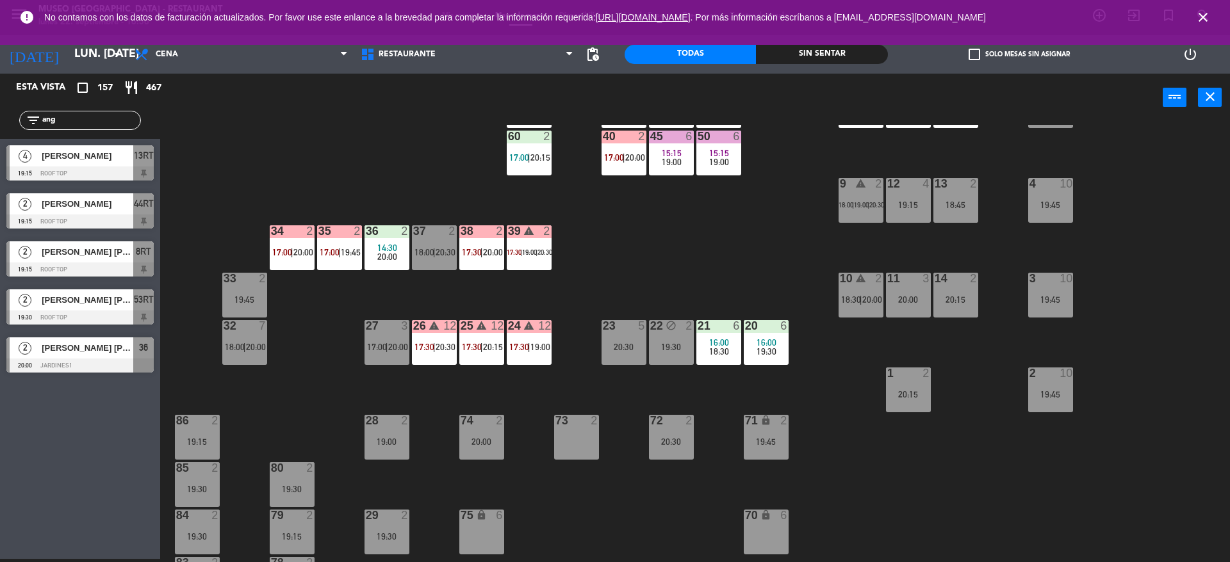
scroll to position [45, 0]
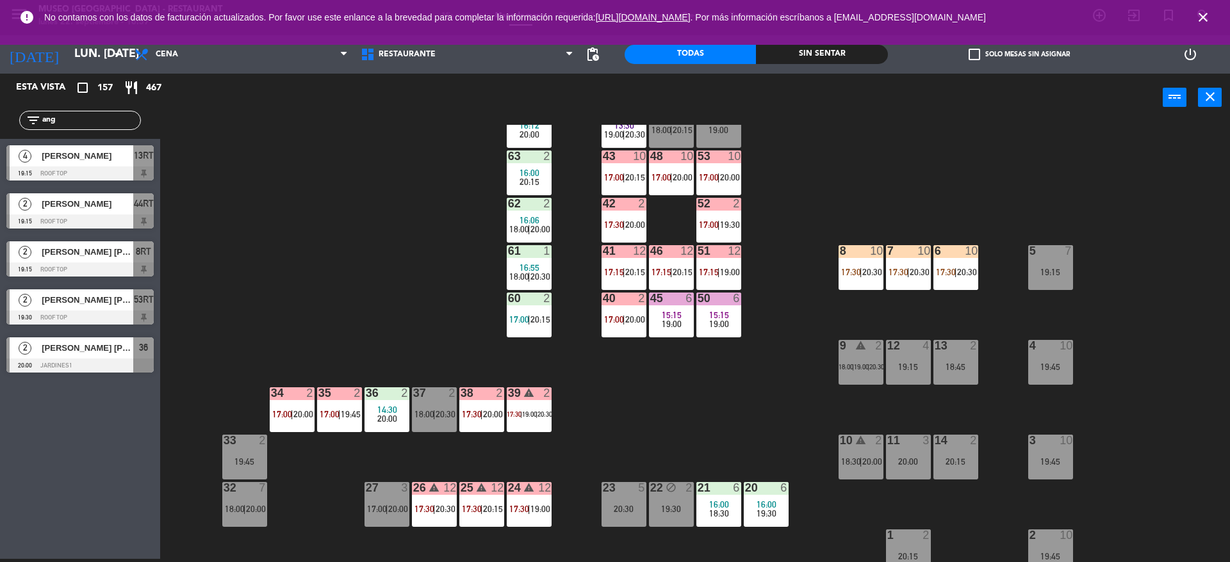
click at [634, 392] on div "44 warning 5 13:30 19:00 | 20:30 49 2 18:00 | 20:15 54 5 19:00 64 2 16:12 20:00…" at bounding box center [700, 343] width 1057 height 437
